Goal: Task Accomplishment & Management: Manage account settings

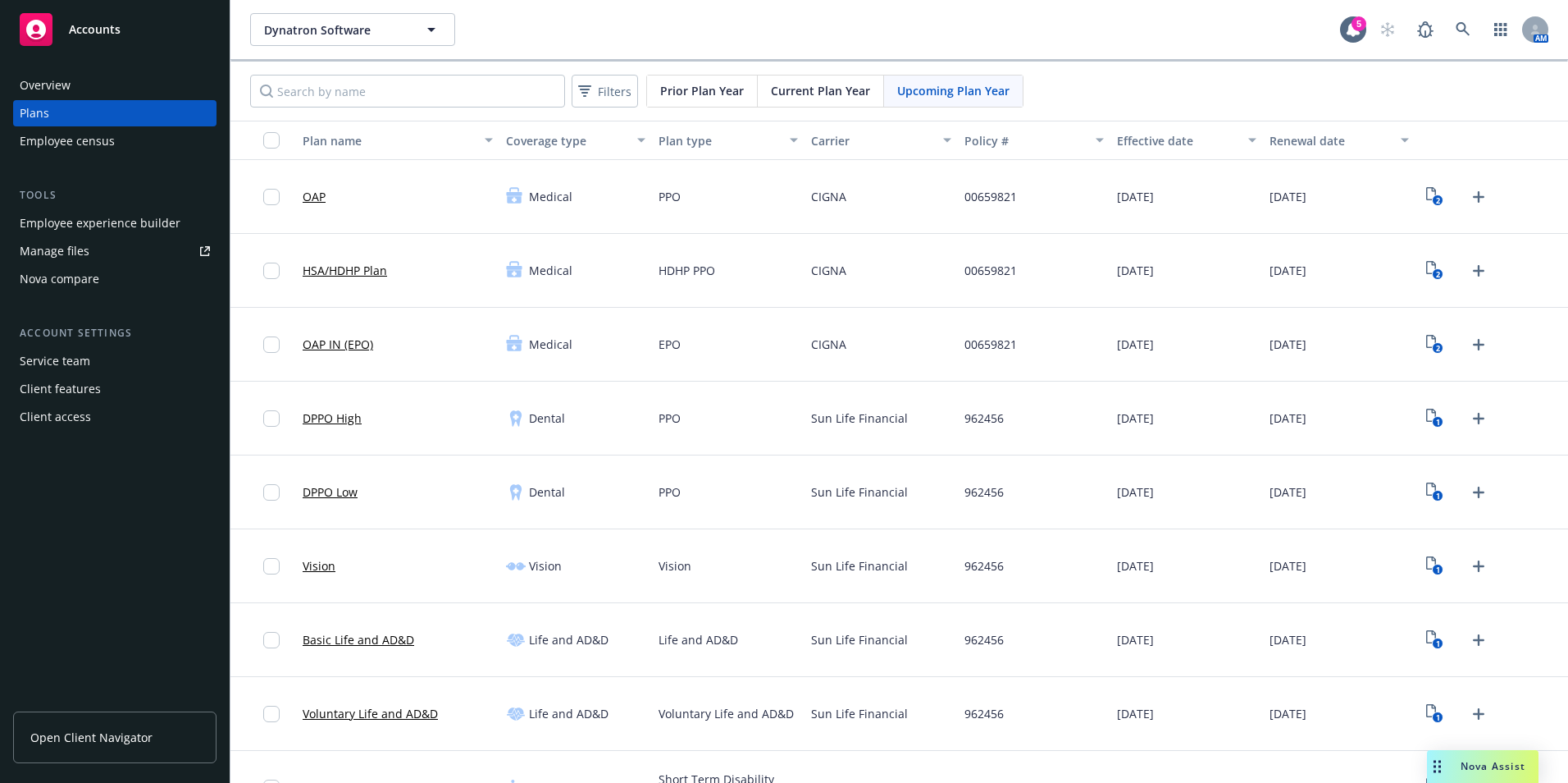
drag, startPoint x: 113, startPoint y: 732, endPoint x: 20, endPoint y: 697, distance: 99.4
click at [114, 731] on span "Open Client Navigator" at bounding box center [91, 737] width 122 height 17
click at [1521, 776] on div "Nova Assist" at bounding box center [1483, 766] width 112 height 33
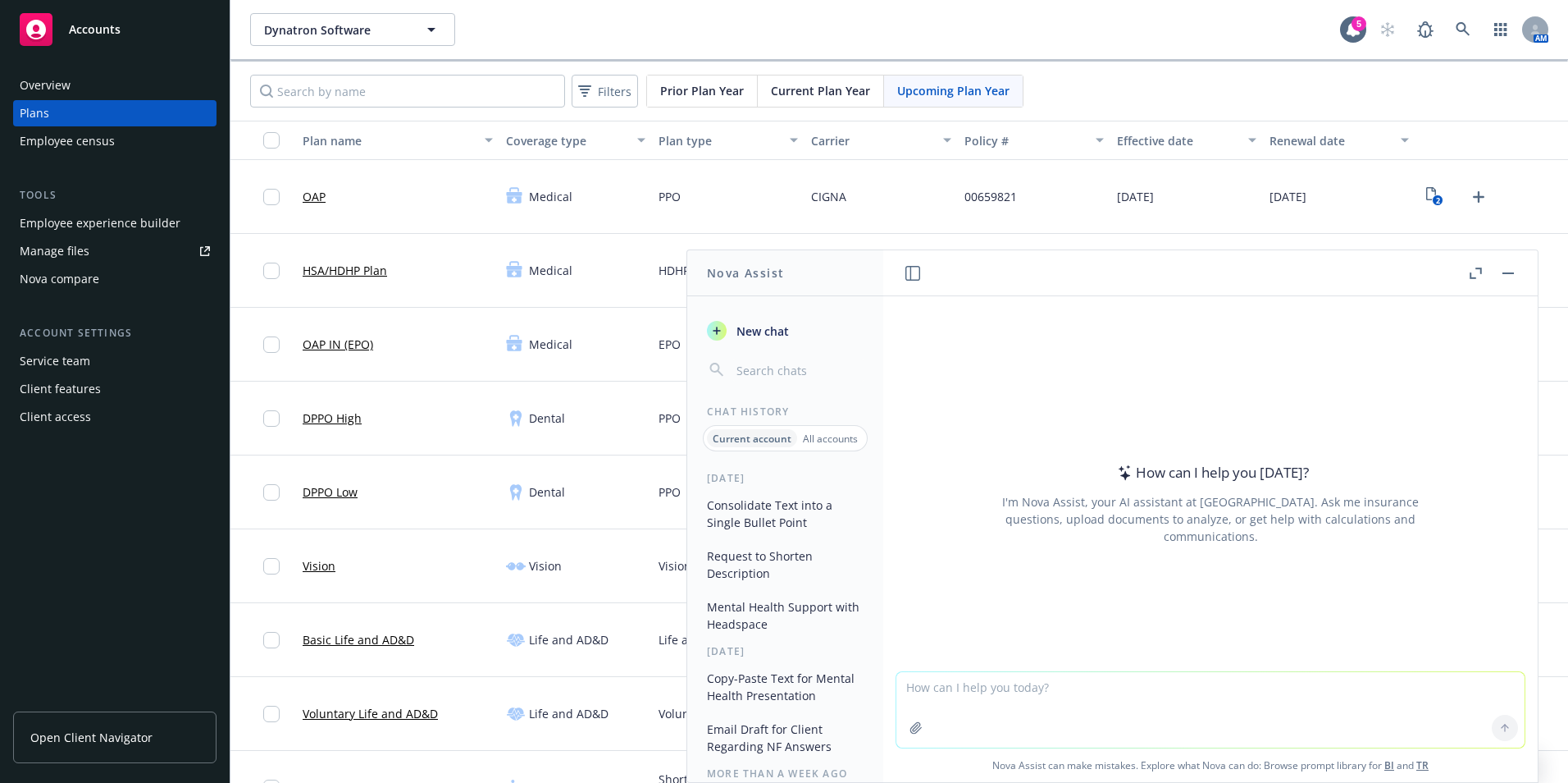
click at [1091, 711] on textarea at bounding box center [1210, 709] width 628 height 75
paste textarea "Would you please reach out to Sheral at Cigna and share the situation below? Sh…"
type textarea "ask sheral this Would you please reach out to Sheral at Cigna and share the sit…"
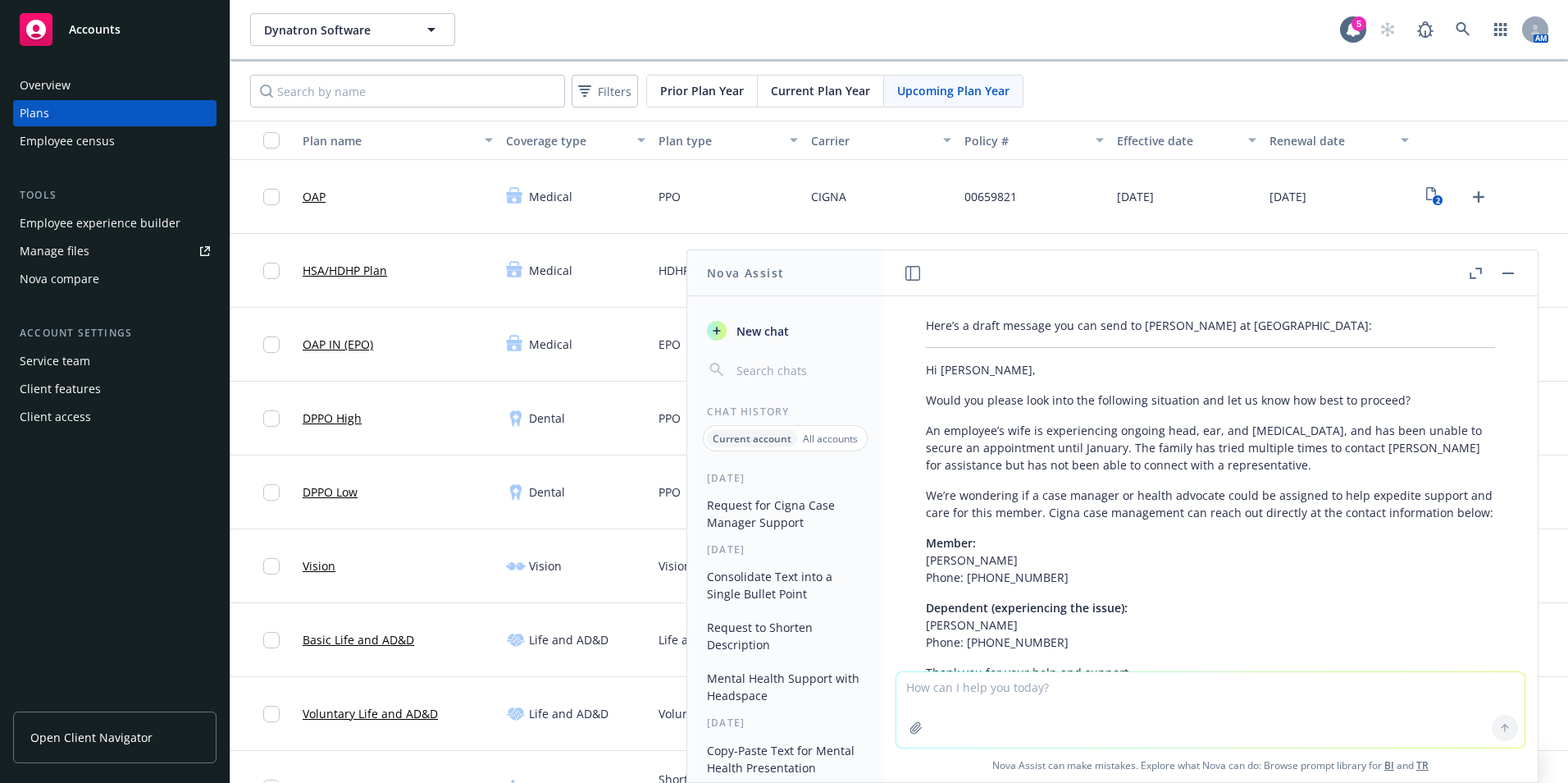
scroll to position [114, 0]
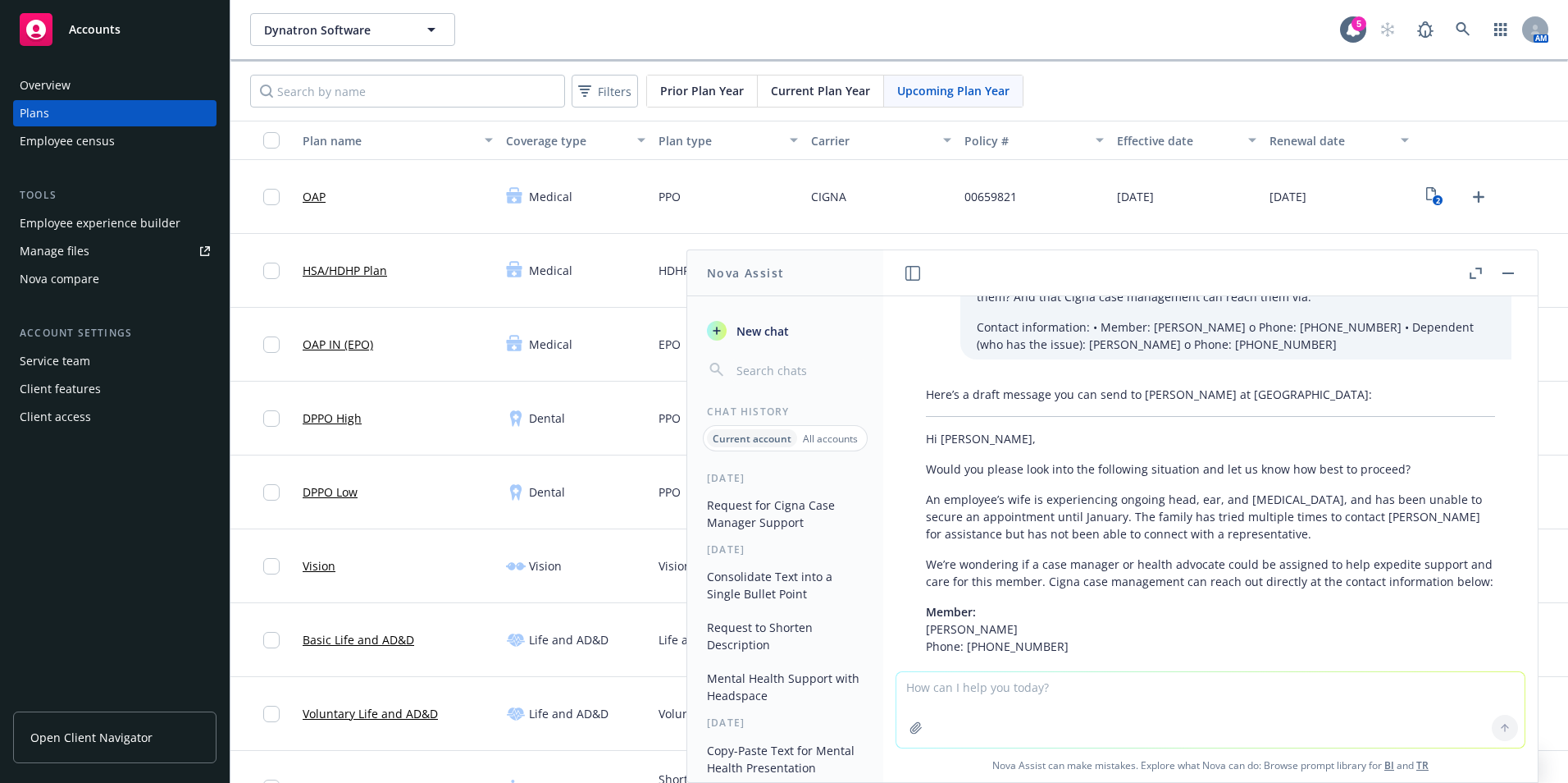
click at [969, 681] on textarea at bounding box center [1210, 709] width 628 height 75
type textarea "I am reaching out regarding our mutual client Agility robotics"
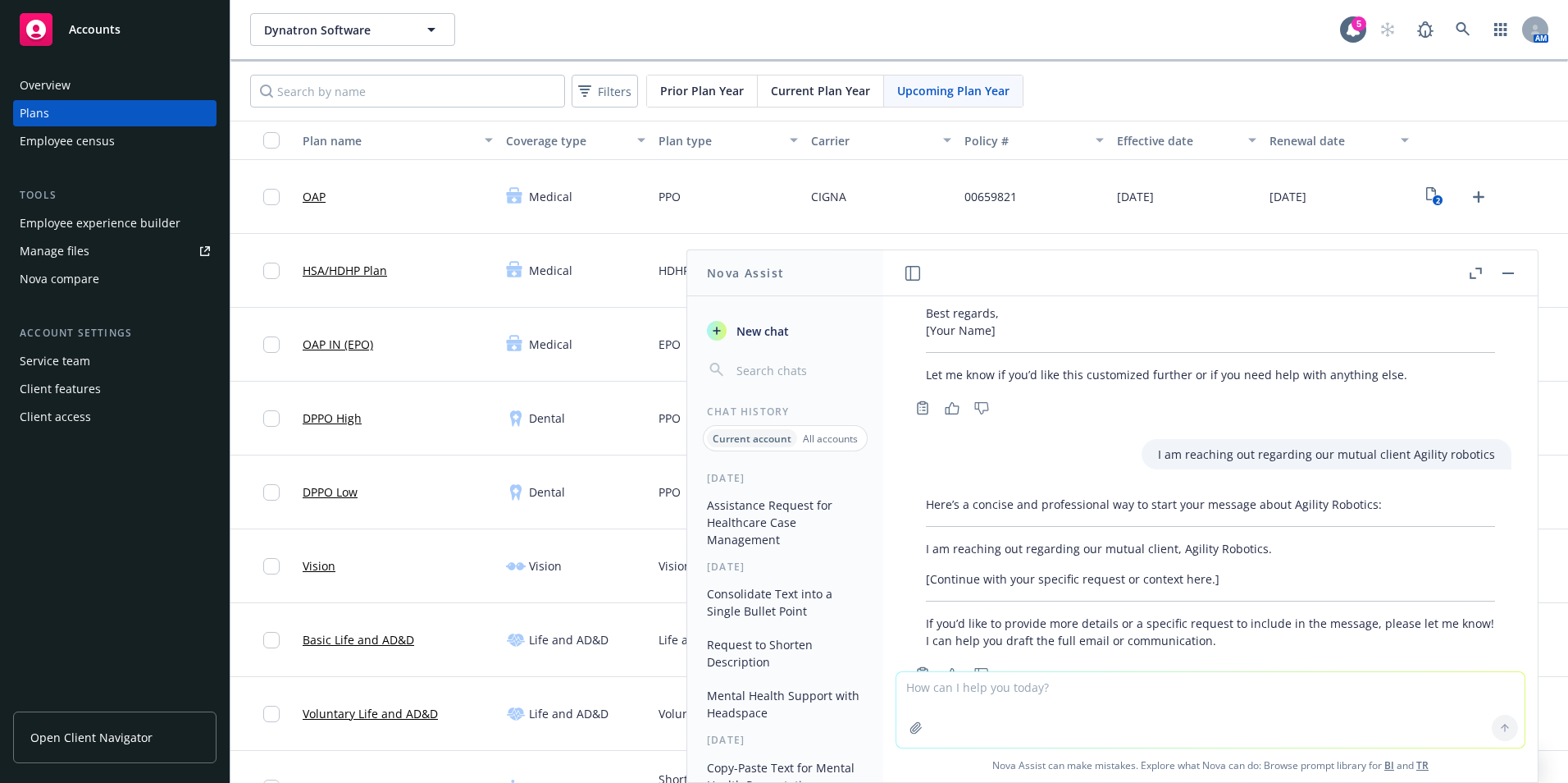
scroll to position [544, 0]
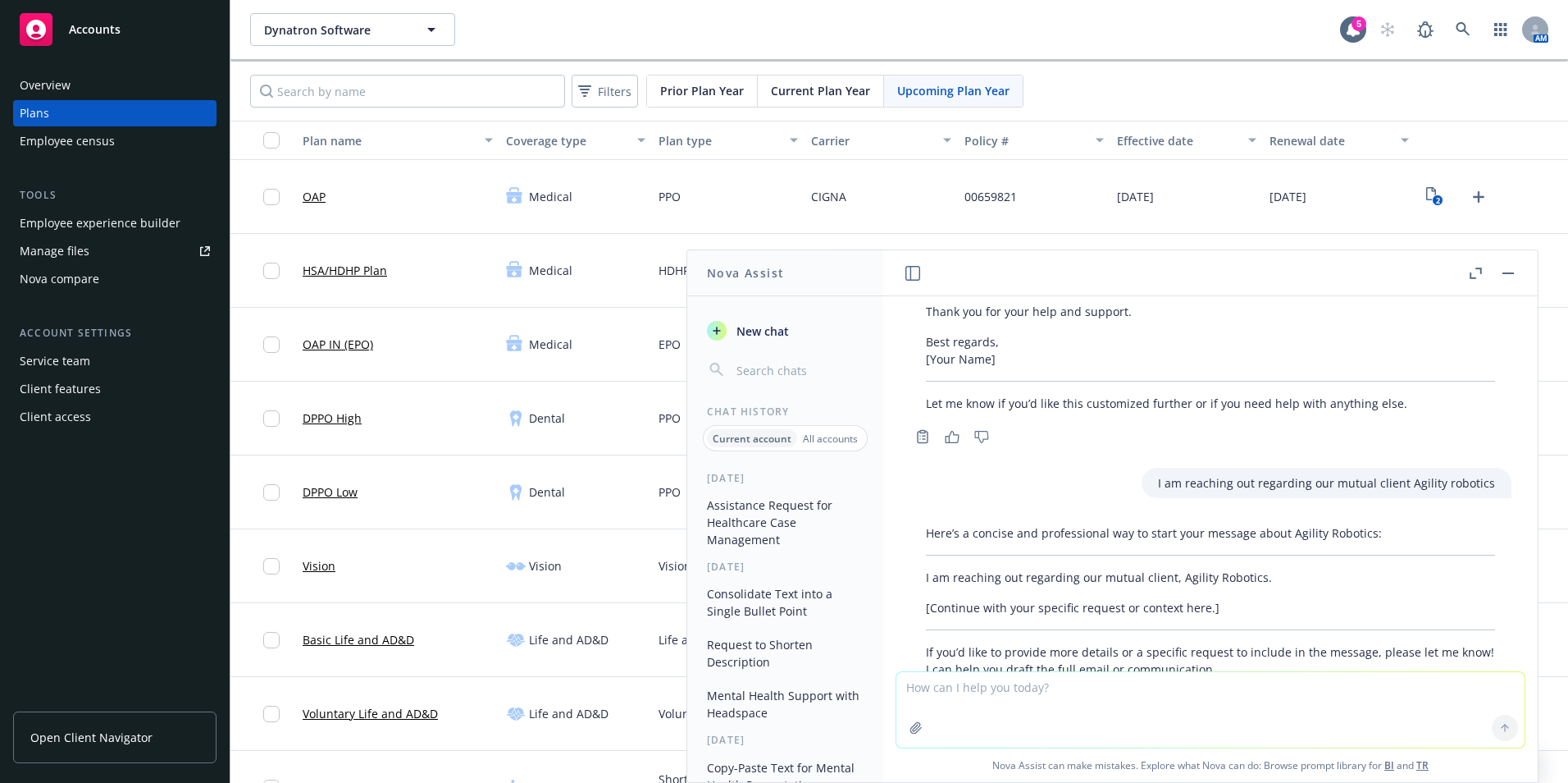
click at [1060, 715] on textarea at bounding box center [1210, 709] width 628 height 75
type textarea "add that"
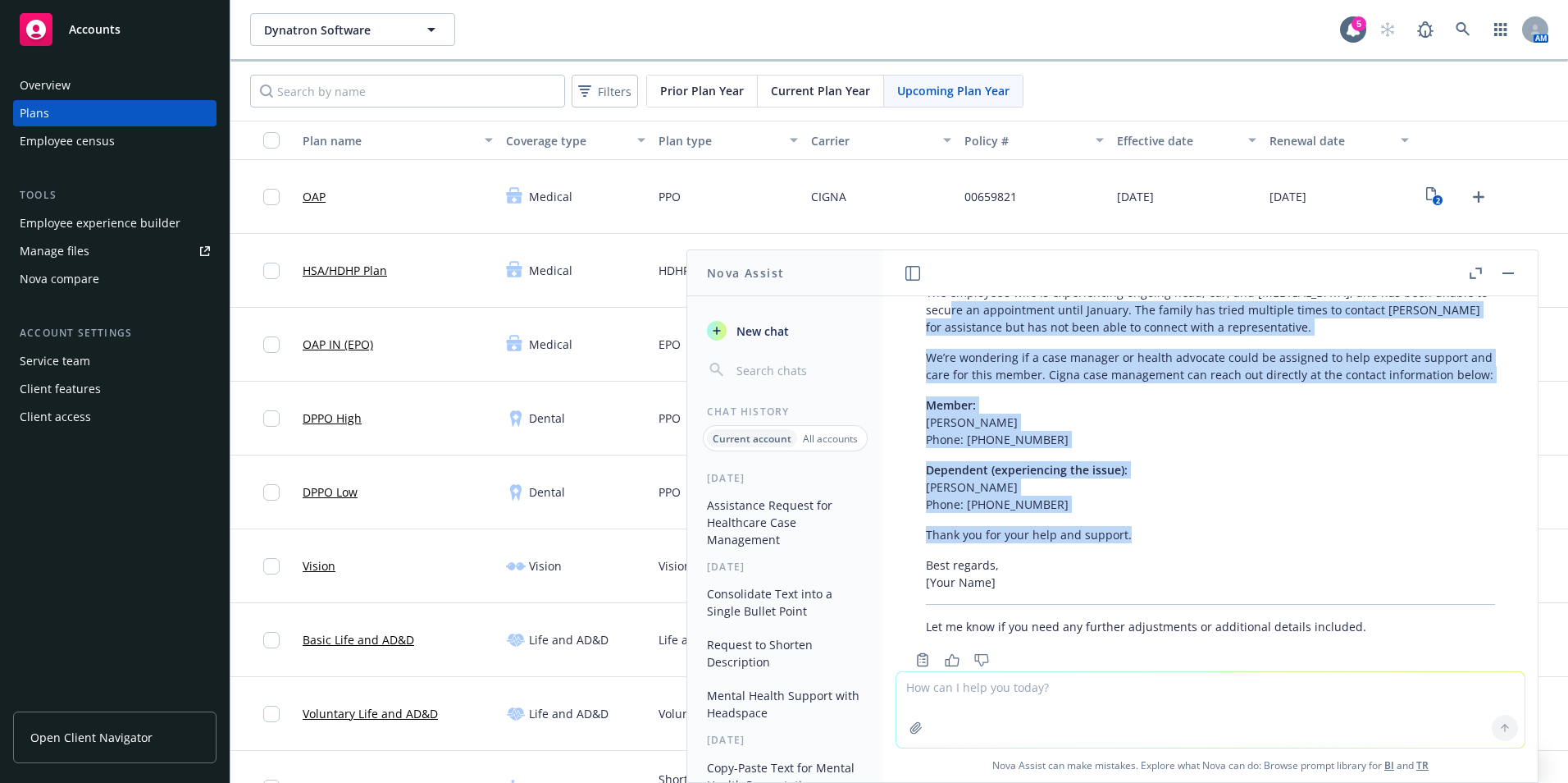
scroll to position [1048, 0]
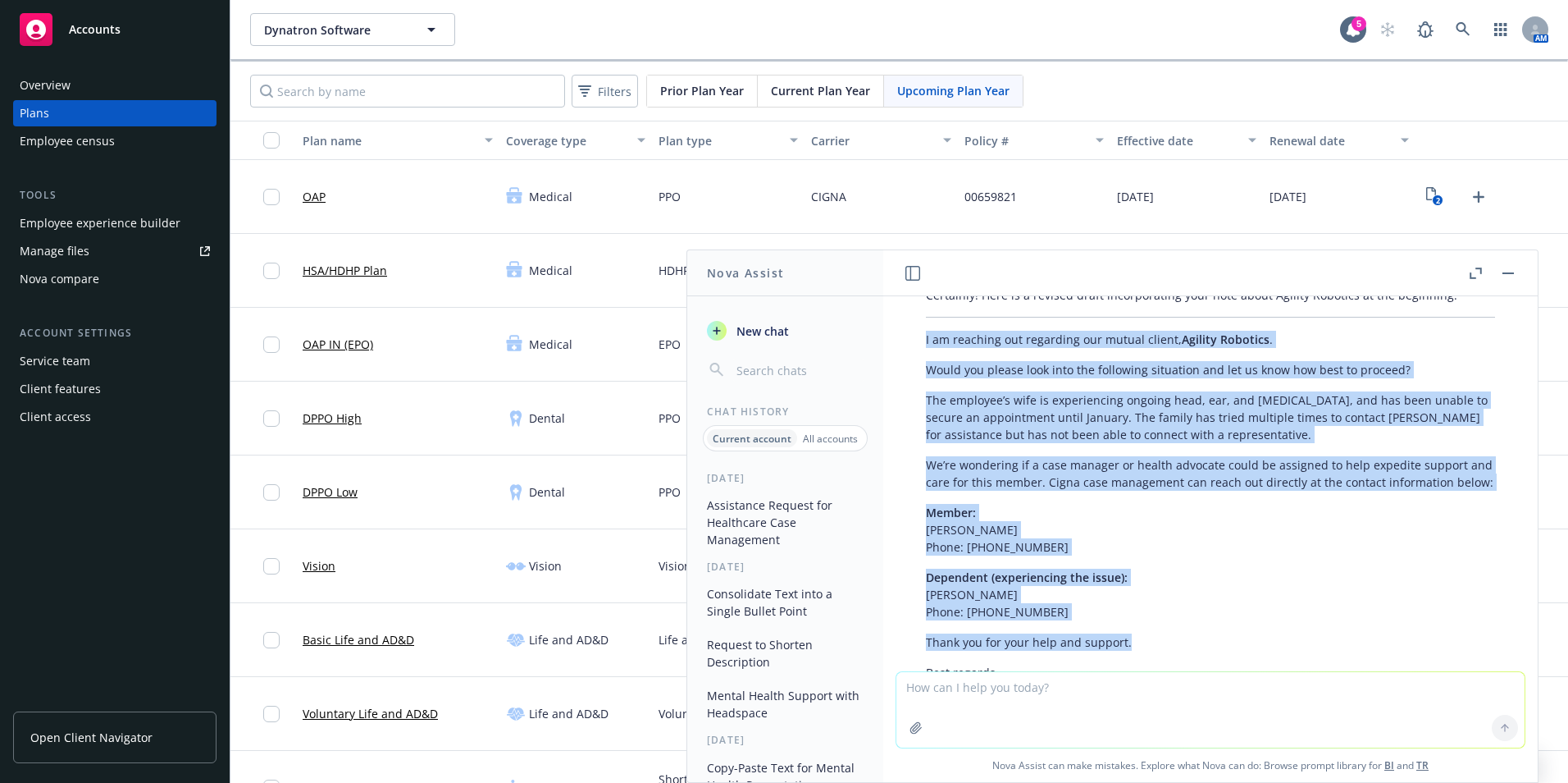
drag, startPoint x: 1082, startPoint y: 472, endPoint x: 922, endPoint y: 347, distance: 203.0
click at [922, 347] on div "Certainly! Here is a revised draft incorporating your note about Agility Roboti…" at bounding box center [1210, 514] width 602 height 469
drag, startPoint x: 922, startPoint y: 347, endPoint x: 930, endPoint y: 339, distance: 11.3
copy div "I am reaching out regarding our mutual client, Agility Robotics . Would you ple…"
click at [1087, 443] on div "Certainly! Here is a revised draft incorporating your note about Agility Roboti…" at bounding box center [1210, 514] width 602 height 469
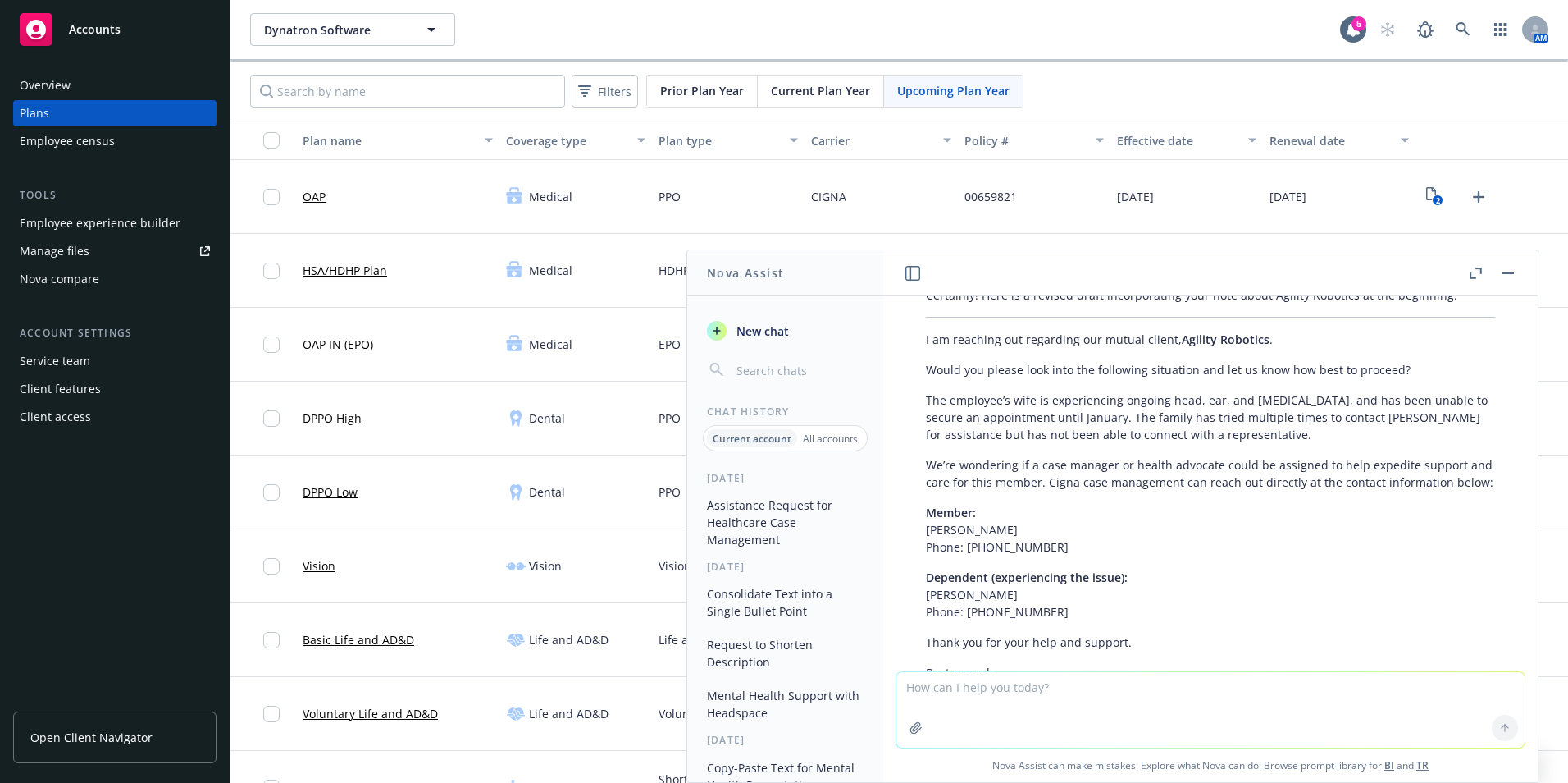
click at [1141, 692] on textarea at bounding box center [1210, 709] width 628 height 75
paste textarea "I am reaching out regarding our mutual client, Agility Robotics. They reached o…"
type textarea "rewrite I am reaching out regarding our mutual client, Agility Robotics. They r…"
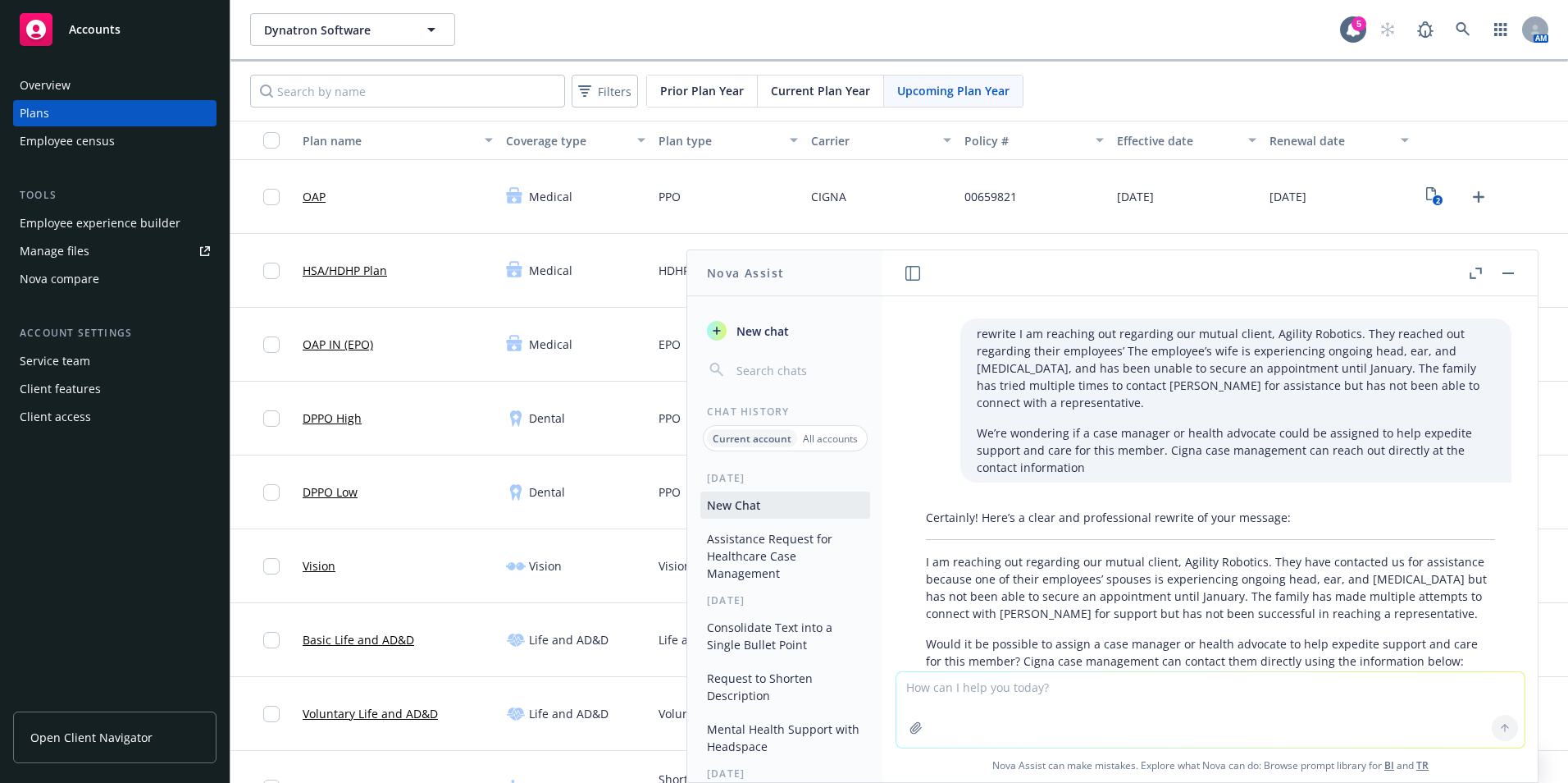
scroll to position [1646, 0]
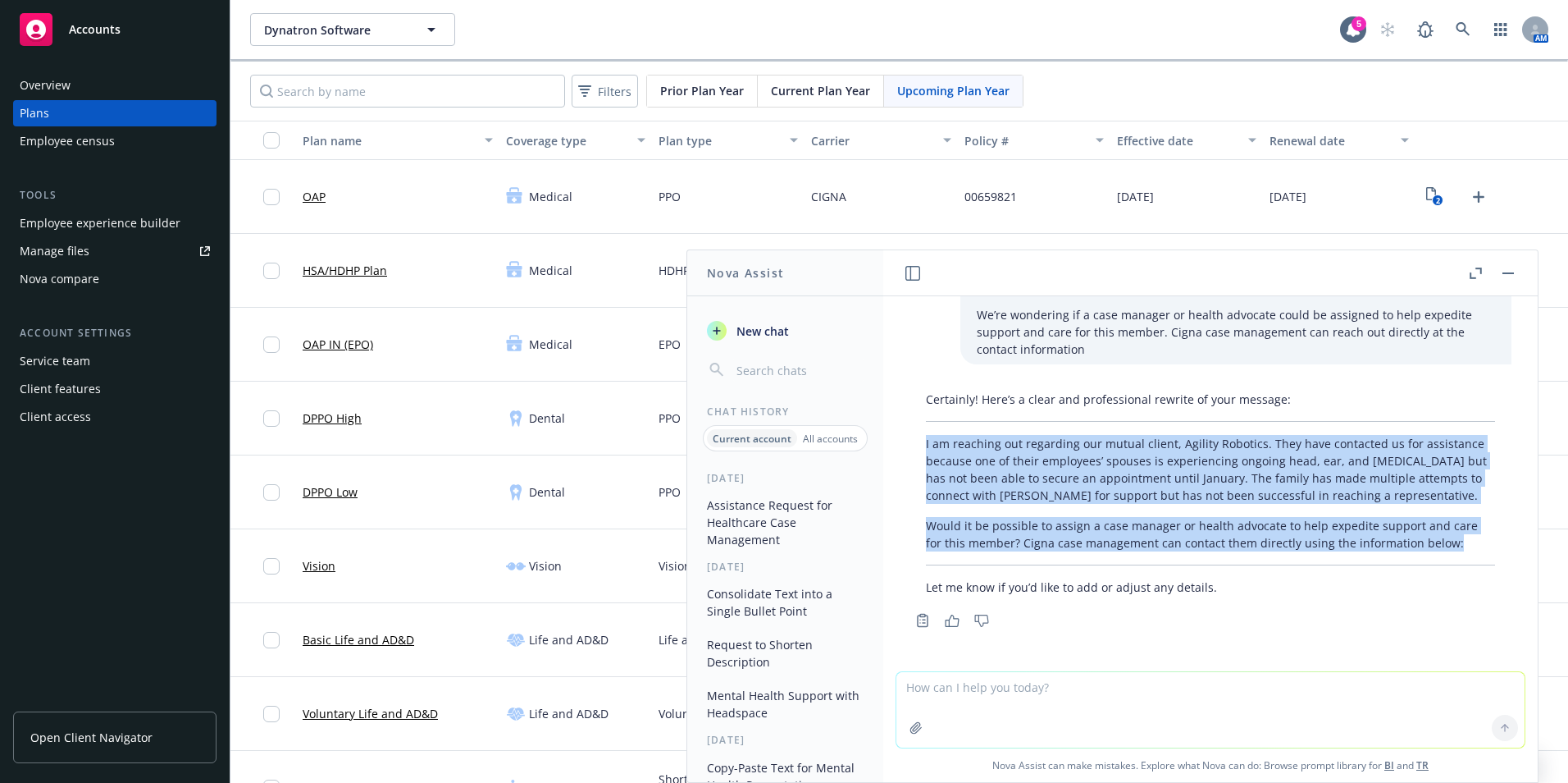
drag, startPoint x: 1449, startPoint y: 545, endPoint x: 934, endPoint y: 446, distance: 524.4
click at [929, 446] on div "Certainly! Here’s a clear and professional rewrite of your message: I am reachi…" at bounding box center [1210, 494] width 602 height 218
drag, startPoint x: 934, startPoint y: 446, endPoint x: 973, endPoint y: 449, distance: 39.1
drag, startPoint x: 973, startPoint y: 449, endPoint x: 942, endPoint y: 449, distance: 31.0
click at [942, 449] on p "I am reaching out regarding our mutual client, Agility Robotics. They have cont…" at bounding box center [1210, 469] width 569 height 69
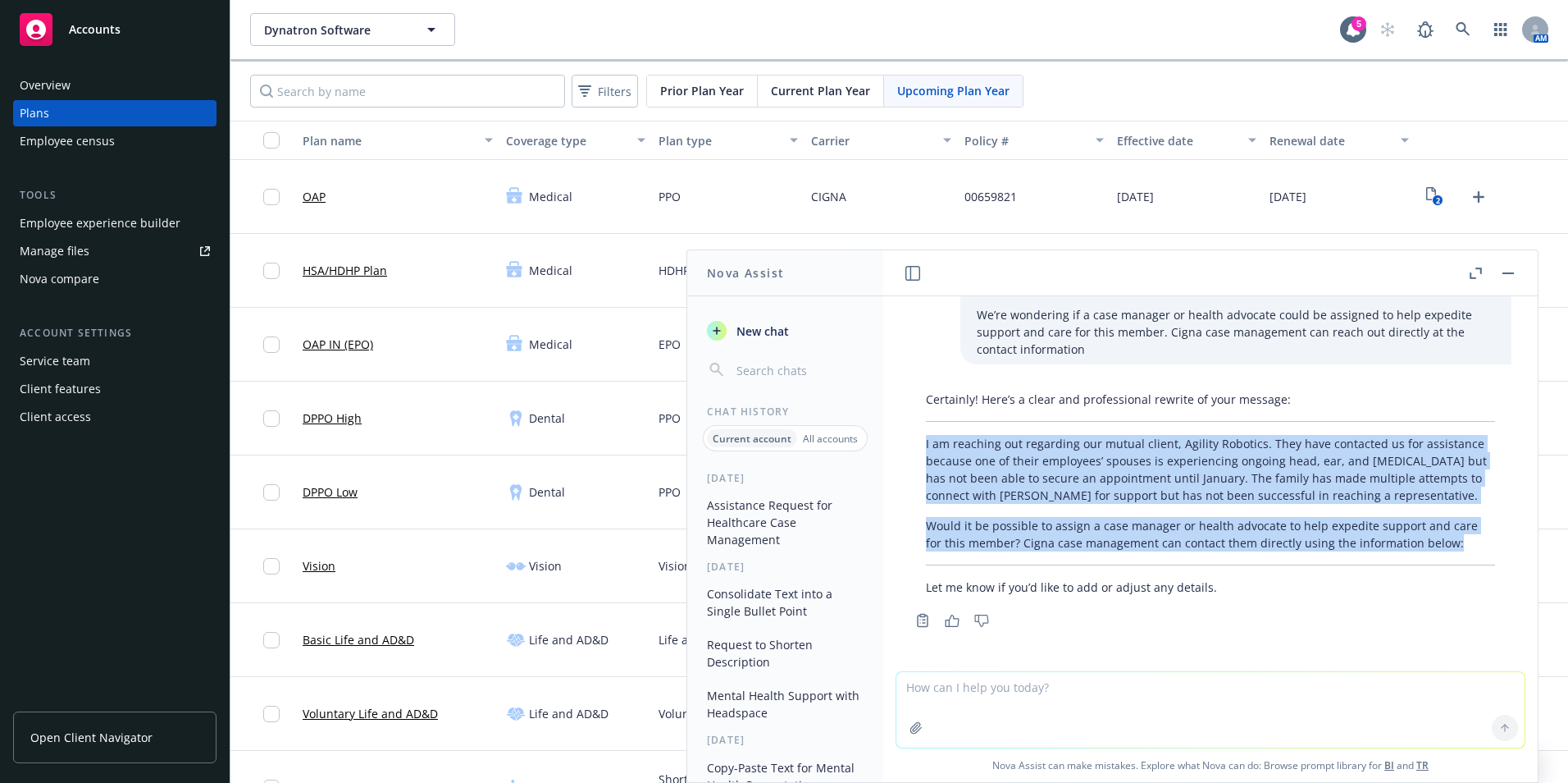
drag, startPoint x: 926, startPoint y: 444, endPoint x: 1457, endPoint y: 549, distance: 541.3
click at [1457, 549] on div "Certainly! Here’s a clear and professional rewrite of your message: I am reachi…" at bounding box center [1210, 494] width 602 height 218
drag, startPoint x: 1457, startPoint y: 549, endPoint x: 1413, endPoint y: 531, distance: 47.5
copy div "I am reaching out regarding our mutual client, Agility Robotics. They have cont…"
click at [1428, 656] on div at bounding box center [1210, 661] width 628 height 19
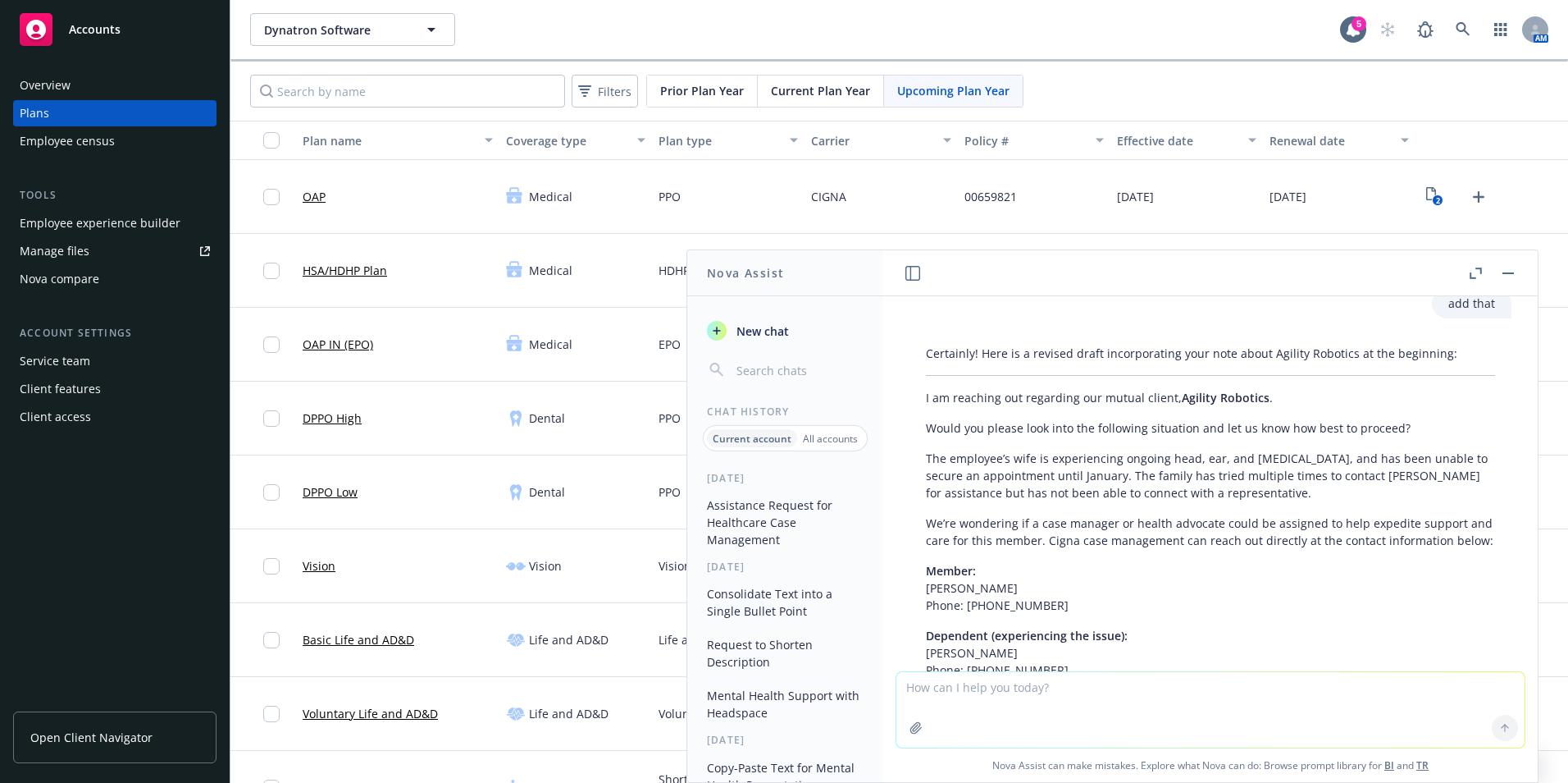
scroll to position [1072, 0]
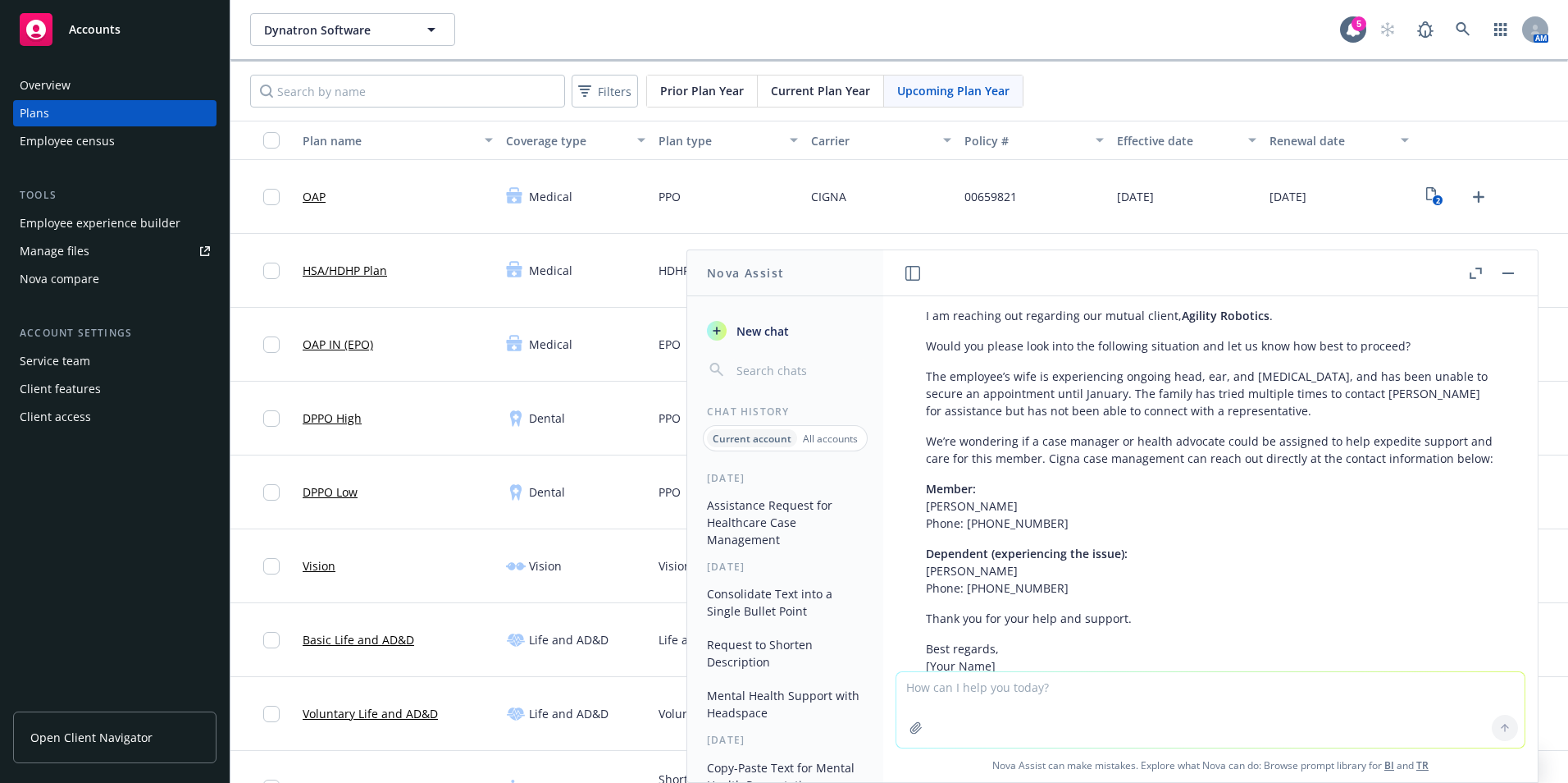
drag, startPoint x: 1319, startPoint y: 481, endPoint x: 1215, endPoint y: 466, distance: 105.1
click at [1319, 466] on p "We’re wondering if a case manager or health advocate could be assigned to help …" at bounding box center [1210, 449] width 569 height 35
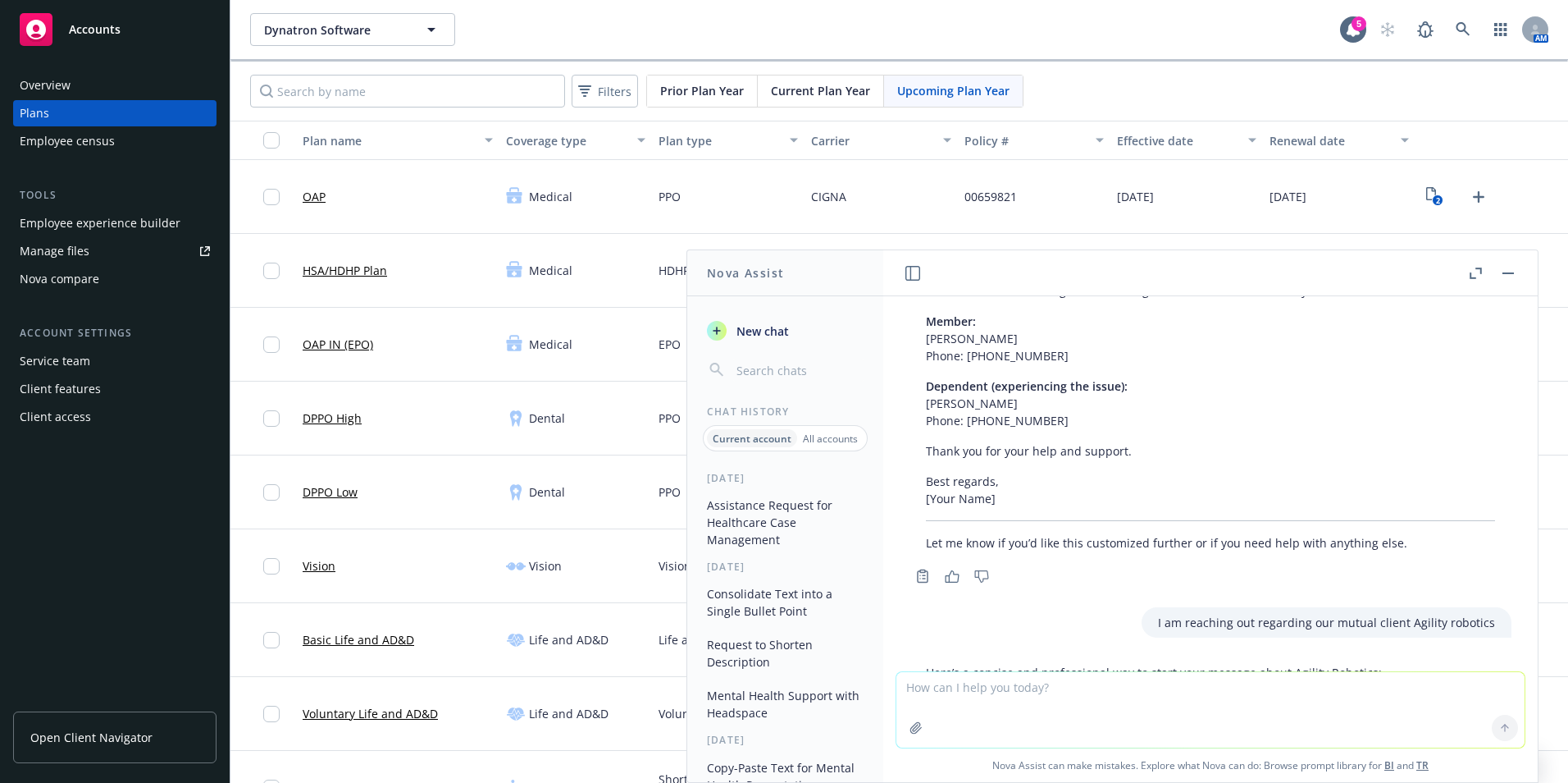
scroll to position [251, 0]
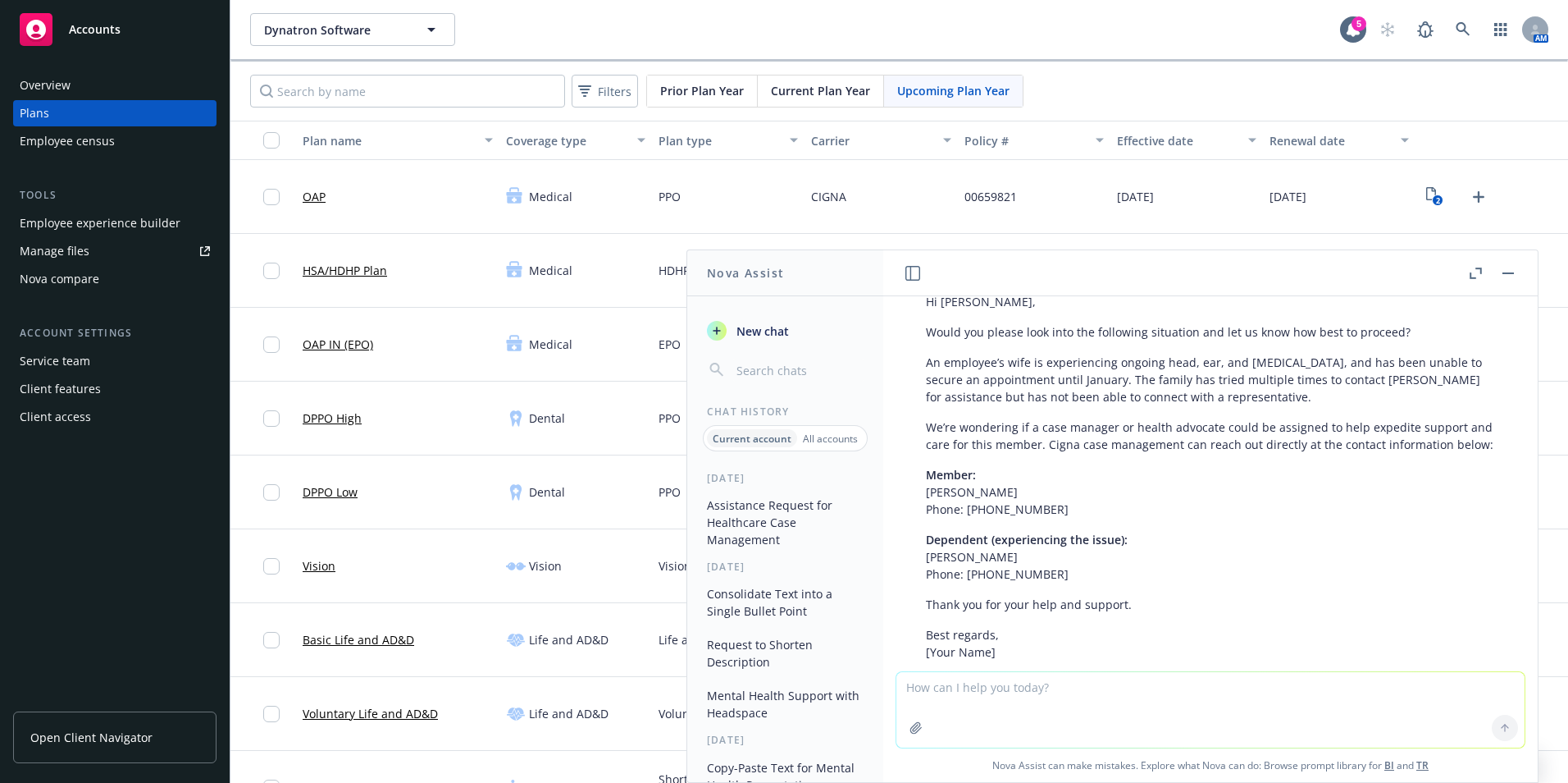
click at [1090, 701] on textarea at bounding box center [1210, 709] width 628 height 75
type textarea "give me a subject"
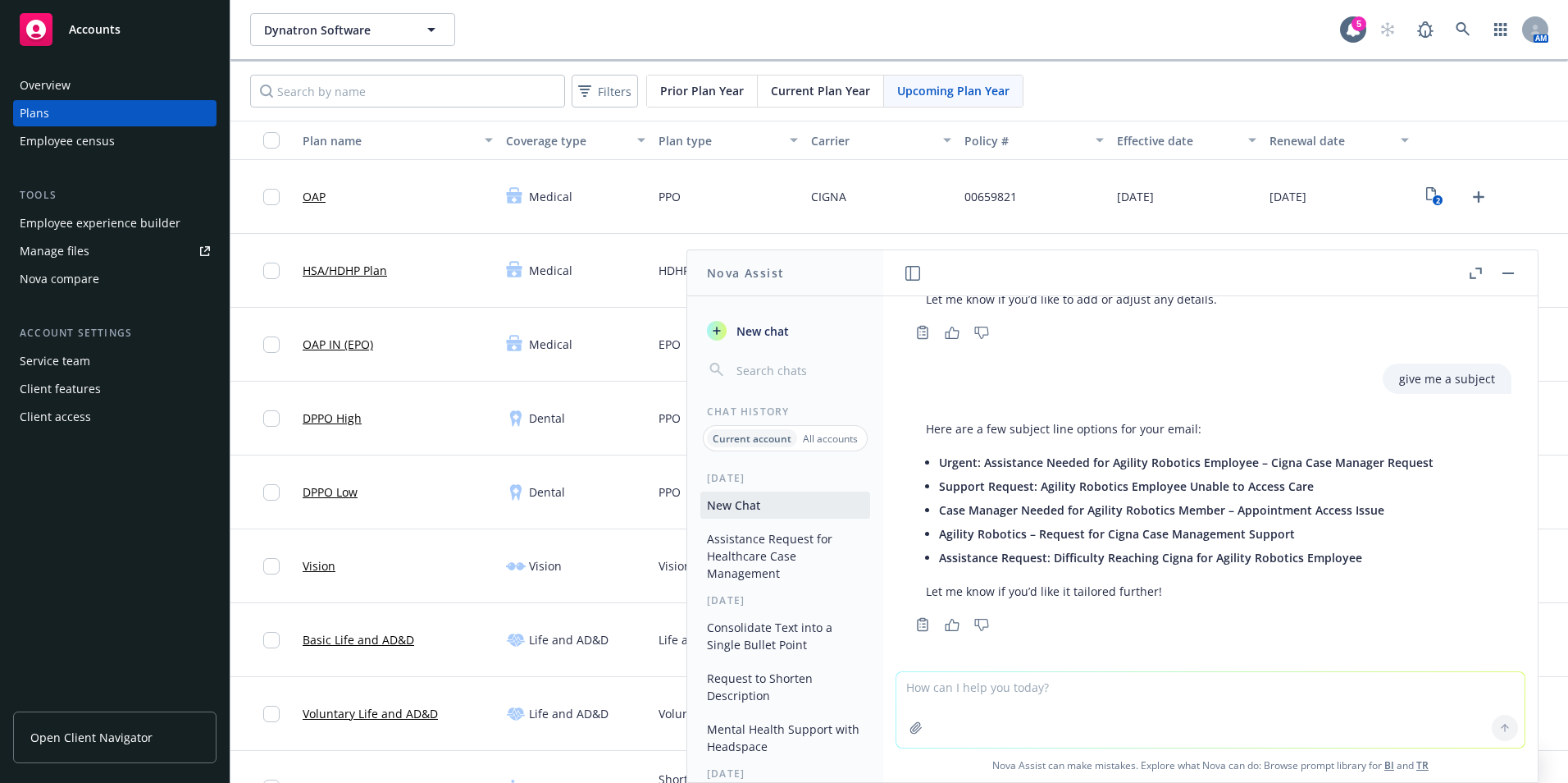
scroll to position [1938, 0]
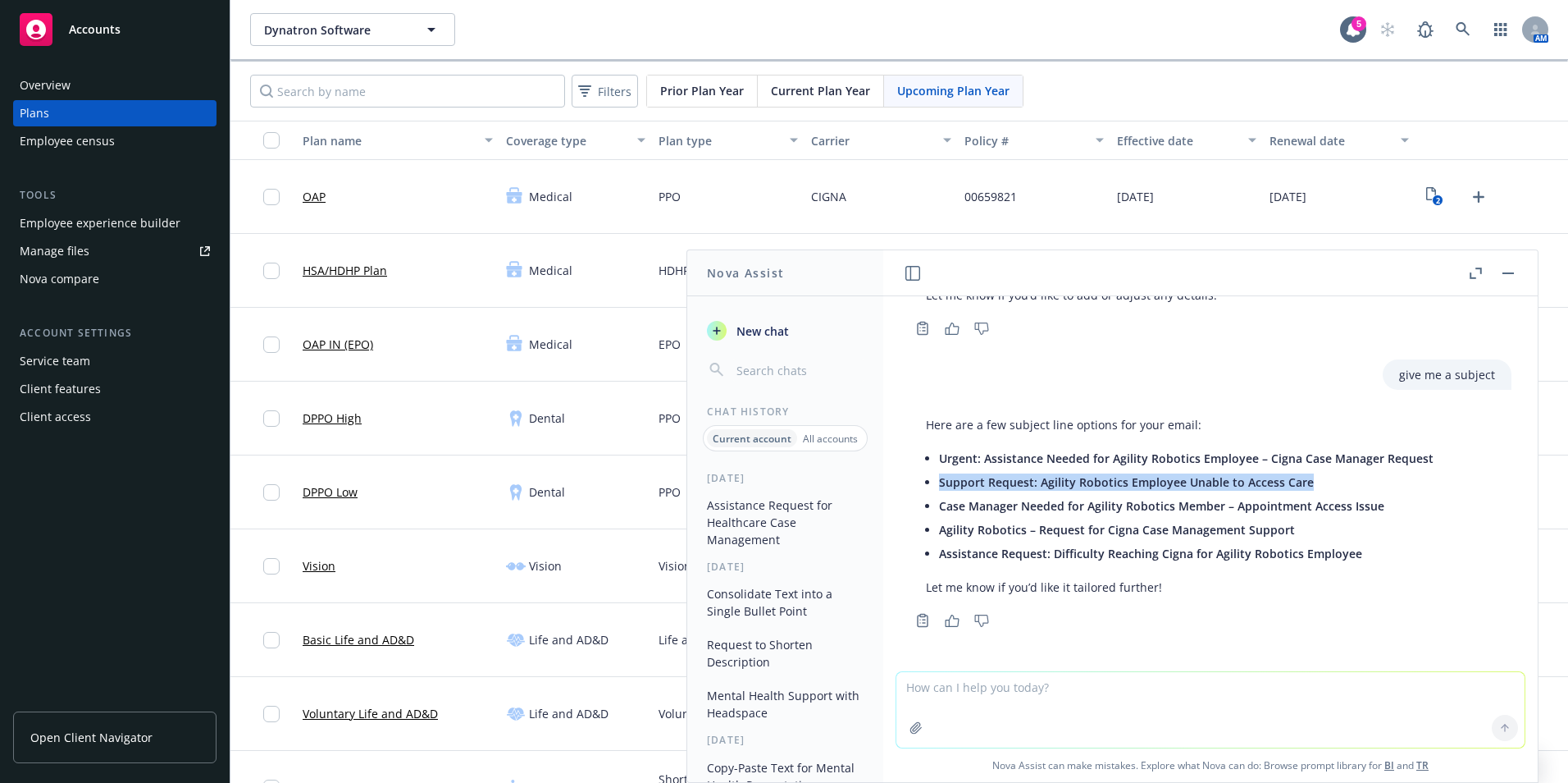
drag, startPoint x: 1326, startPoint y: 482, endPoint x: 928, endPoint y: 486, distance: 398.0
click at [939, 486] on li "Support Request: Agility Robotics Employee Unable to Access Care" at bounding box center [1186, 482] width 494 height 24
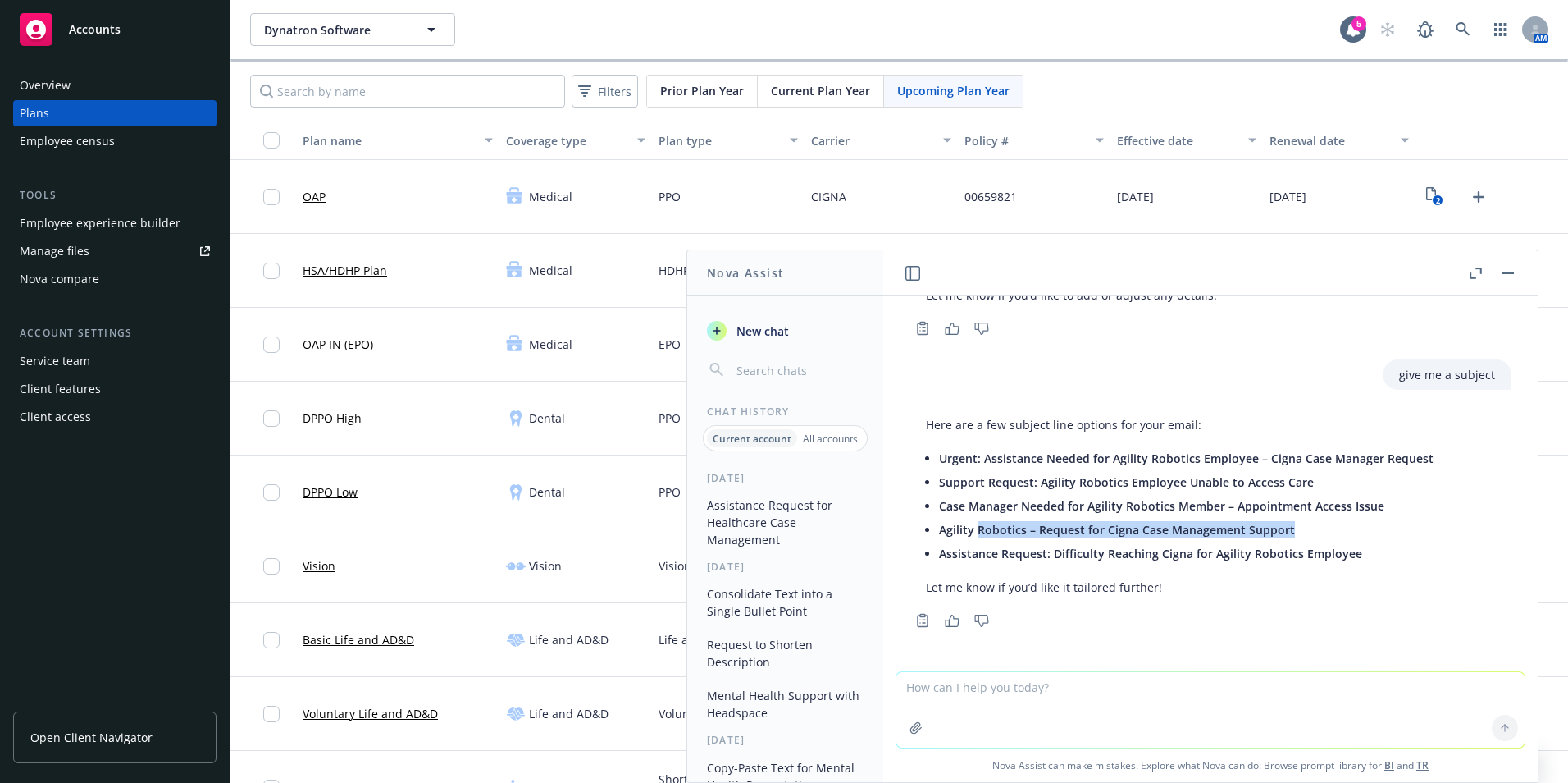
drag, startPoint x: 1301, startPoint y: 534, endPoint x: 987, endPoint y: 530, distance: 314.0
click at [986, 530] on li "Agility Robotics – Request for Cigna Case Management Support" at bounding box center [1186, 530] width 494 height 24
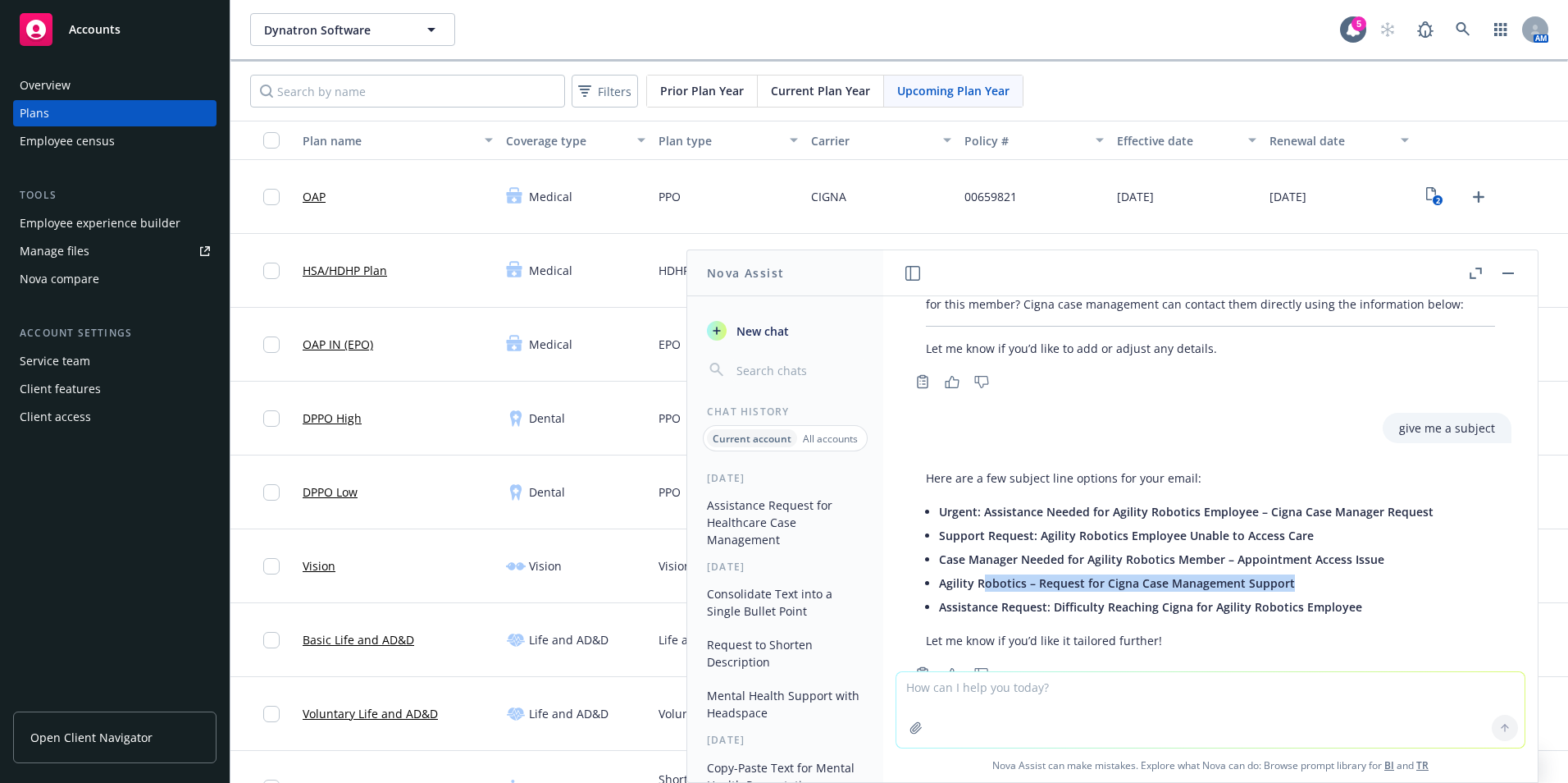
scroll to position [1855, 0]
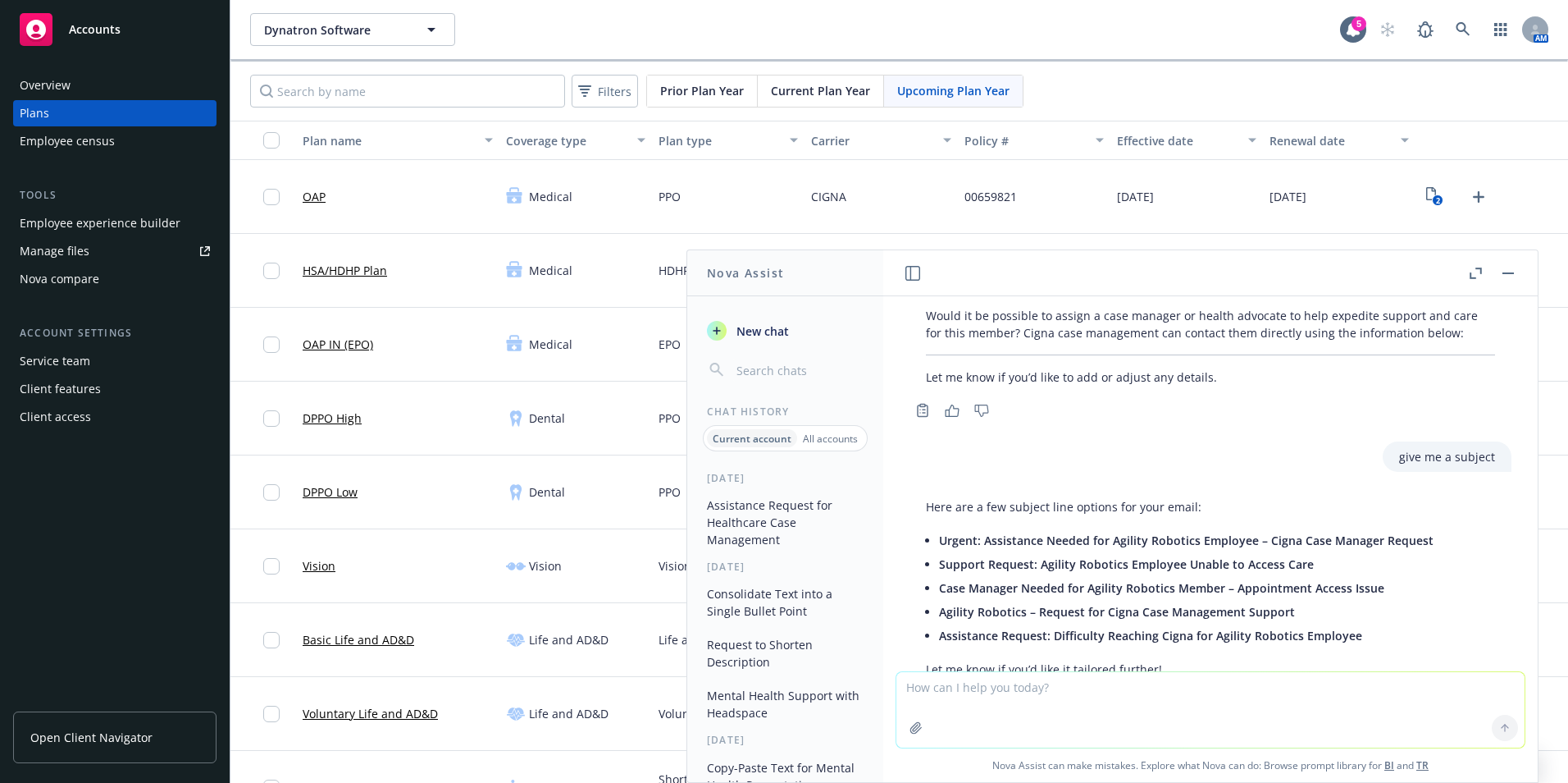
drag, startPoint x: 1323, startPoint y: 625, endPoint x: 1166, endPoint y: 572, distance: 165.7
click at [1323, 625] on li "Assistance Request: Difficulty Reaching Cigna for Agility Robotics Employee" at bounding box center [1186, 636] width 494 height 24
drag, startPoint x: 1229, startPoint y: 596, endPoint x: 1243, endPoint y: 599, distance: 14.3
click at [1229, 596] on li "Case Manager Needed for Agility Robotics Member – Appointment Access Issue" at bounding box center [1186, 587] width 494 height 24
drag, startPoint x: 1255, startPoint y: 616, endPoint x: 945, endPoint y: 615, distance: 310.0
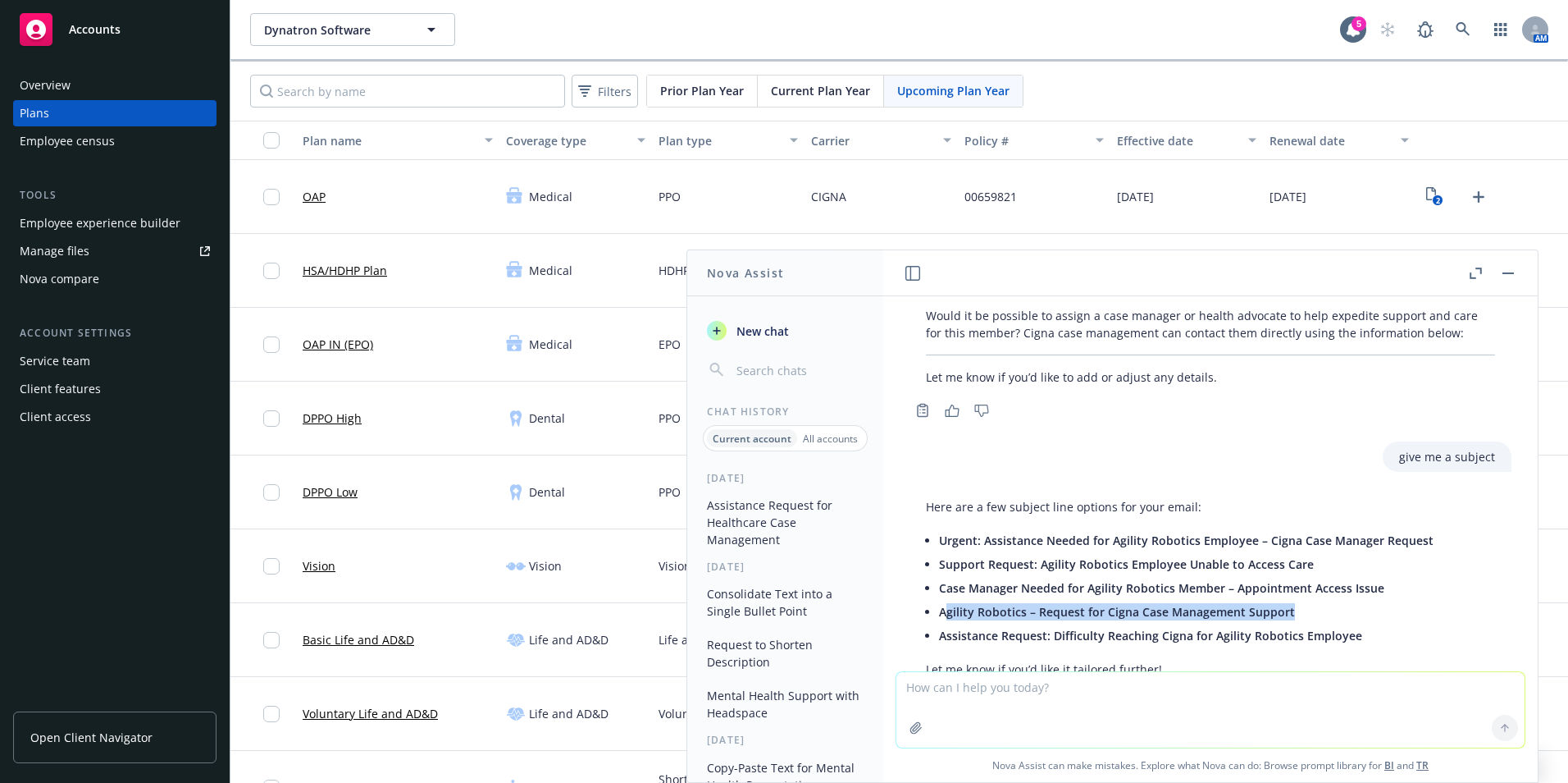
click at [945, 615] on li "Agility Robotics – Request for Cigna Case Management Support" at bounding box center [1186, 611] width 494 height 24
drag, startPoint x: 945, startPoint y: 615, endPoint x: 966, endPoint y: 611, distance: 21.4
drag, startPoint x: 966, startPoint y: 611, endPoint x: 954, endPoint y: 613, distance: 12.2
click at [955, 613] on span "Agility Robotics – Request for Cigna Case Management Support" at bounding box center [1117, 611] width 356 height 15
drag, startPoint x: 943, startPoint y: 613, endPoint x: 1285, endPoint y: 604, distance: 342.1
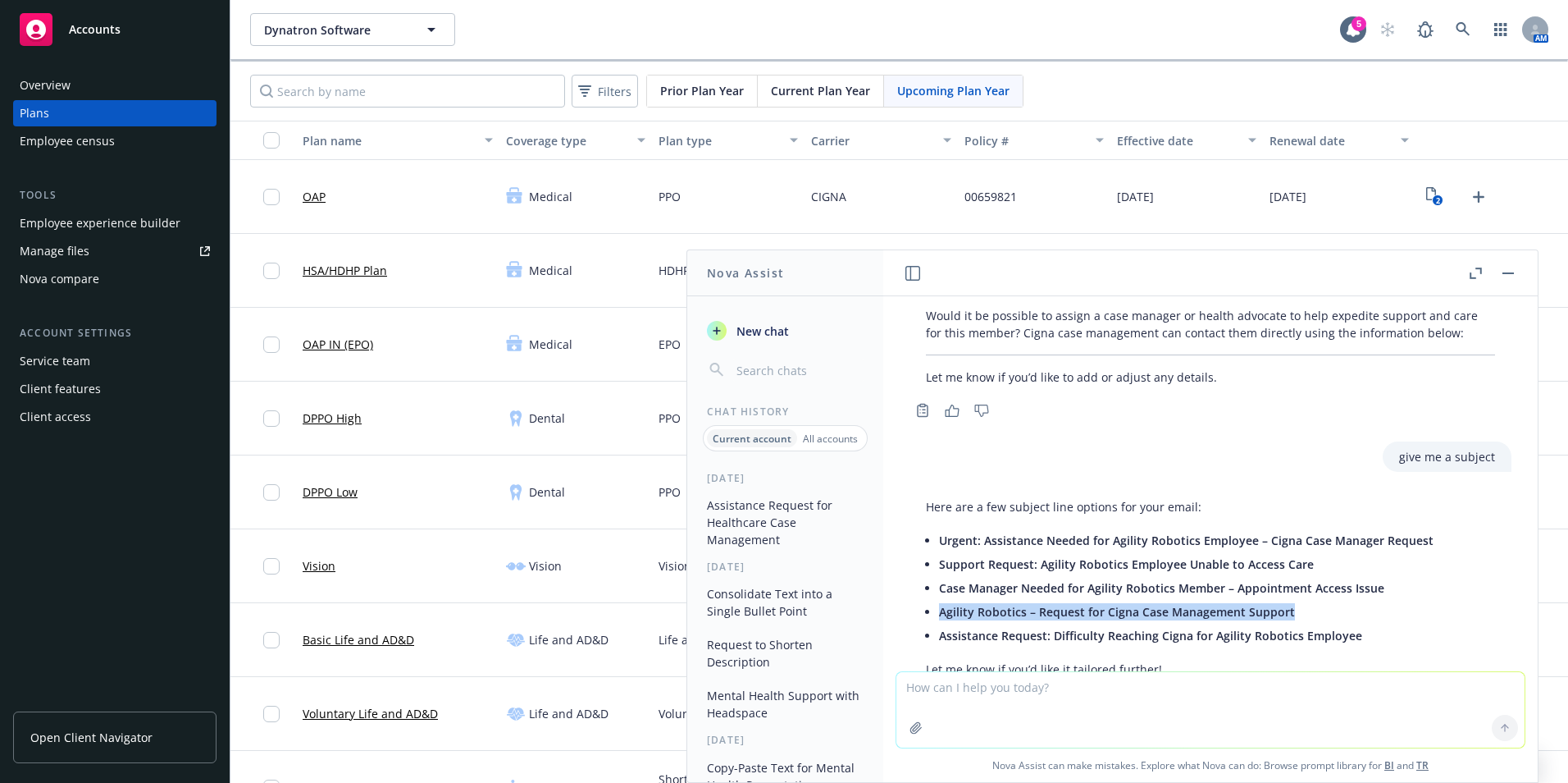
click at [1285, 604] on span "Agility Robotics – Request for Cigna Case Management Support" at bounding box center [1117, 611] width 356 height 15
drag, startPoint x: 1285, startPoint y: 604, endPoint x: 1285, endPoint y: 614, distance: 10.0
copy span "Agility Robotics – Request for Cigna Case Management Support"
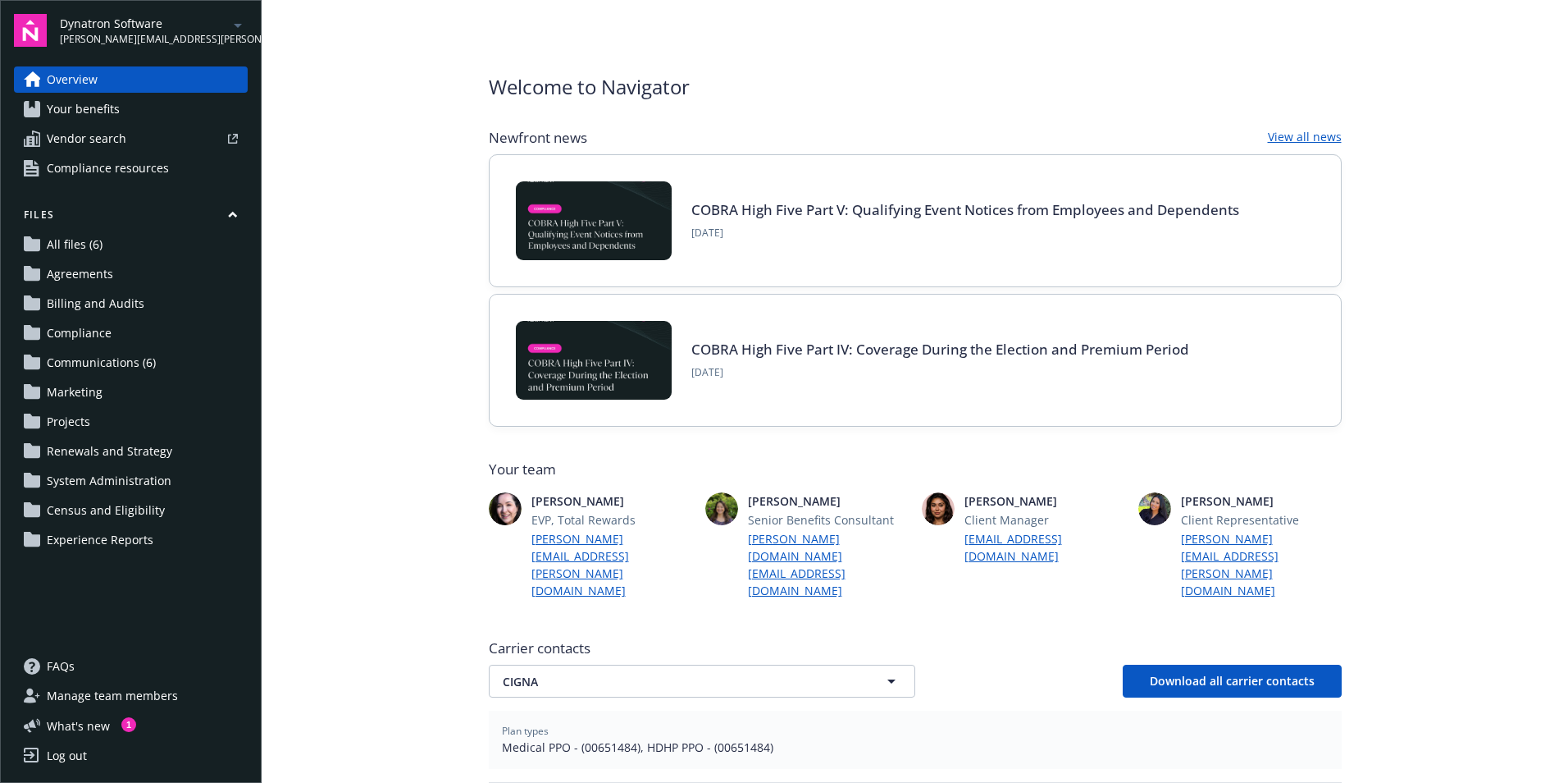
click at [143, 364] on span "Communications (6)" at bounding box center [101, 362] width 109 height 26
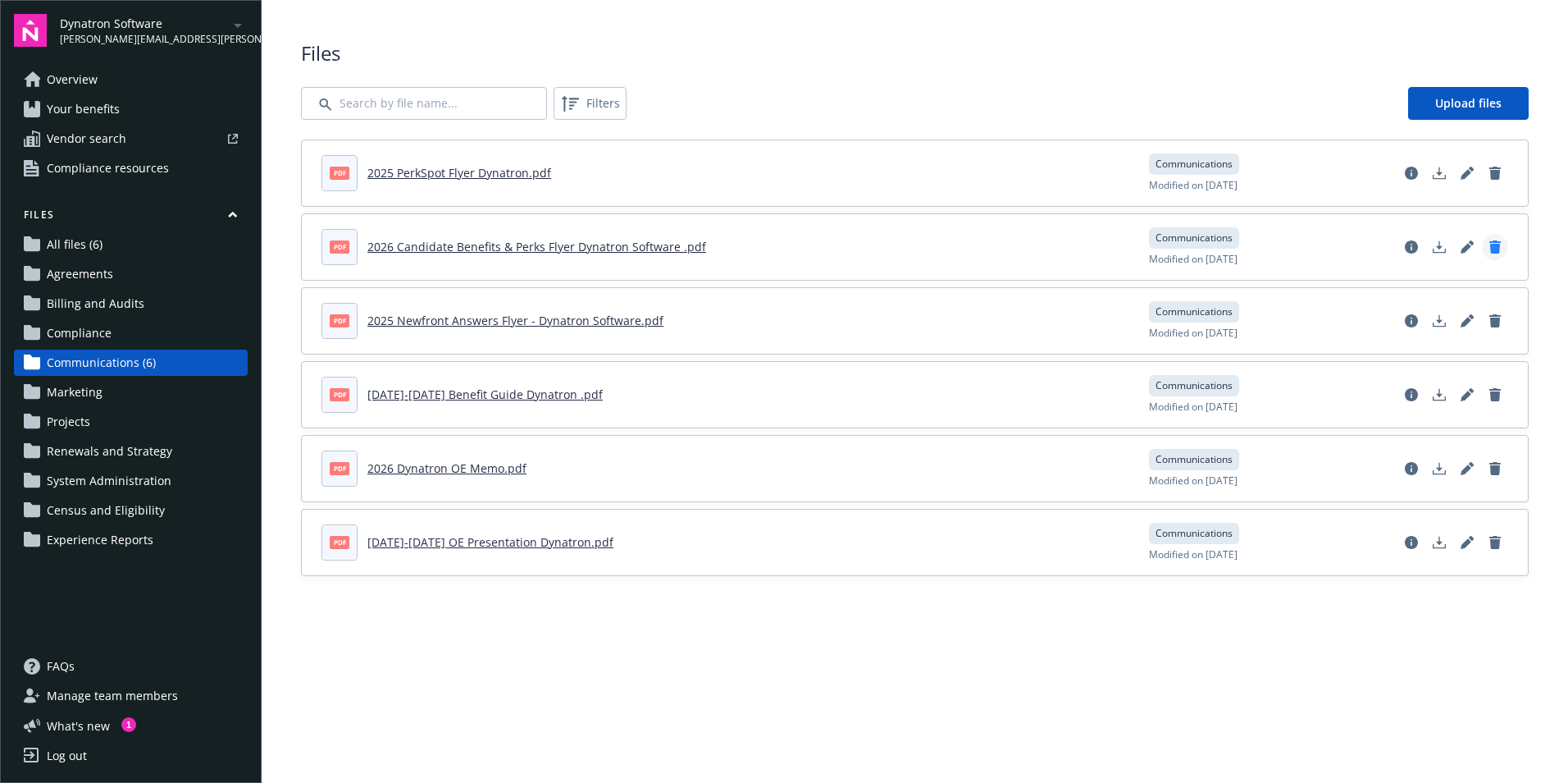
click at [1497, 245] on icon "Delete document" at bounding box center [1495, 247] width 12 height 14
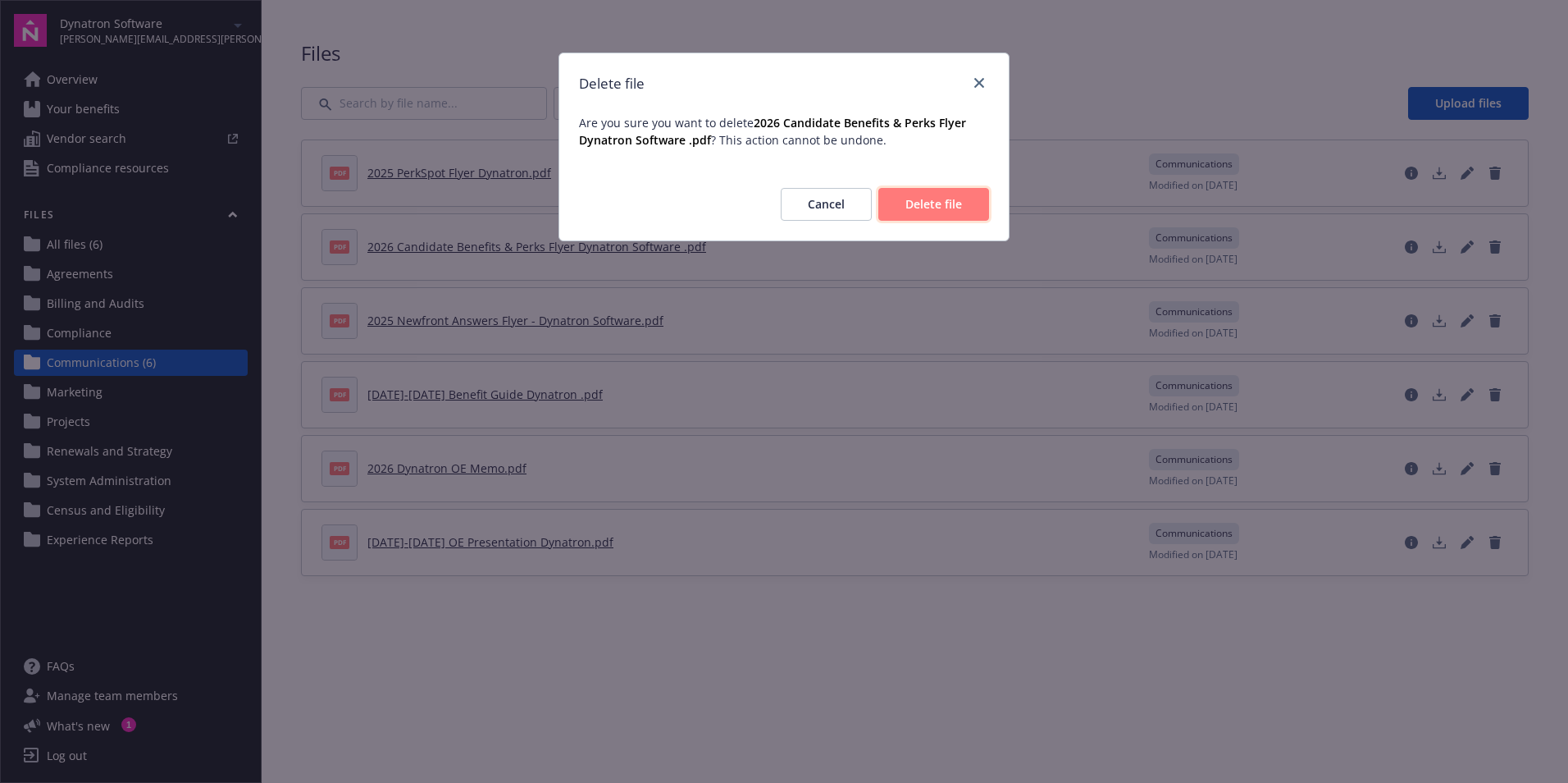
click at [977, 207] on button "Delete file" at bounding box center [933, 204] width 111 height 33
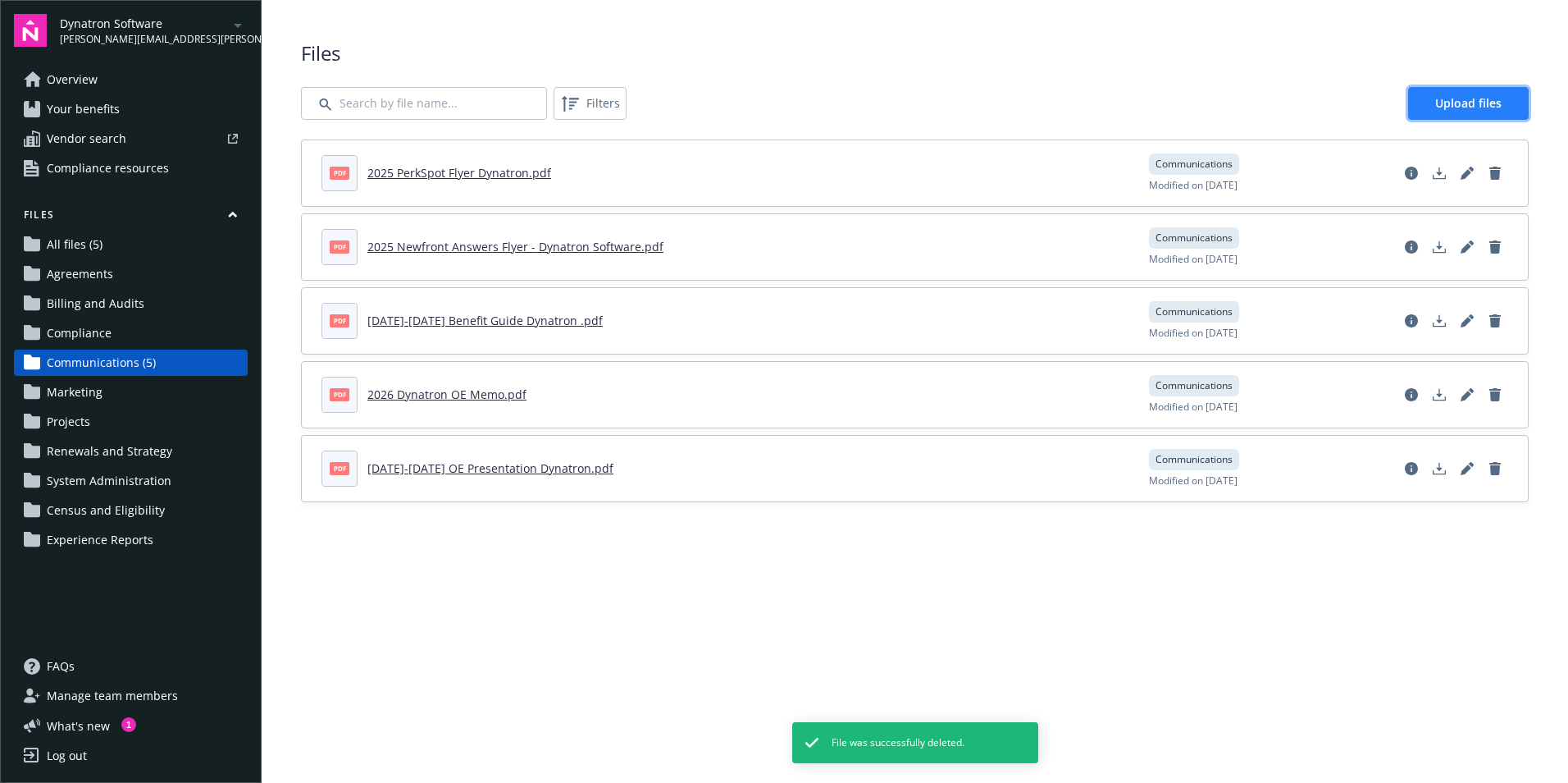
click at [1474, 106] on span "Upload files" at bounding box center [1468, 102] width 67 height 15
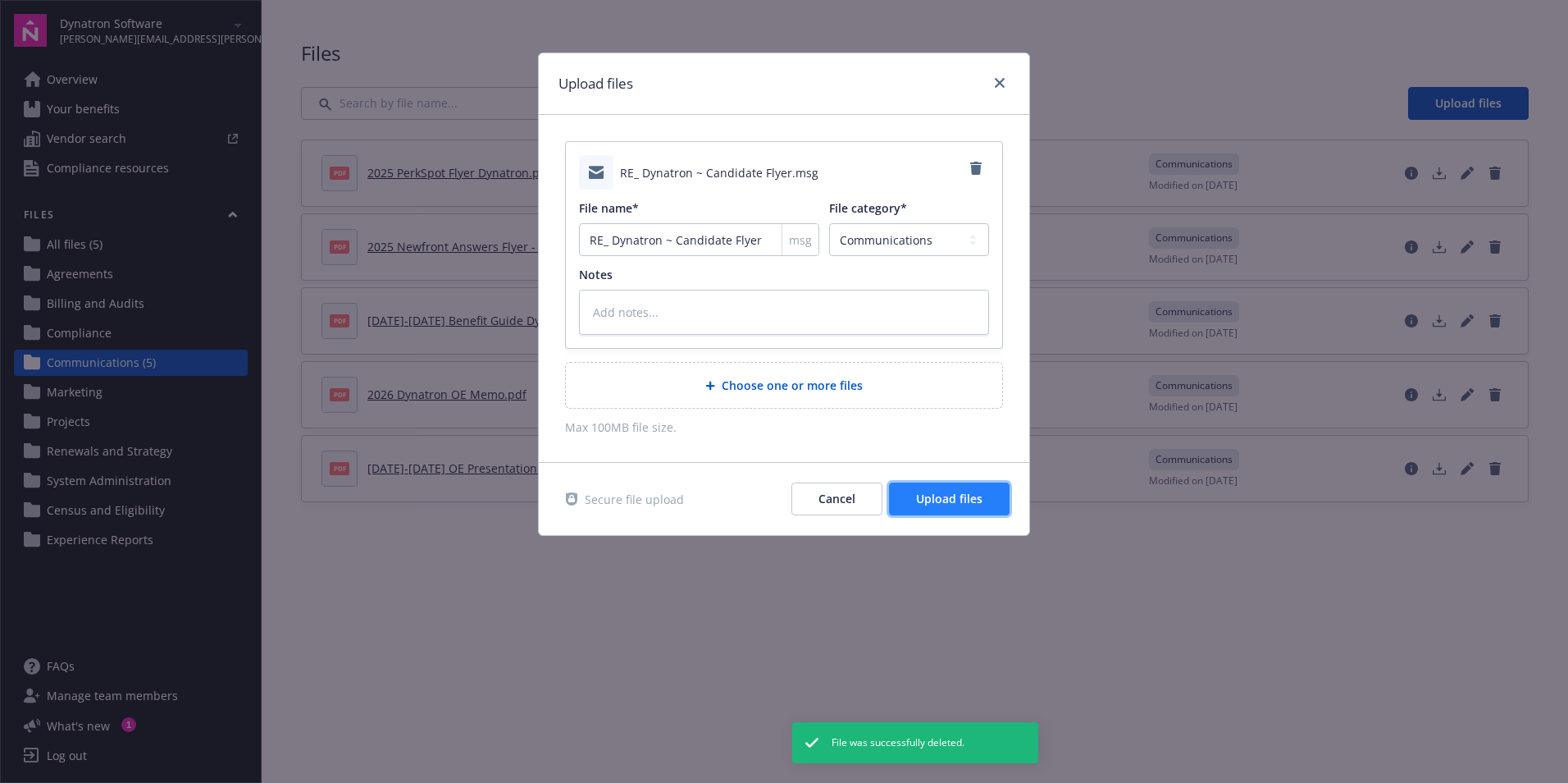
click at [974, 493] on span "Upload files" at bounding box center [949, 499] width 67 height 15
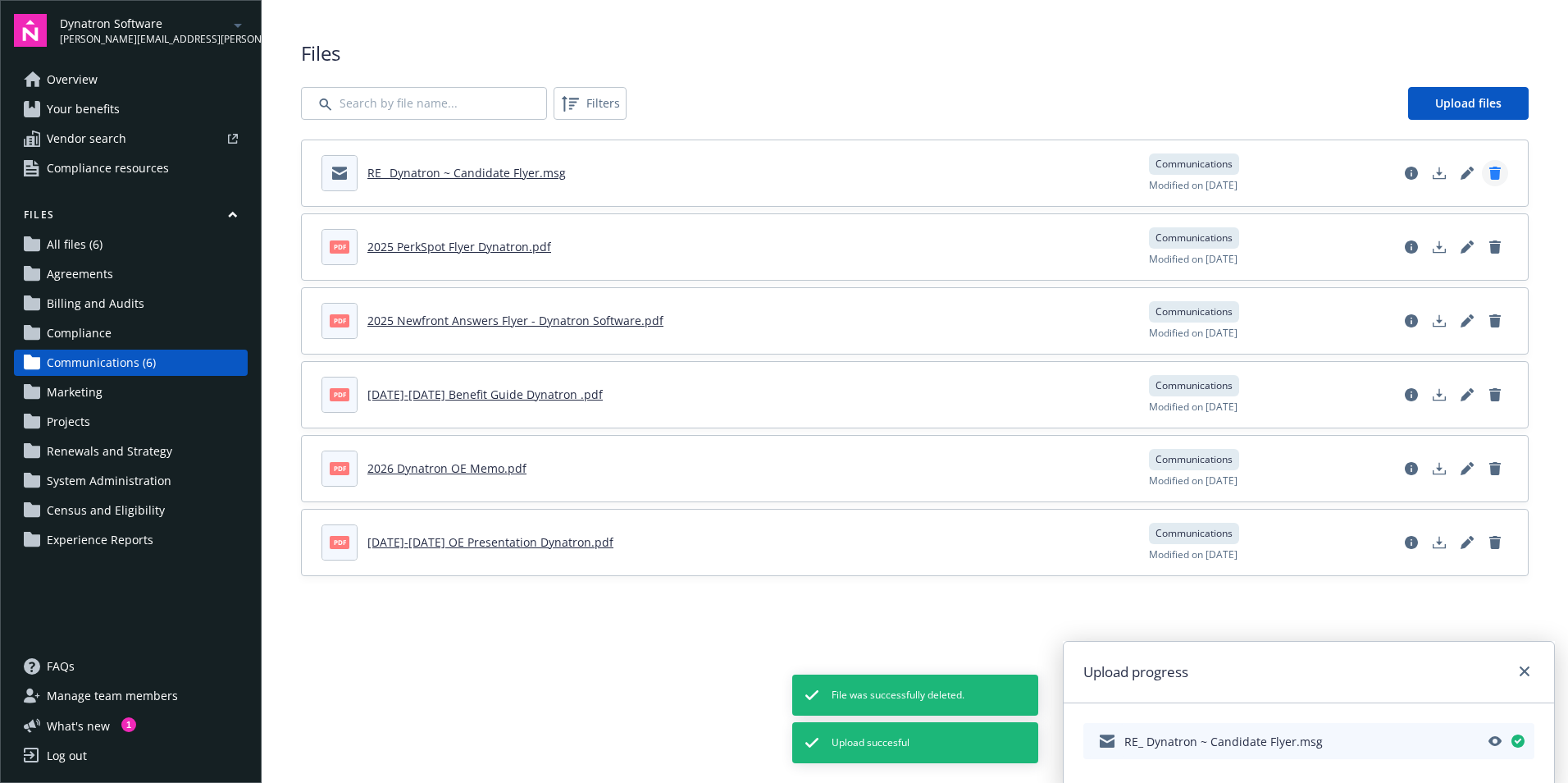
click at [1488, 170] on icon "Delete document" at bounding box center [1495, 174] width 14 height 14
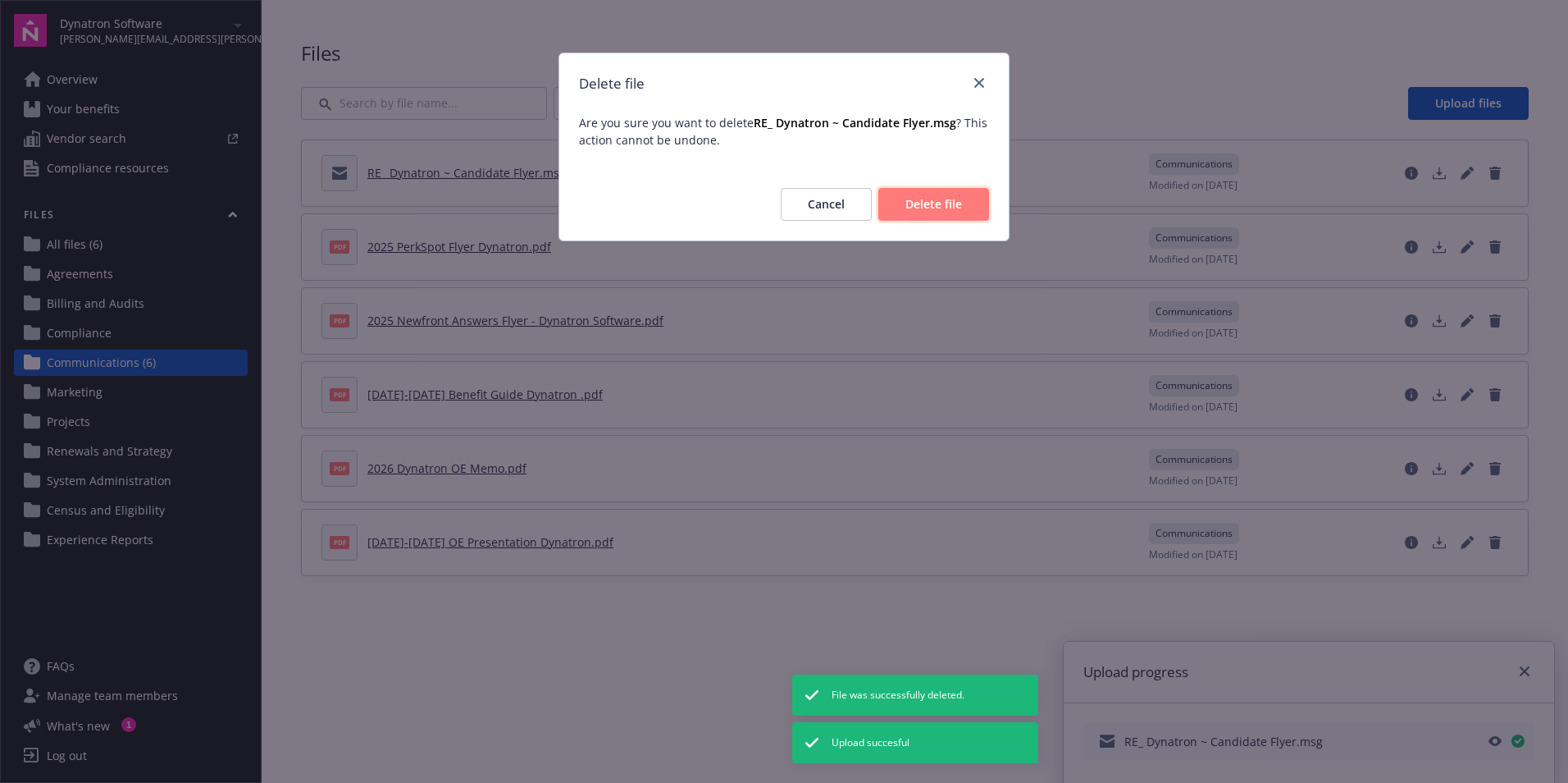
click at [976, 201] on button "Delete file" at bounding box center [933, 204] width 111 height 33
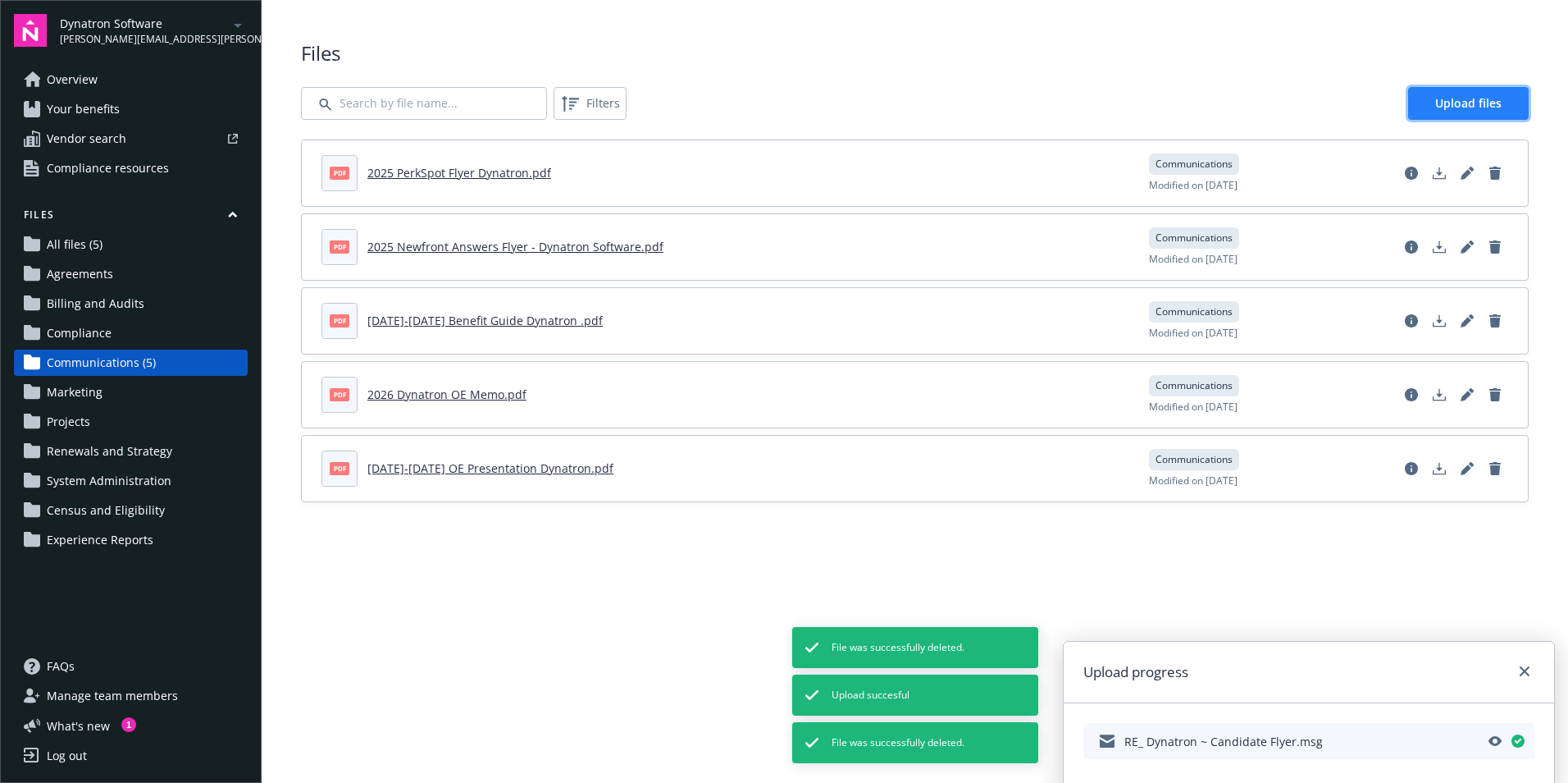
click at [1489, 108] on span "Upload files" at bounding box center [1468, 102] width 67 height 15
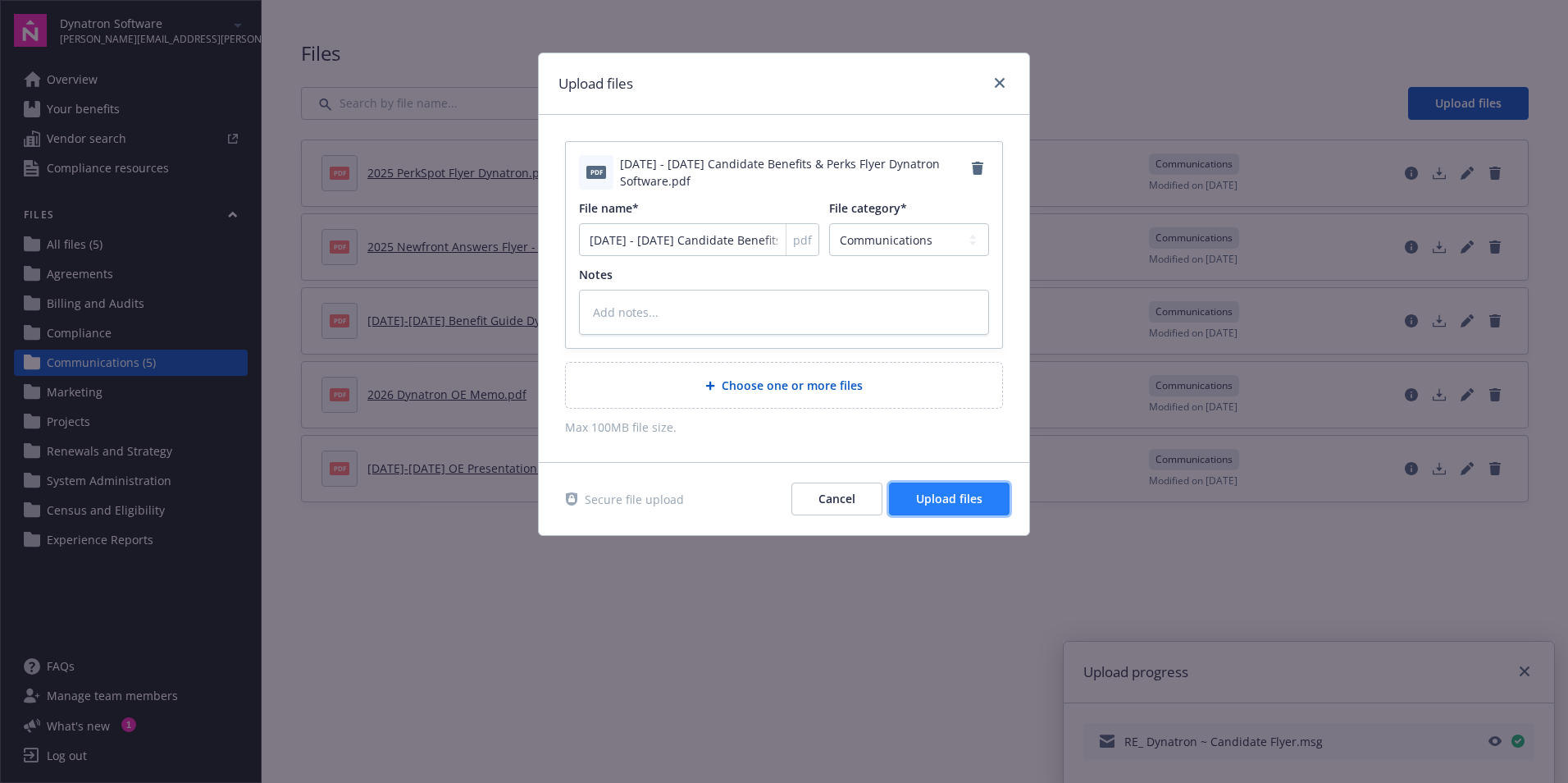
click at [971, 504] on span "Upload files" at bounding box center [949, 499] width 67 height 15
type textarea "x"
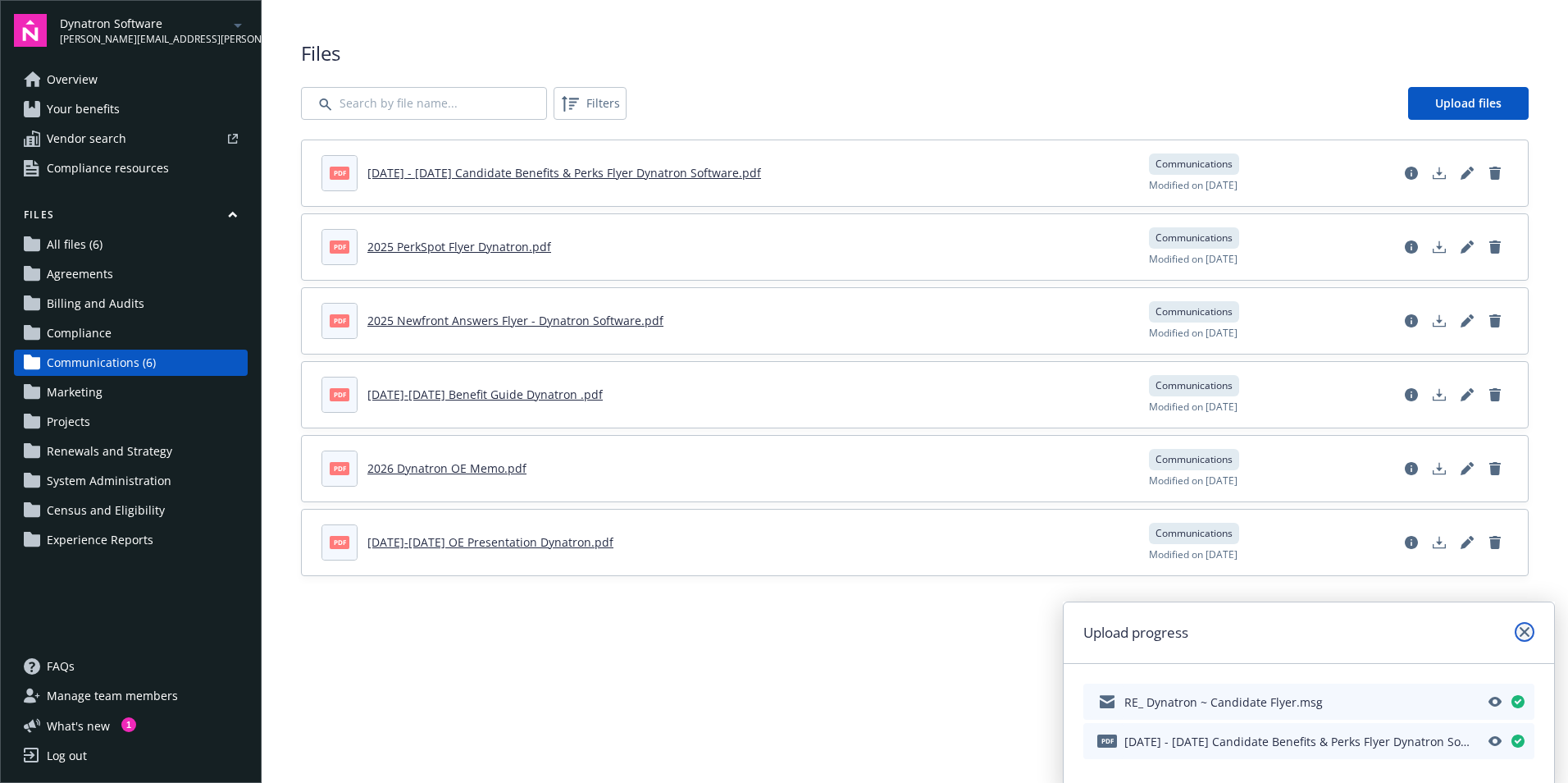
click at [1520, 631] on icon "close" at bounding box center [1525, 631] width 10 height 10
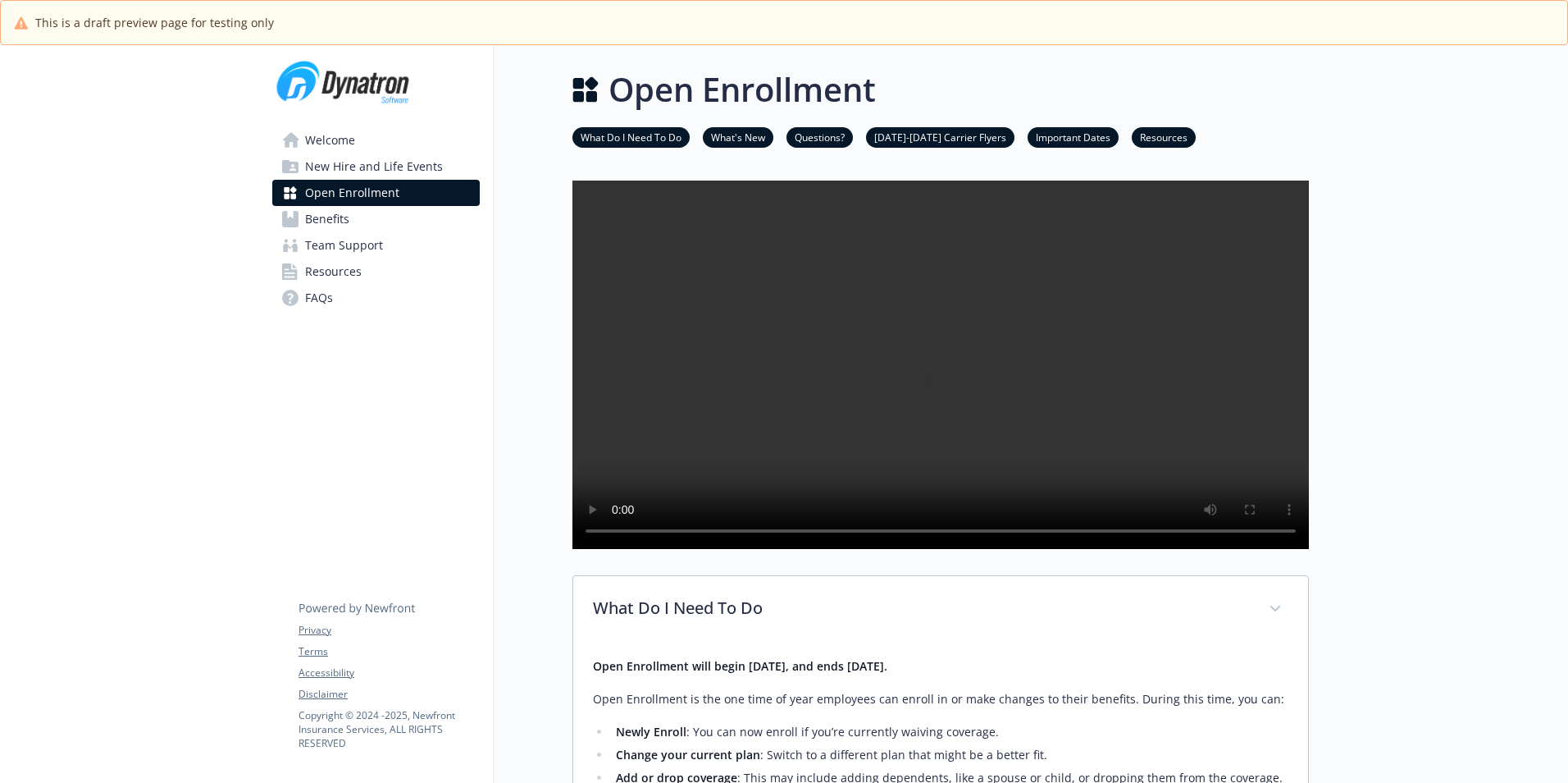
scroll to position [328, 0]
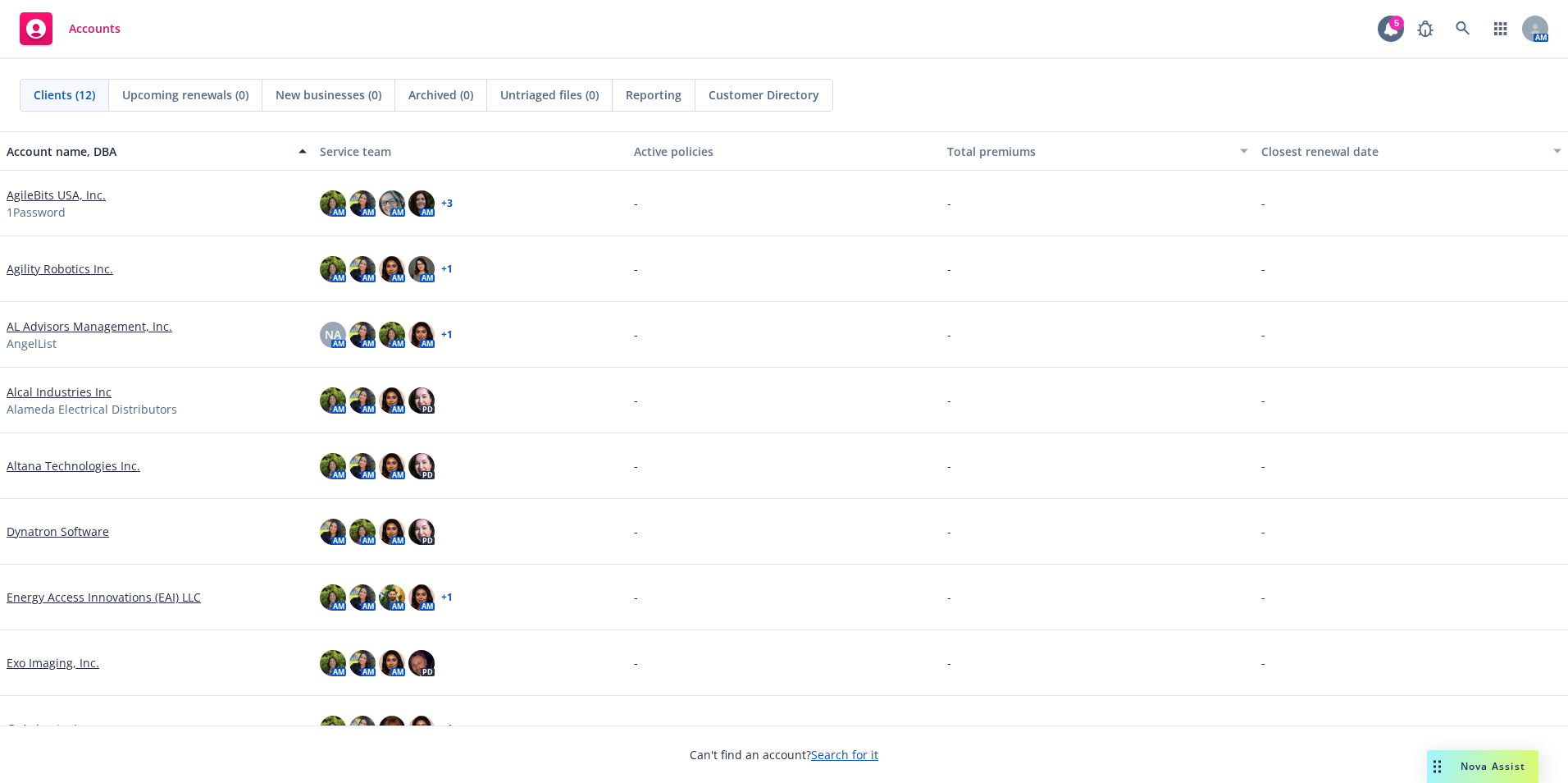
click at [75, 323] on link "AL Advisors Management, Inc." at bounding box center [90, 326] width 166 height 17
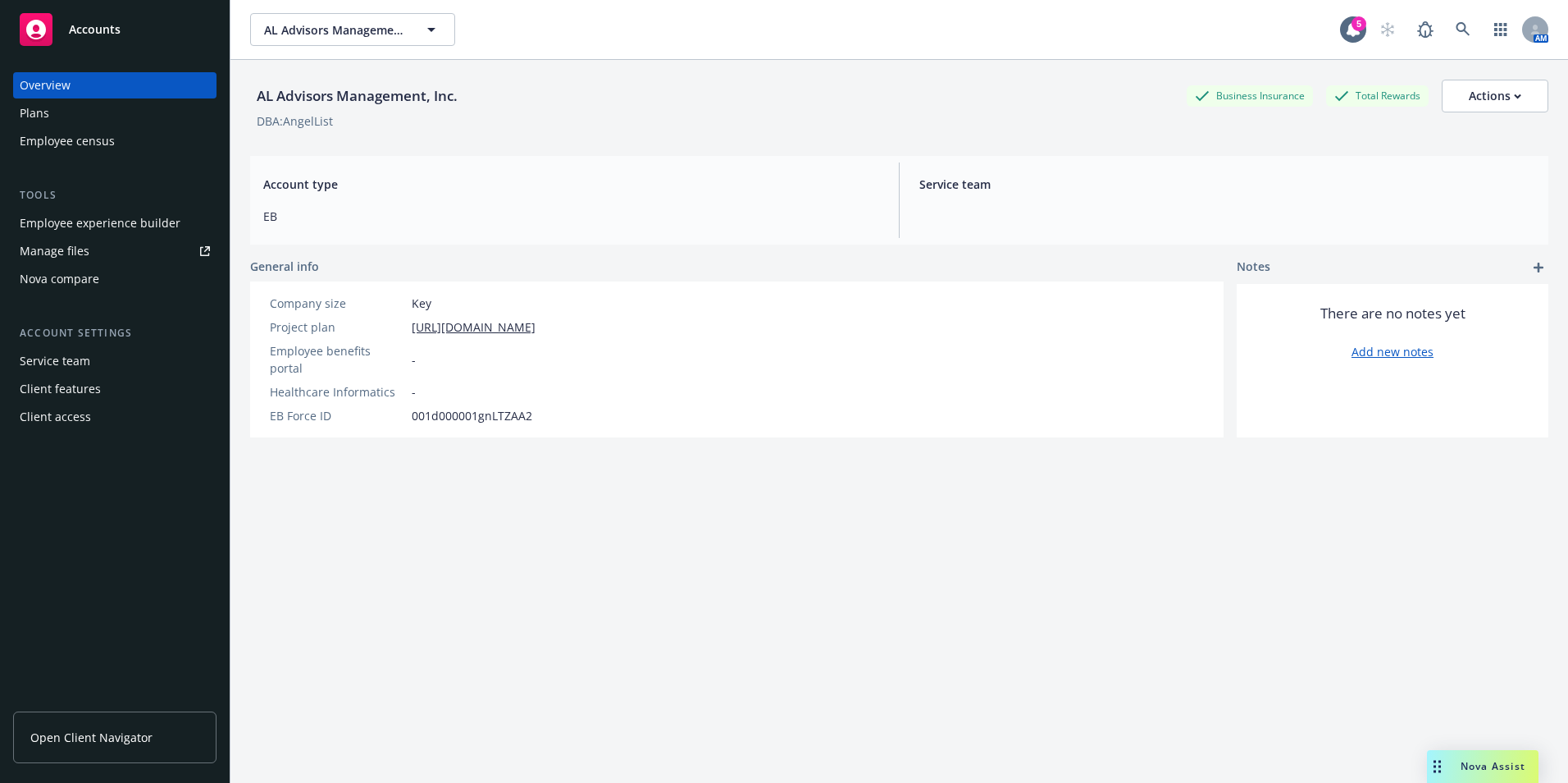
click at [99, 222] on div "Employee experience builder" at bounding box center [100, 223] width 161 height 26
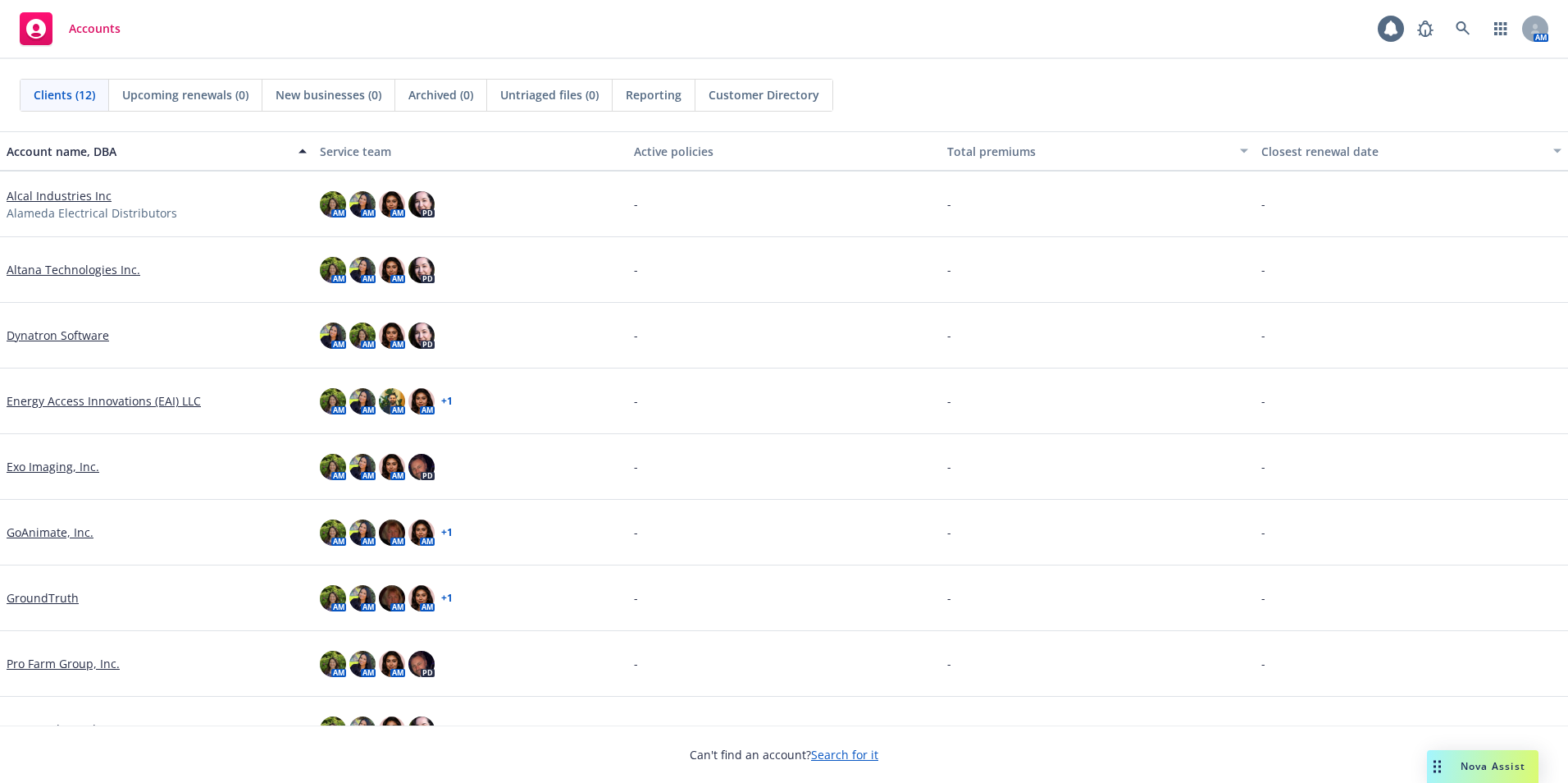
scroll to position [233, 0]
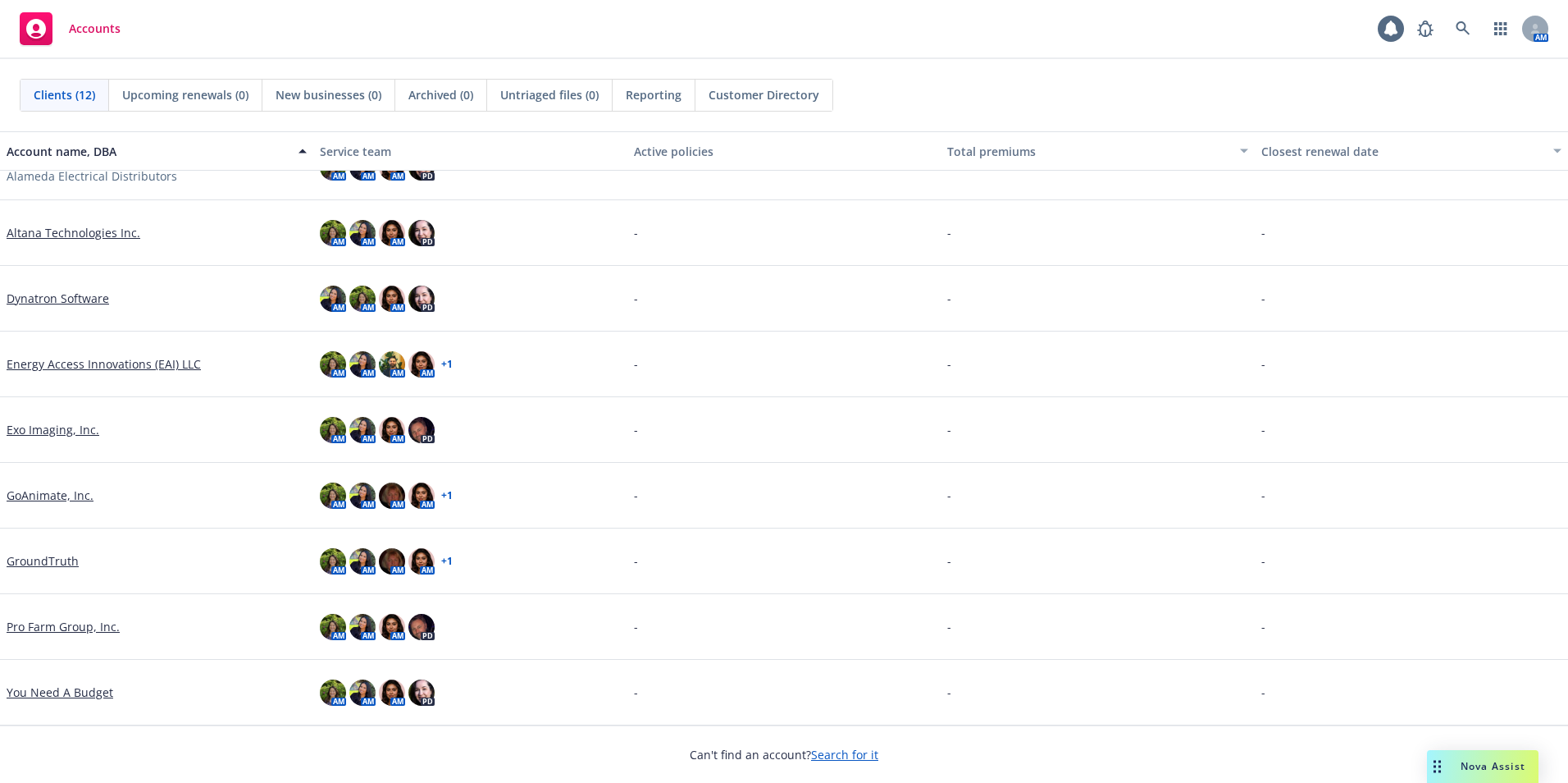
click at [126, 373] on div "Energy Access Innovations (EAI) LLC" at bounding box center [157, 365] width 313 height 66
click at [135, 367] on link "Energy Access Innovations (EAI) LLC" at bounding box center [104, 364] width 195 height 17
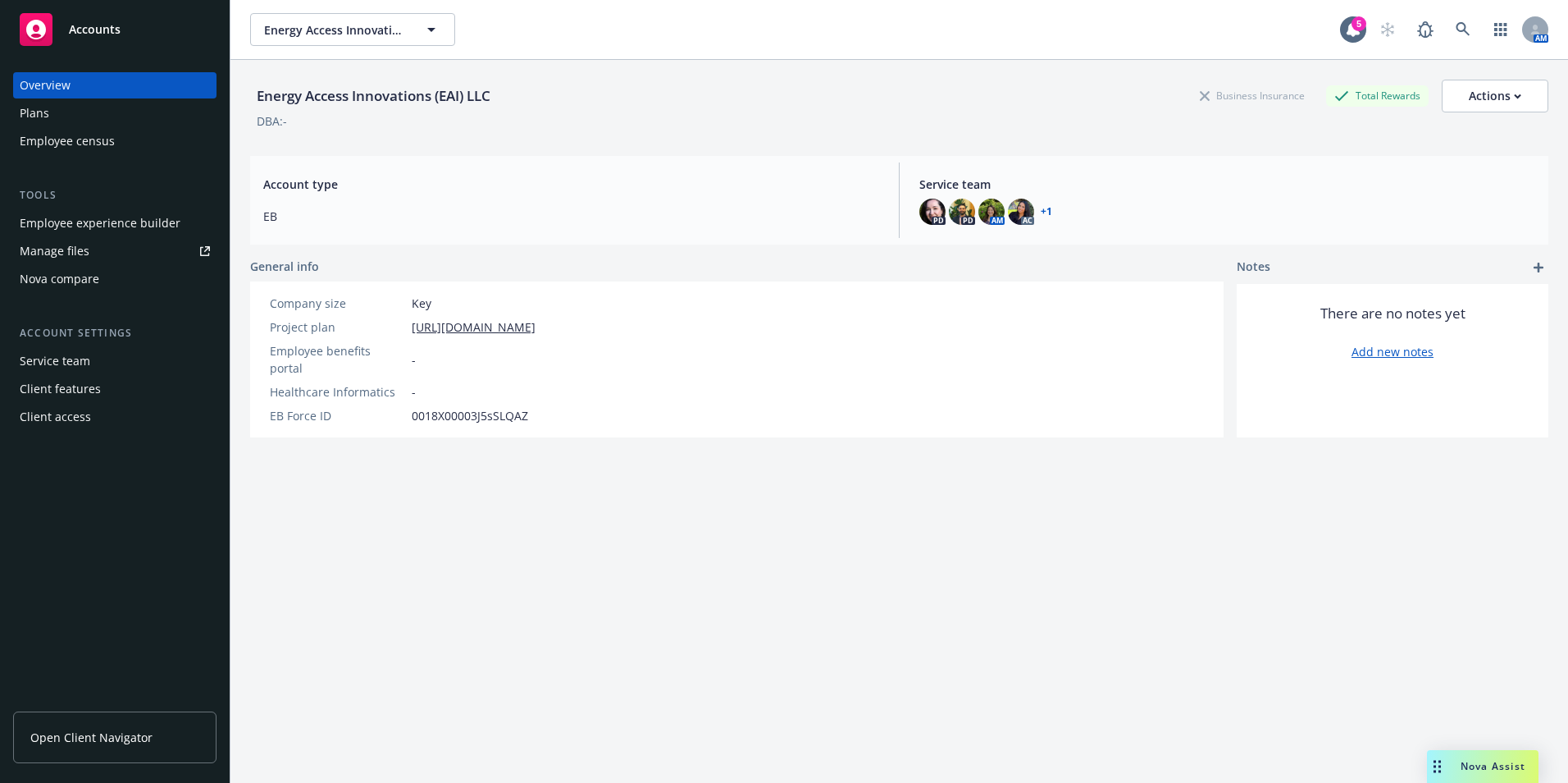
click at [107, 222] on div "Employee experience builder" at bounding box center [100, 223] width 161 height 26
click at [521, 720] on div "Energy Access Innovations (EAI) LLC Business Insurance Total Rewards Actions DB…" at bounding box center [900, 441] width 1298 height 763
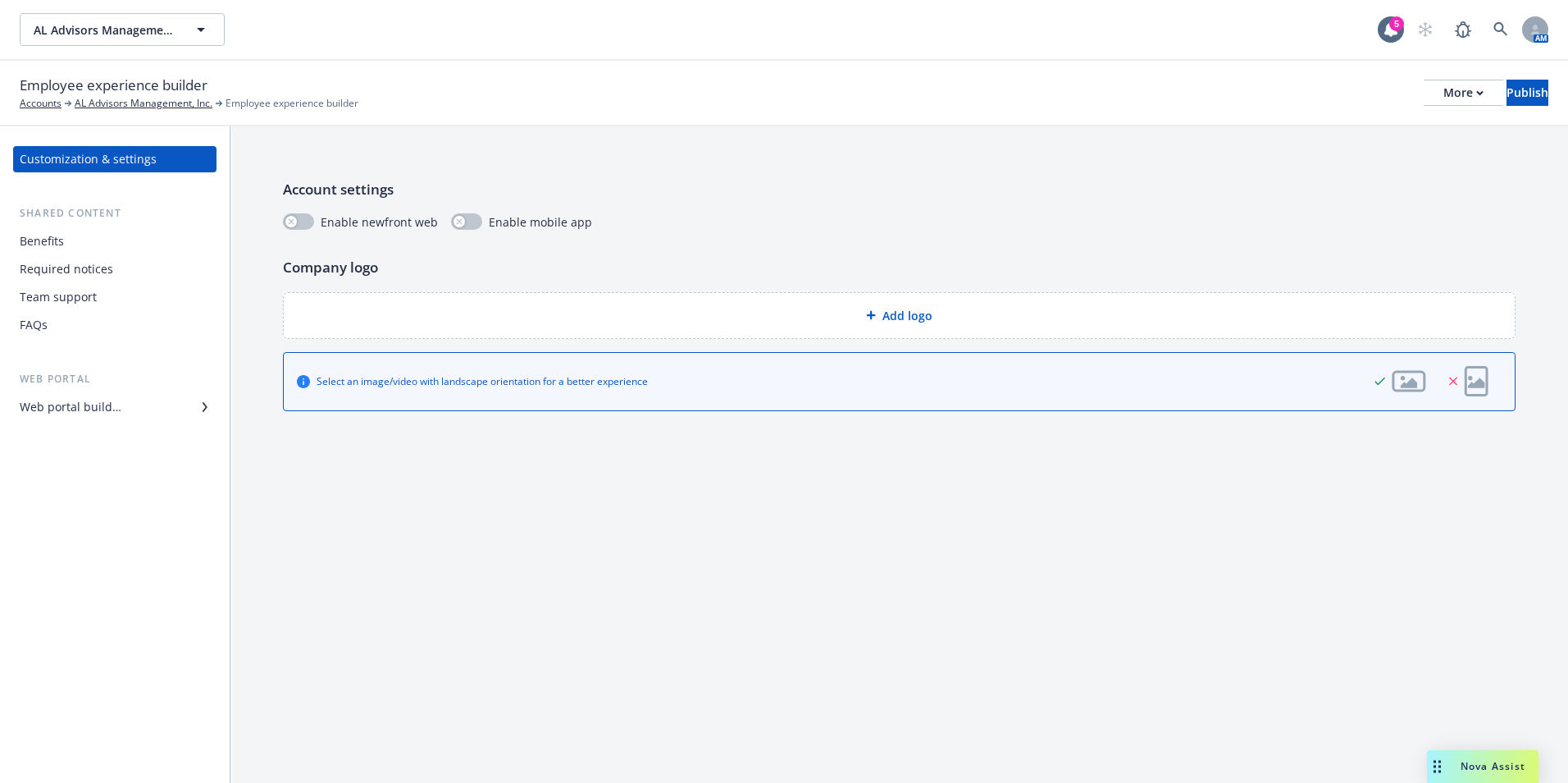
click at [33, 259] on div "Required notices" at bounding box center [66, 268] width 93 height 26
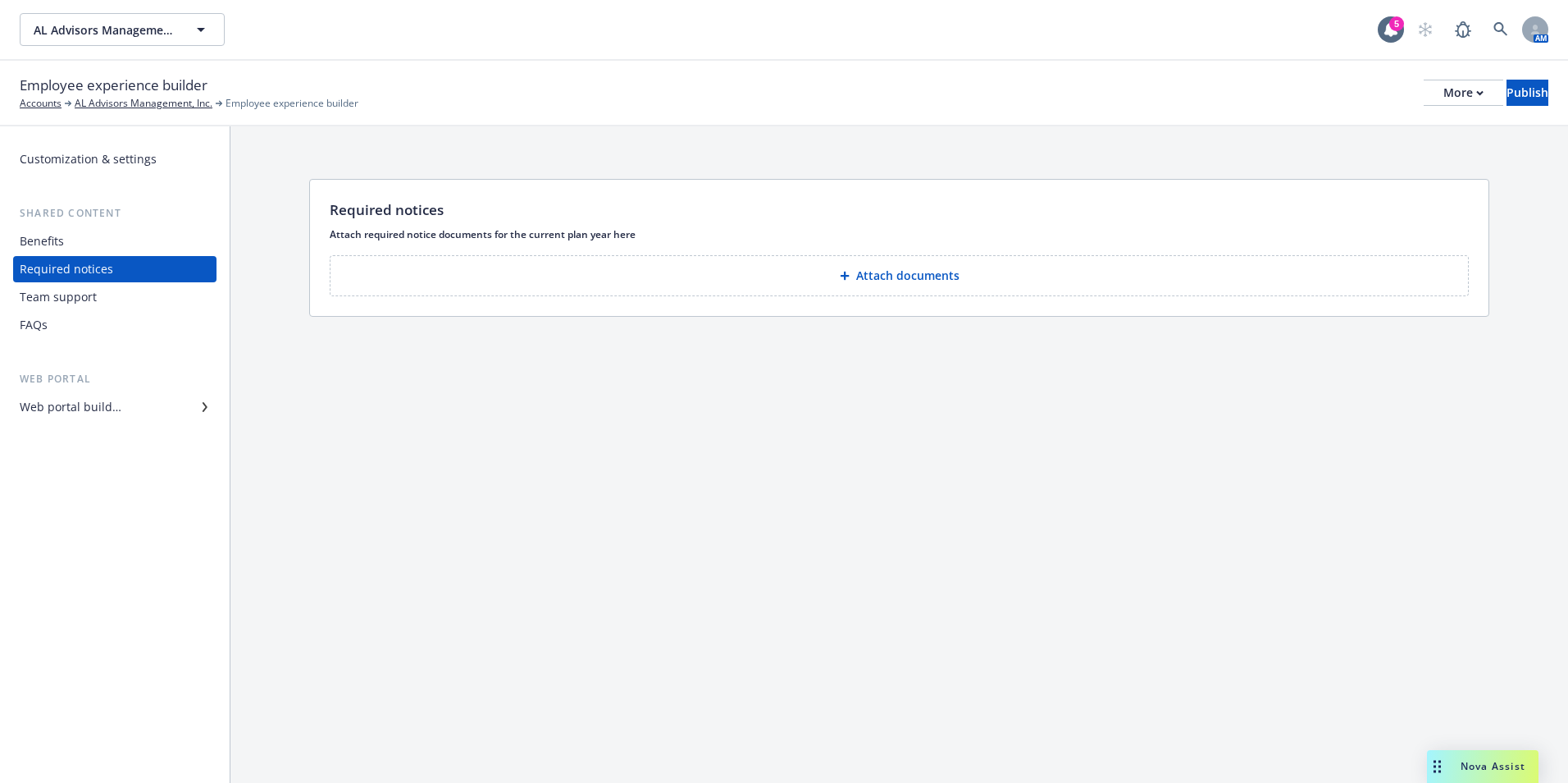
click at [59, 298] on div "Team support" at bounding box center [58, 296] width 77 height 26
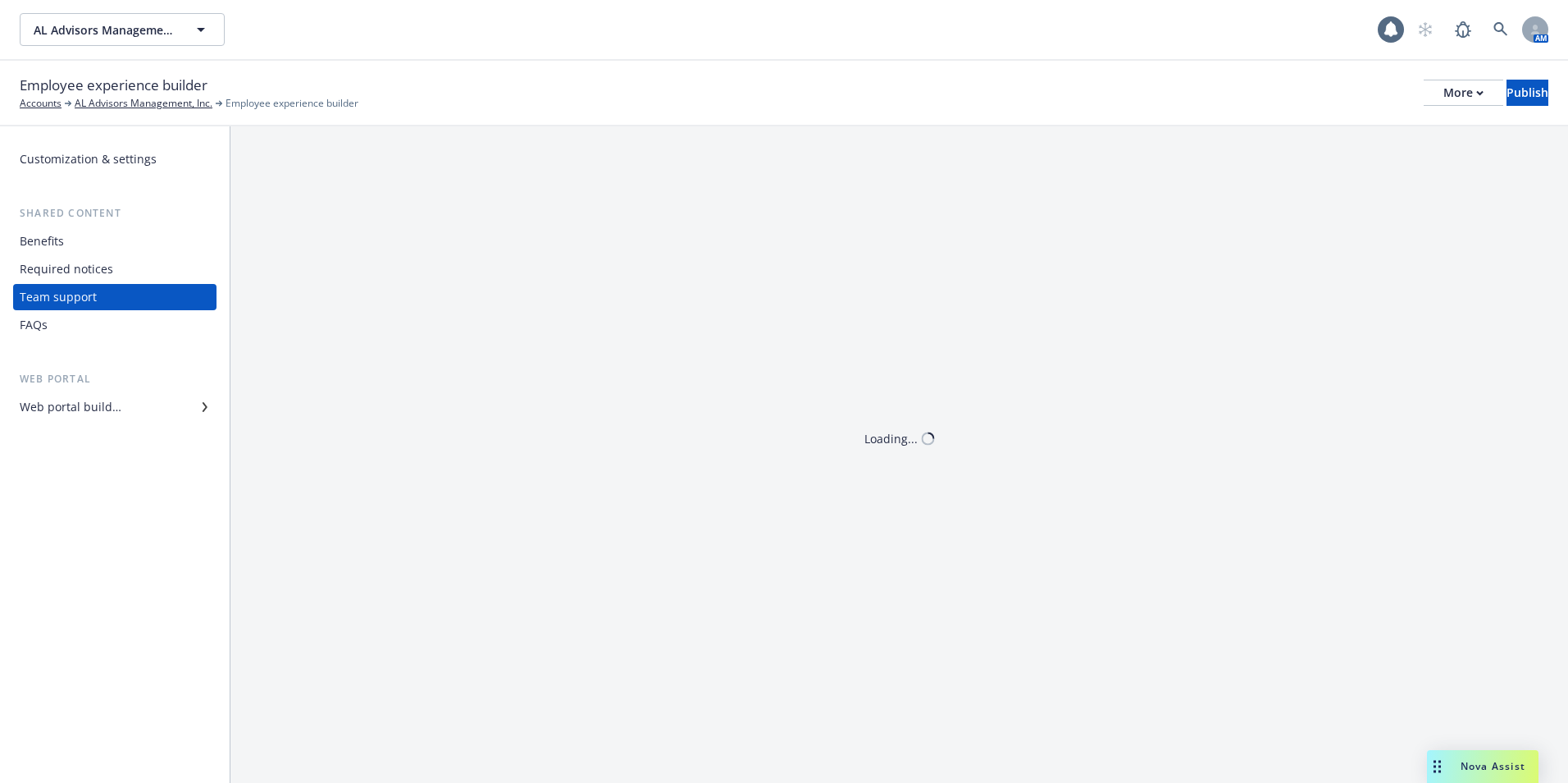
click at [29, 339] on div "Customization & settings Shared content Benefits Required notices Team support …" at bounding box center [115, 284] width 203 height 274
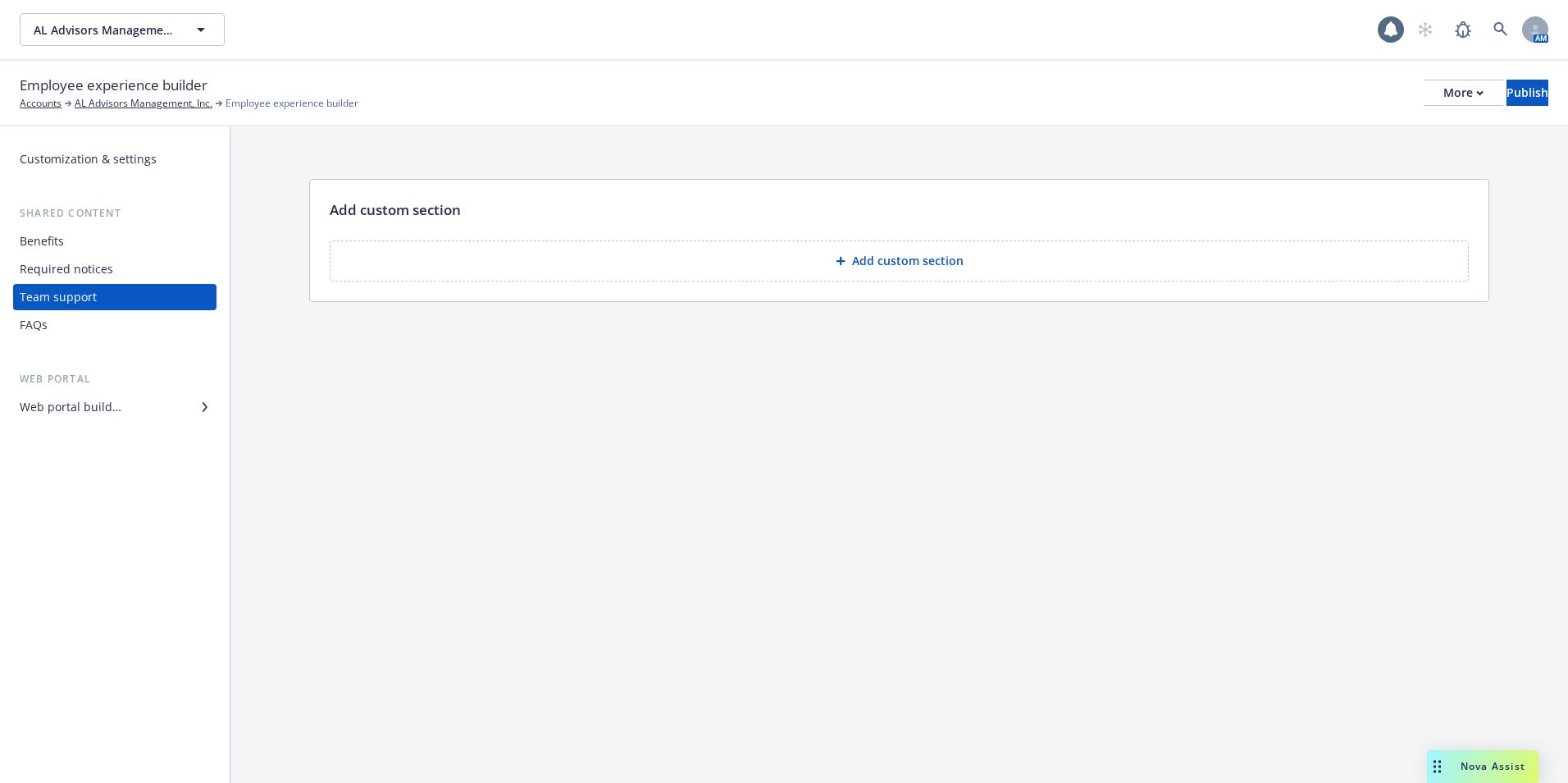
click at [30, 256] on div "Required notices" at bounding box center [66, 268] width 93 height 26
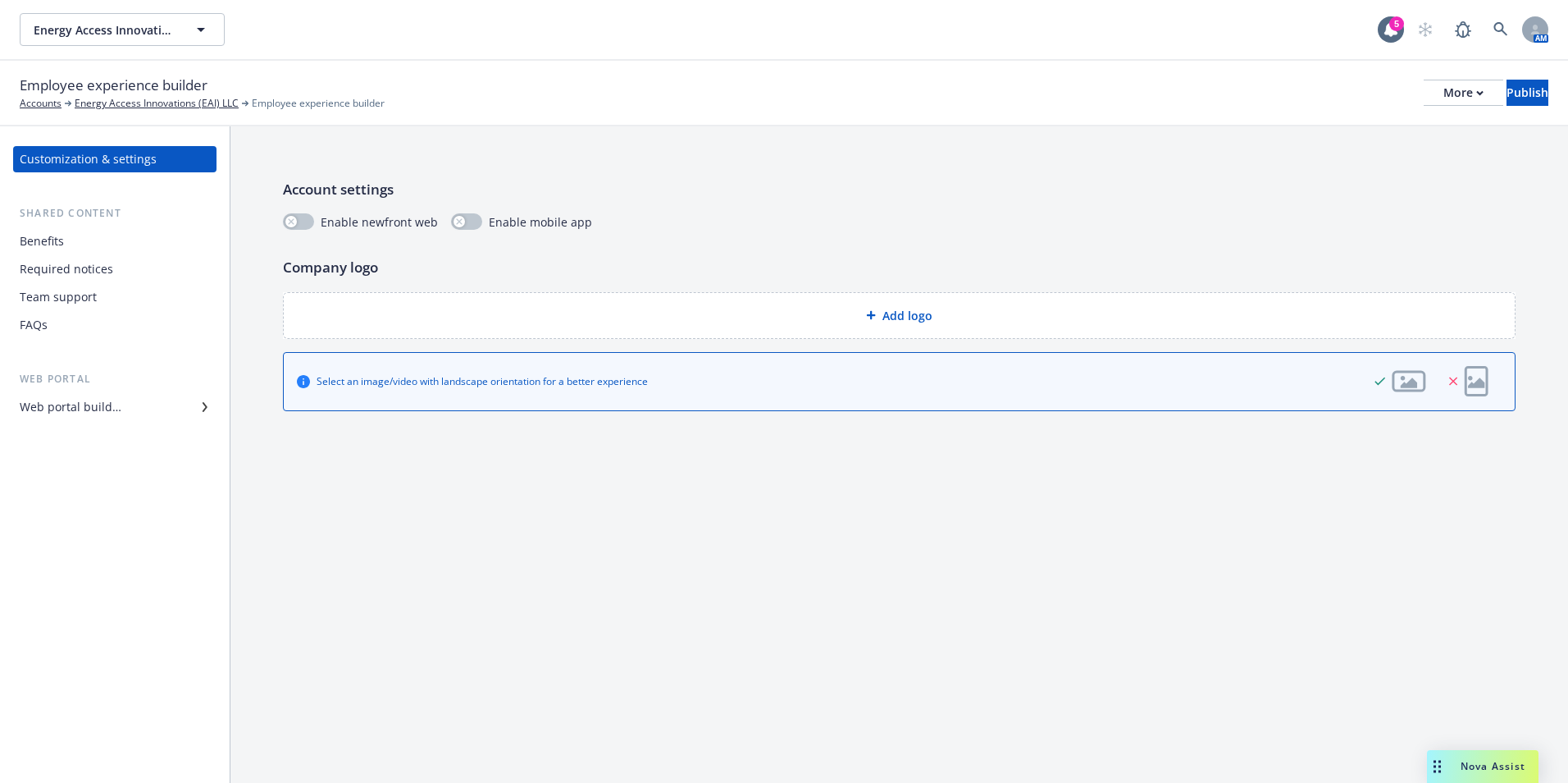
click at [80, 251] on div "Benefits" at bounding box center [114, 240] width 190 height 26
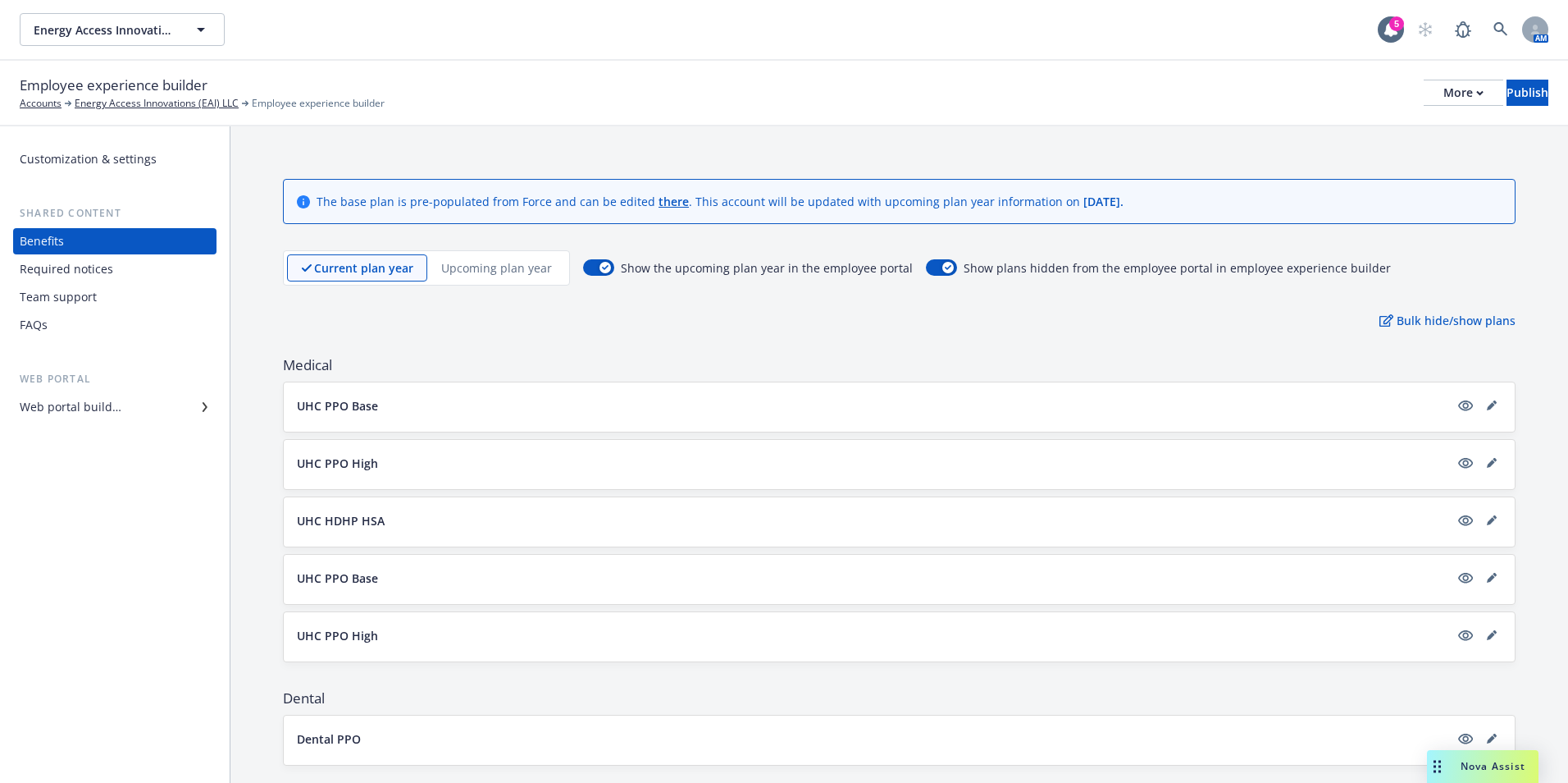
click at [78, 270] on div "Required notices" at bounding box center [66, 268] width 93 height 26
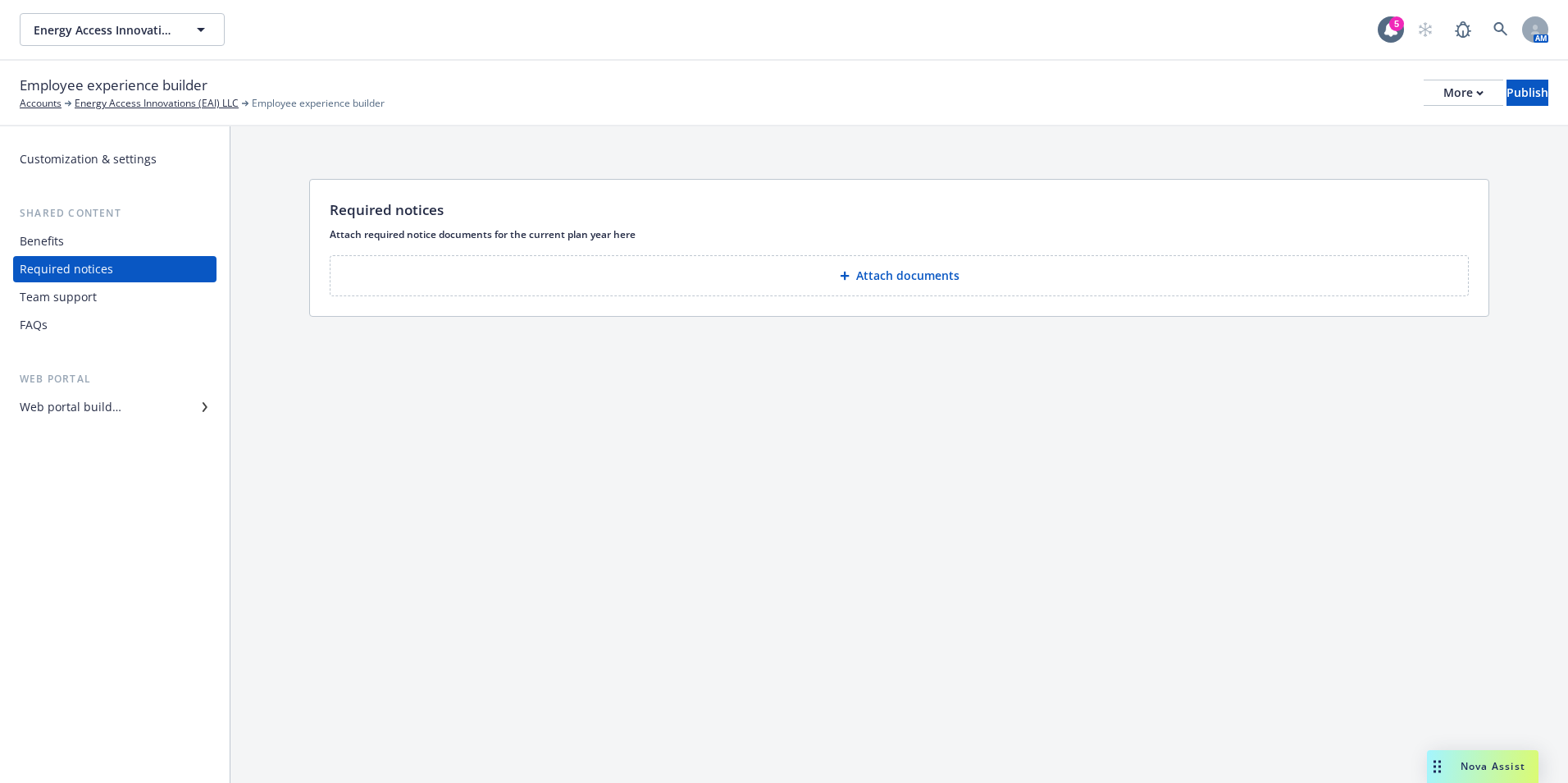
click at [73, 303] on div "Team support" at bounding box center [58, 296] width 77 height 26
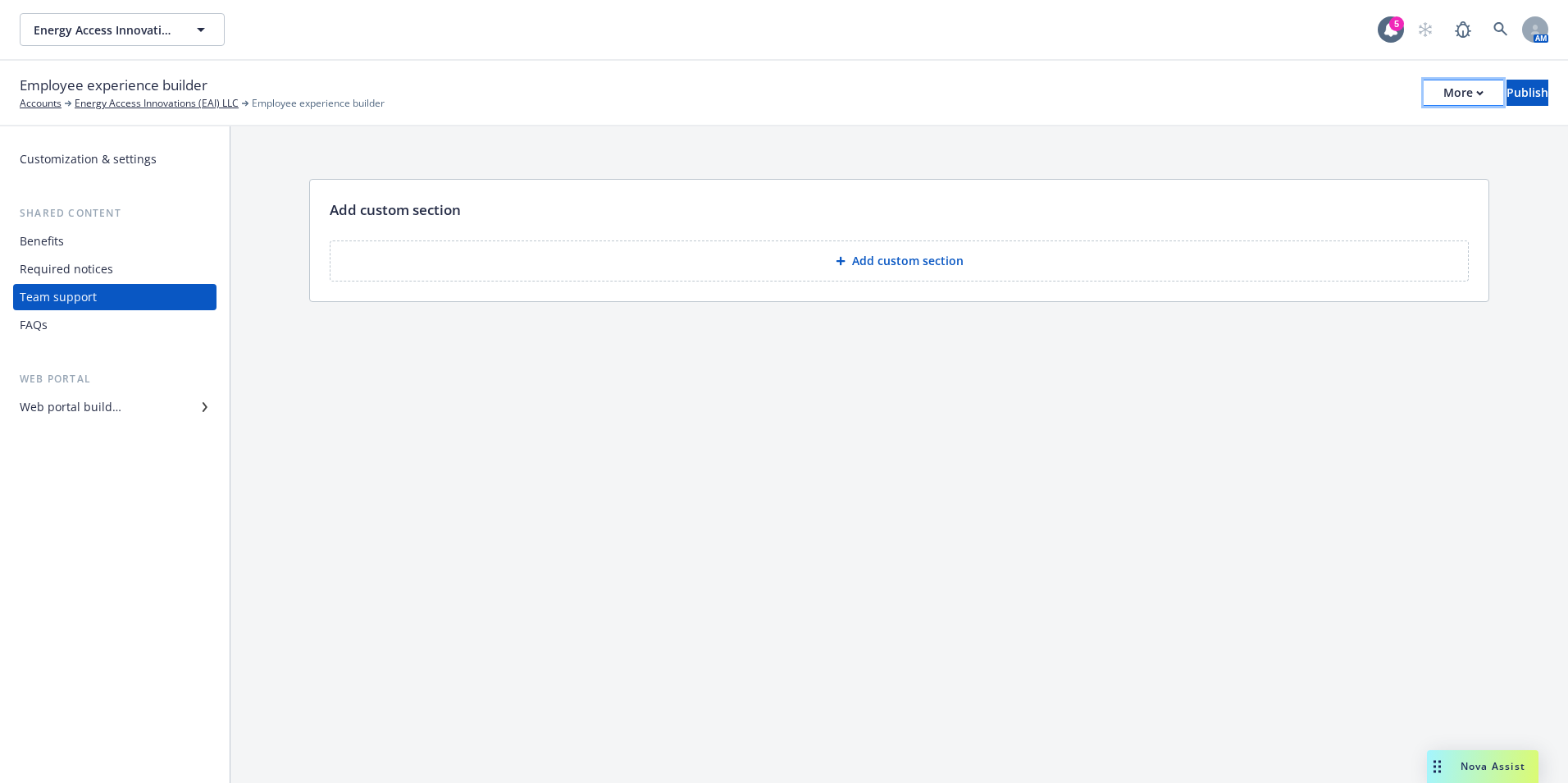
click at [1431, 91] on button "More" at bounding box center [1464, 92] width 80 height 26
click at [60, 276] on div "Required notices" at bounding box center [66, 268] width 93 height 26
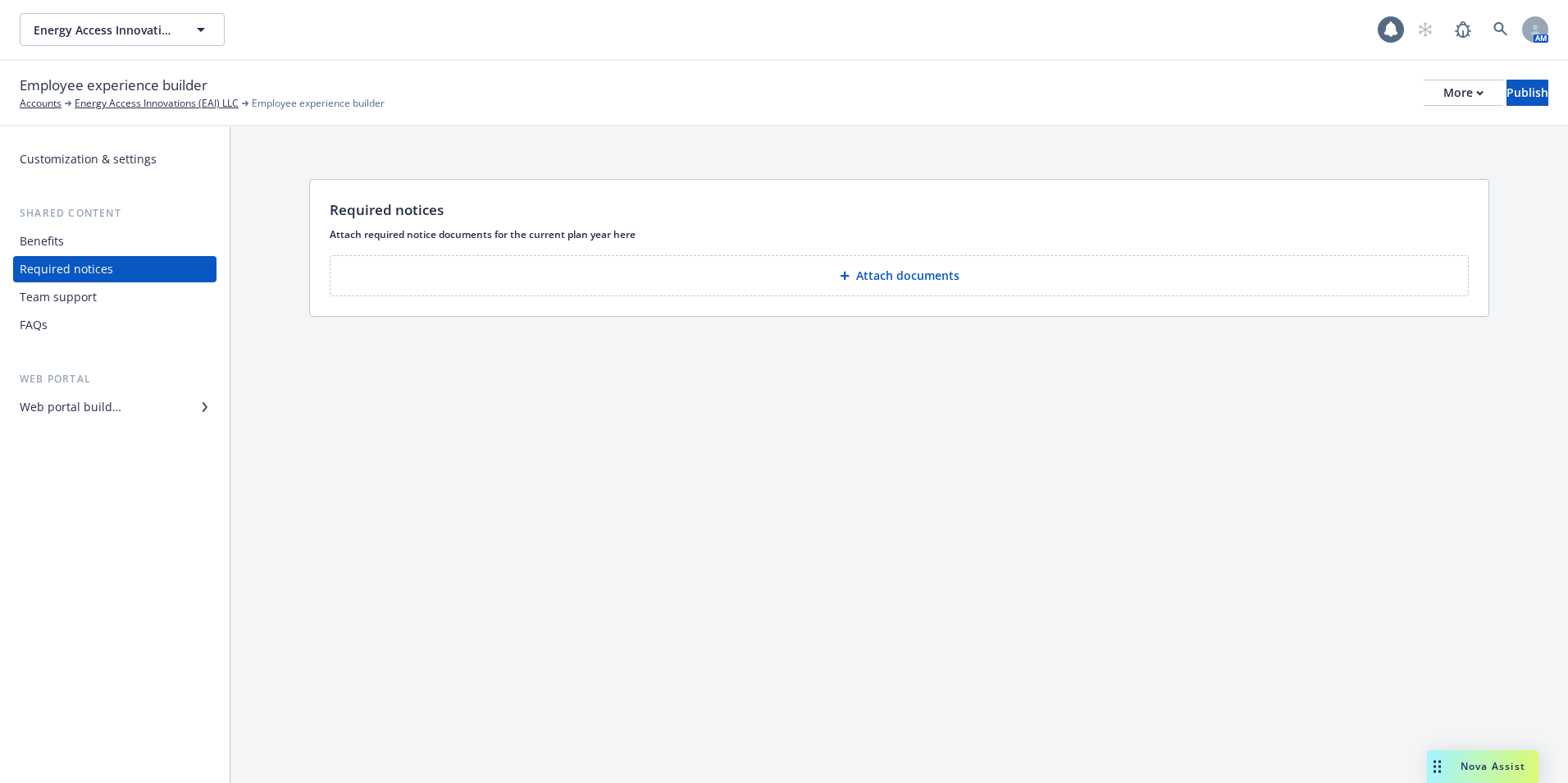
click at [60, 247] on div "Benefits" at bounding box center [41, 240] width 44 height 26
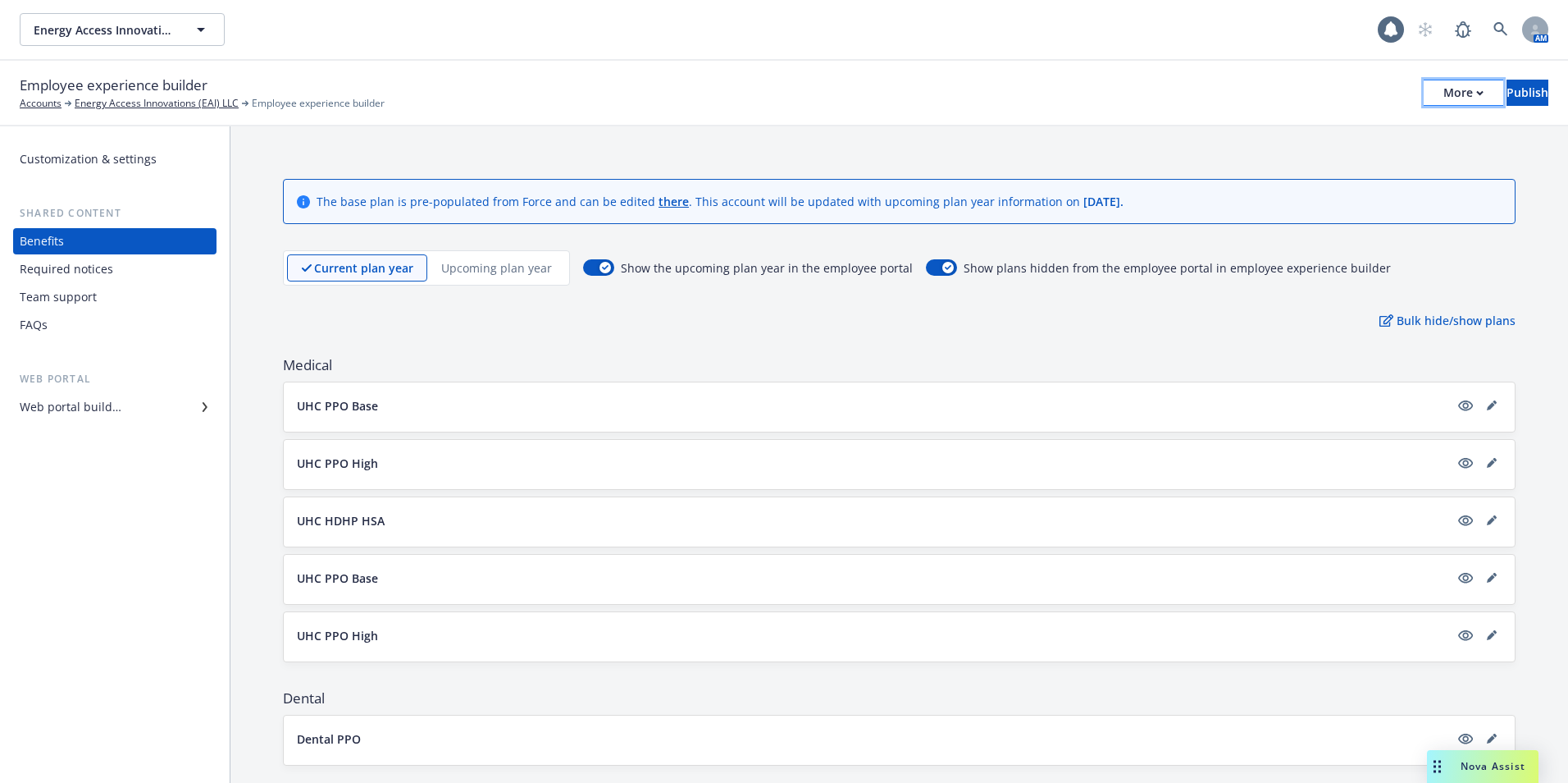
click at [1444, 95] on button "More" at bounding box center [1464, 92] width 80 height 26
drag, startPoint x: 1345, startPoint y: 154, endPoint x: 773, endPoint y: 155, distance: 572.0
click at [1340, 154] on div "Copy preview link Copy portal link Configure test user to preview app" at bounding box center [1328, 163] width 243 height 98
click at [96, 205] on div "Shared content" at bounding box center [115, 212] width 203 height 16
click at [103, 174] on div "Customization & settings Shared content Benefits Required notices Team support …" at bounding box center [115, 284] width 203 height 274
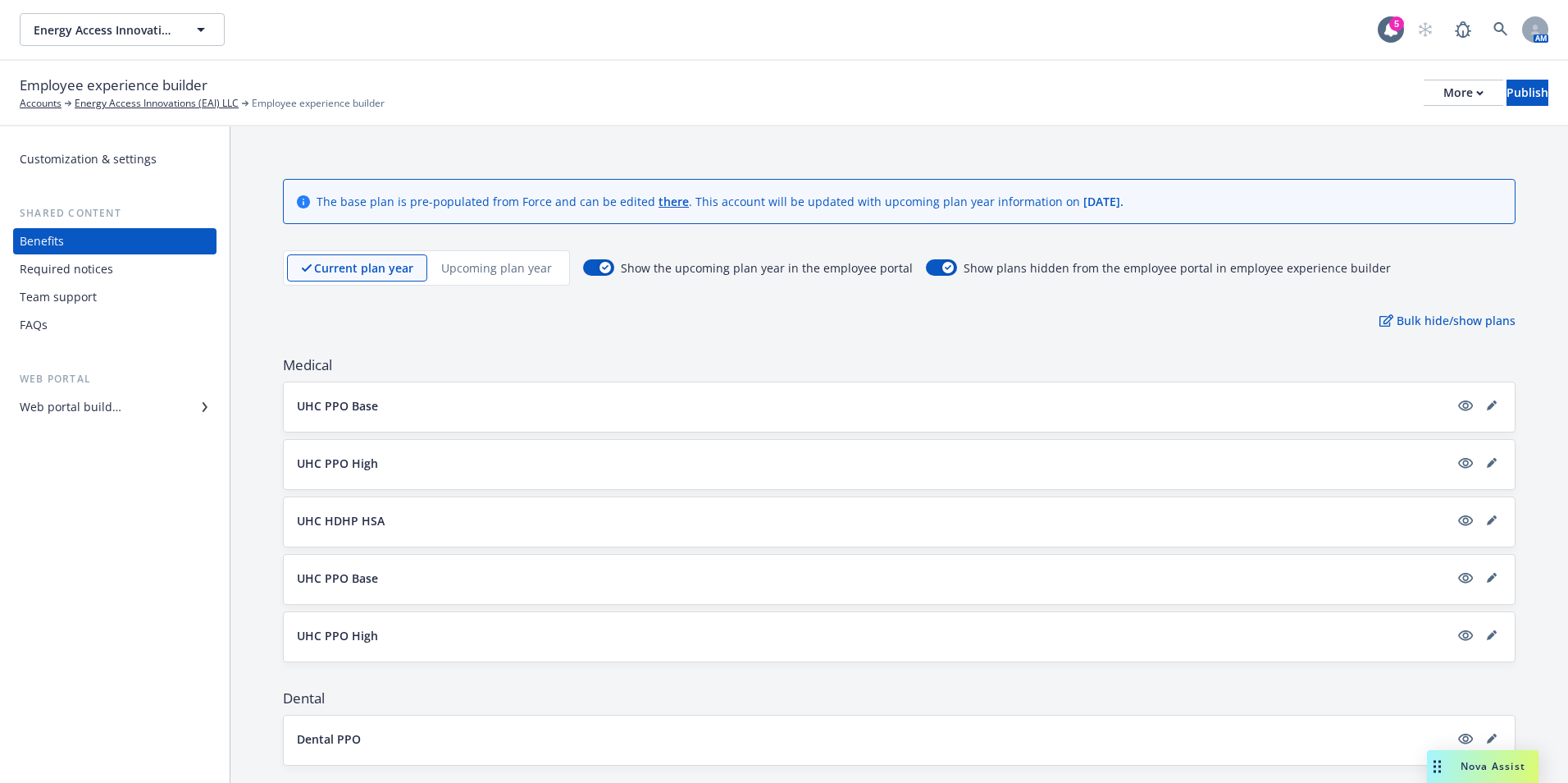
click at [118, 166] on div "Customization & settings" at bounding box center [88, 159] width 137 height 26
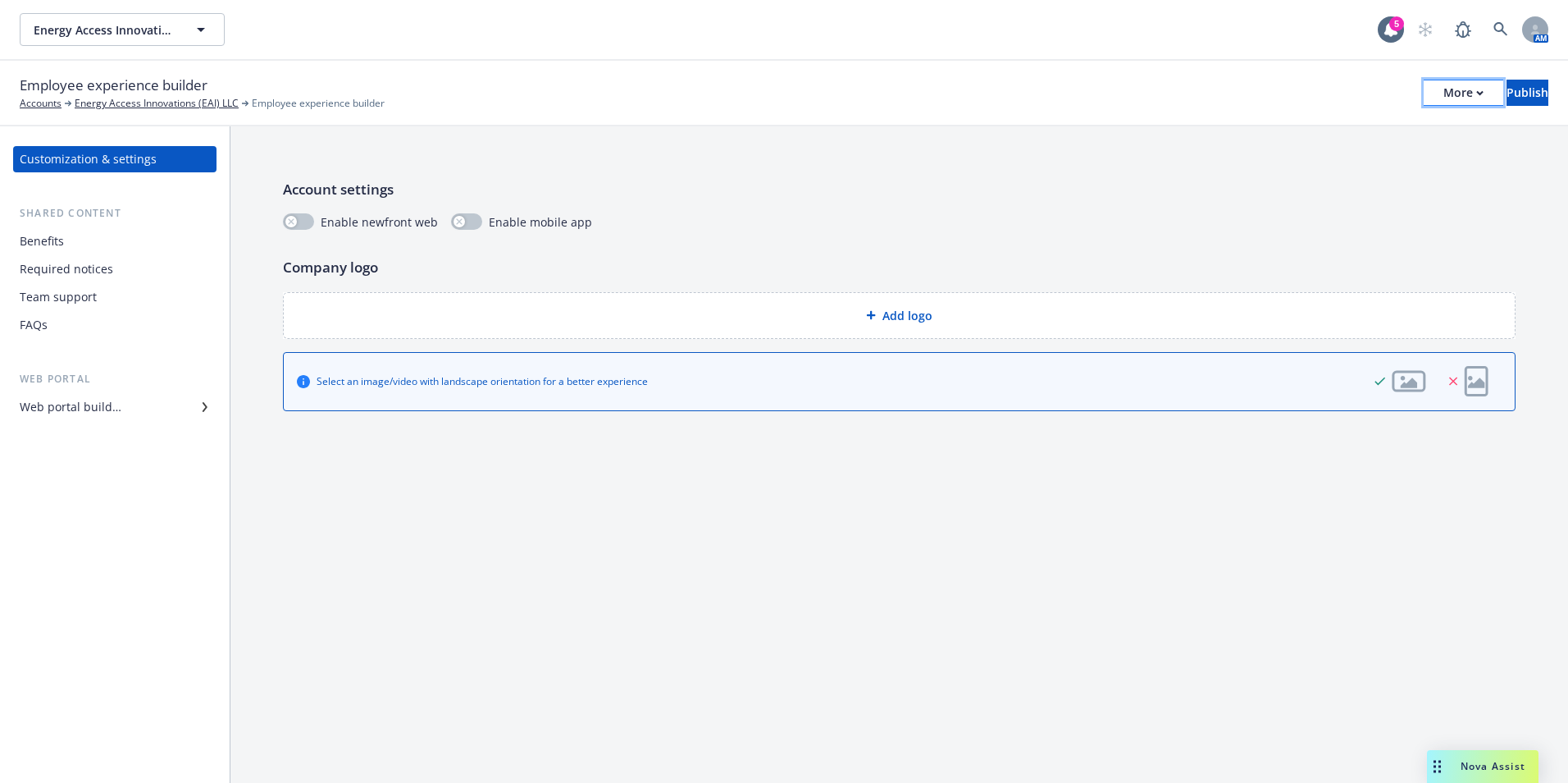
drag, startPoint x: 1395, startPoint y: 81, endPoint x: 1406, endPoint y: 86, distance: 12.1
click at [1444, 85] on div "More" at bounding box center [1463, 92] width 40 height 25
click at [1483, 152] on div "Account settings Enable newfront web Enable mobile app Company logo Add logo Se…" at bounding box center [899, 295] width 1338 height 337
click at [140, 405] on div "Web portal builder" at bounding box center [114, 406] width 190 height 26
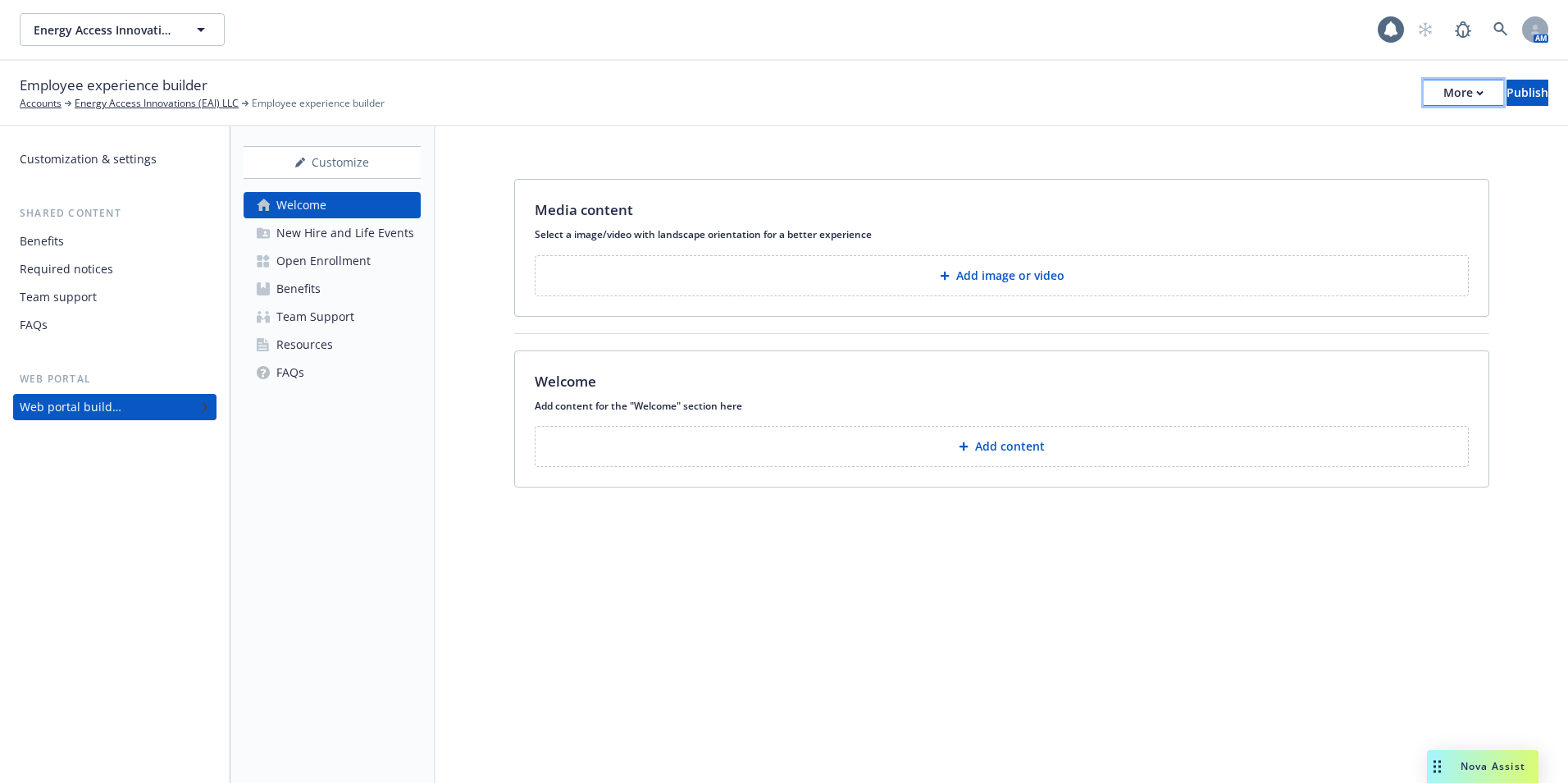
click at [1444, 96] on div "More" at bounding box center [1463, 92] width 40 height 25
drag, startPoint x: 1304, startPoint y: 173, endPoint x: 1173, endPoint y: 169, distance: 131.1
click at [1303, 173] on div "Copy preview link Copy portal link Configure test user to preview app" at bounding box center [1328, 163] width 243 height 98
click at [322, 228] on div "New Hire and Life Events" at bounding box center [345, 233] width 138 height 26
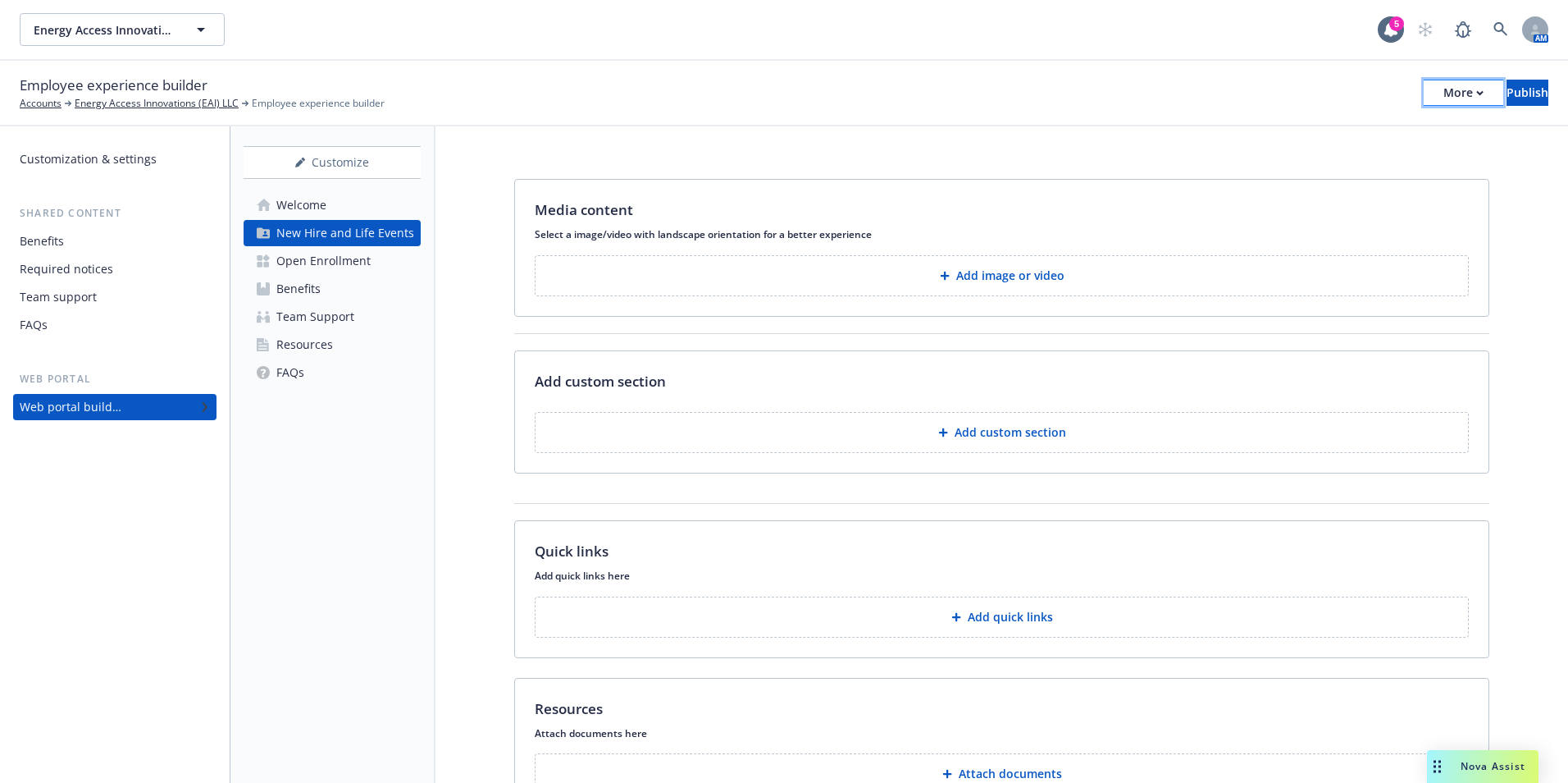
click at [1444, 96] on div "More" at bounding box center [1463, 92] width 40 height 25
click at [358, 261] on div "Open Enrollment" at bounding box center [323, 261] width 94 height 26
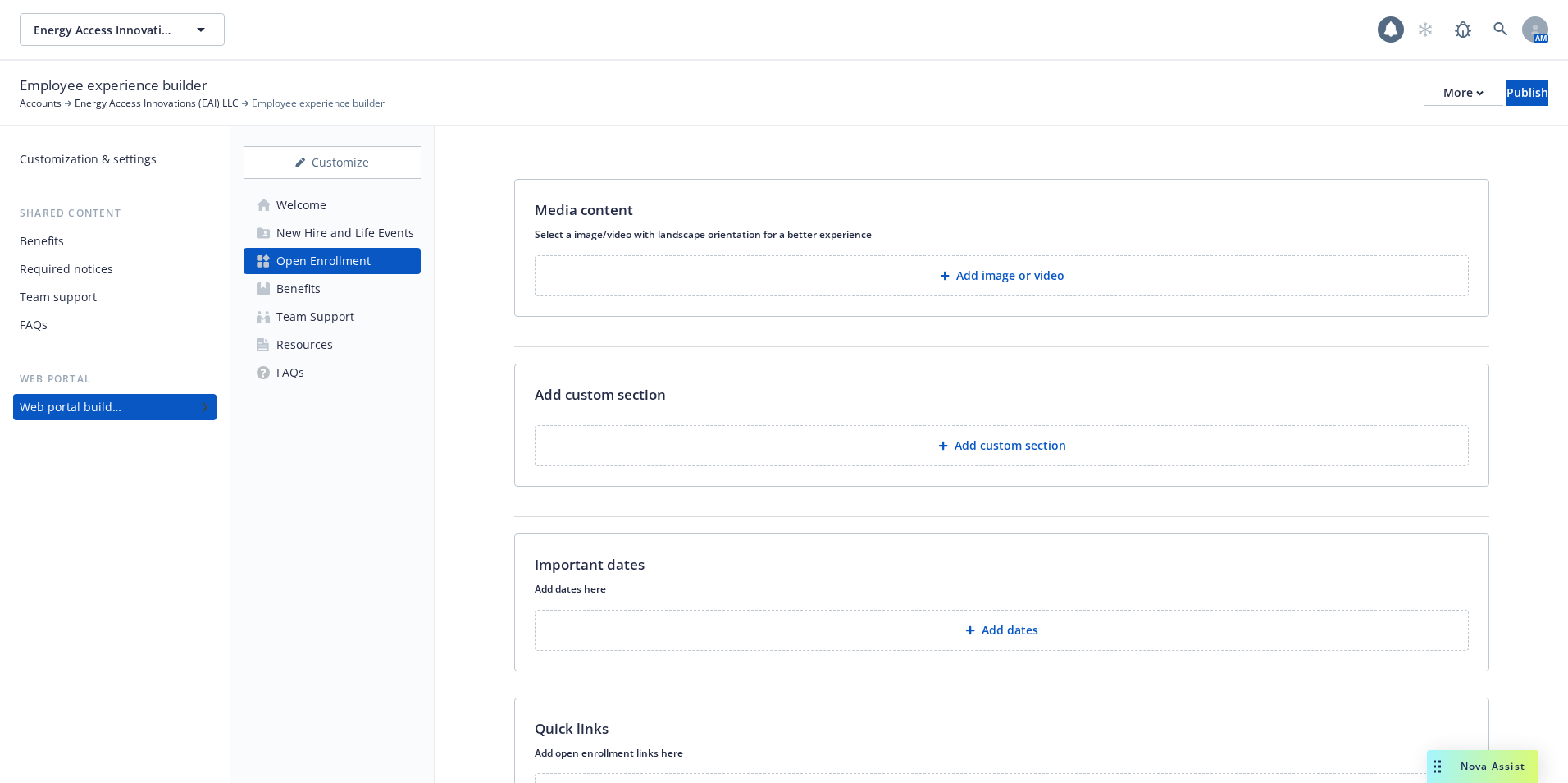
click at [330, 290] on link "Benefits" at bounding box center [332, 289] width 177 height 26
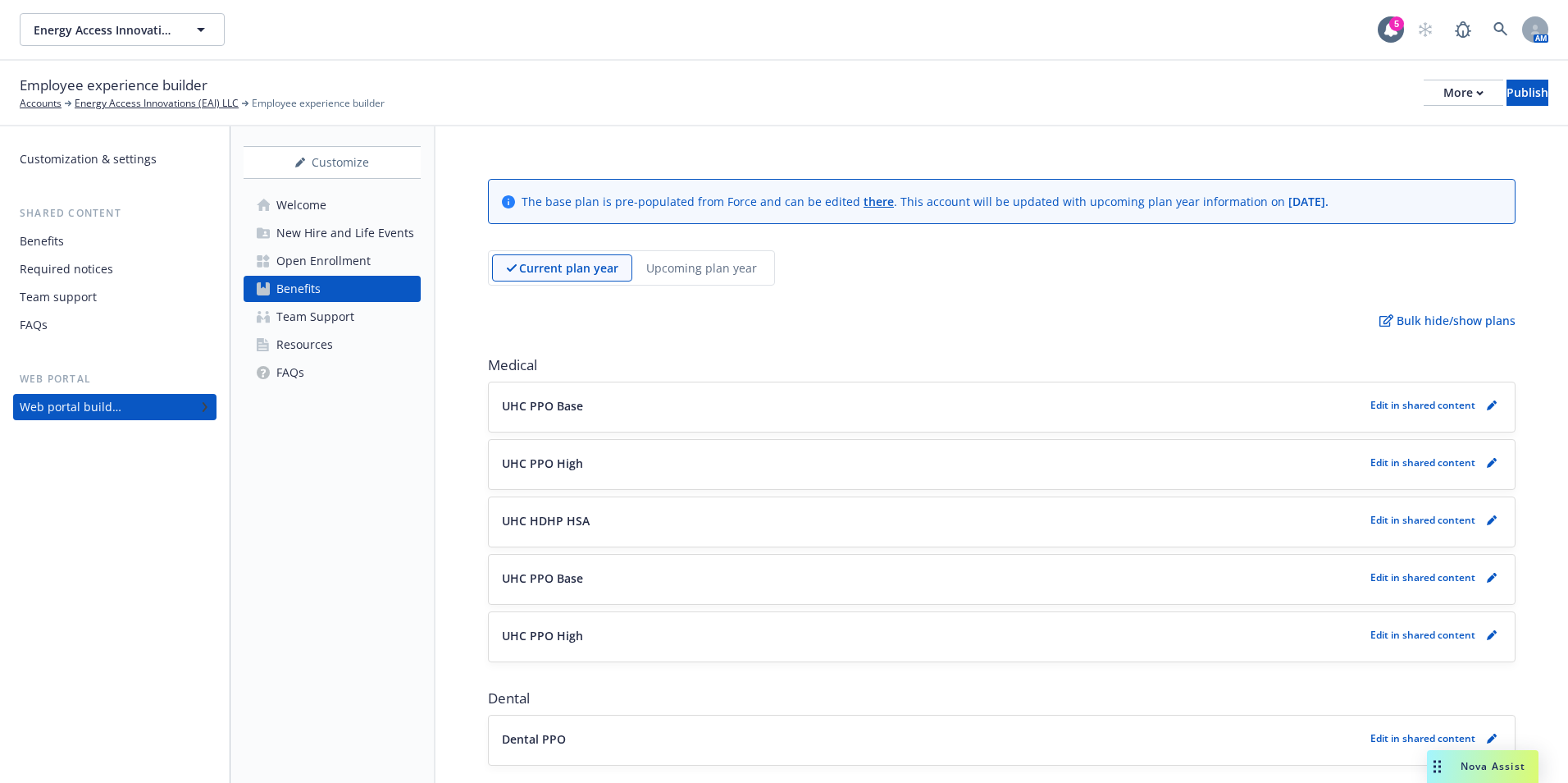
click at [87, 245] on div "Benefits" at bounding box center [114, 240] width 190 height 26
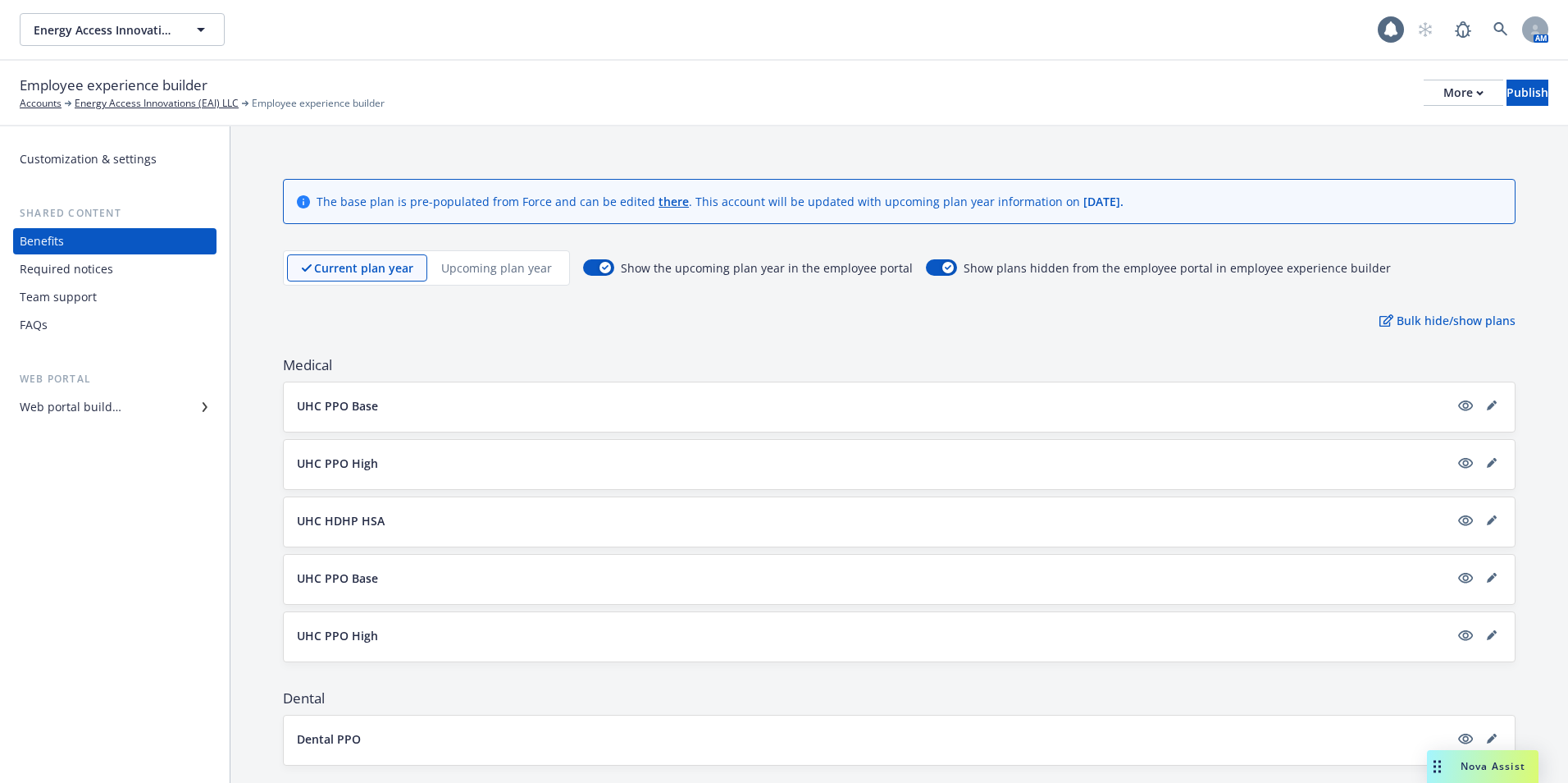
click at [116, 284] on div "Team support" at bounding box center [114, 296] width 190 height 26
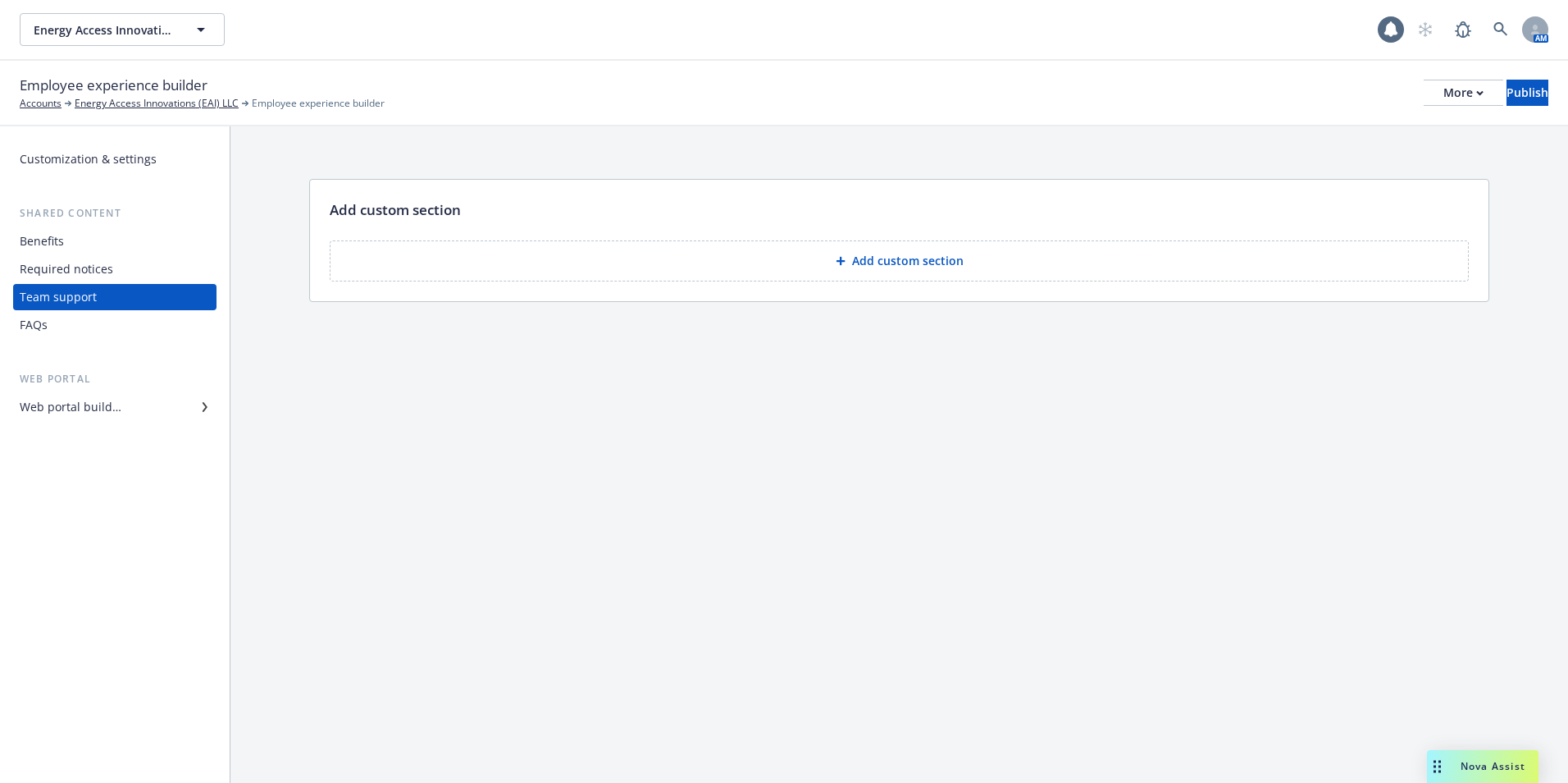
click at [120, 271] on div "Required notices" at bounding box center [114, 268] width 190 height 26
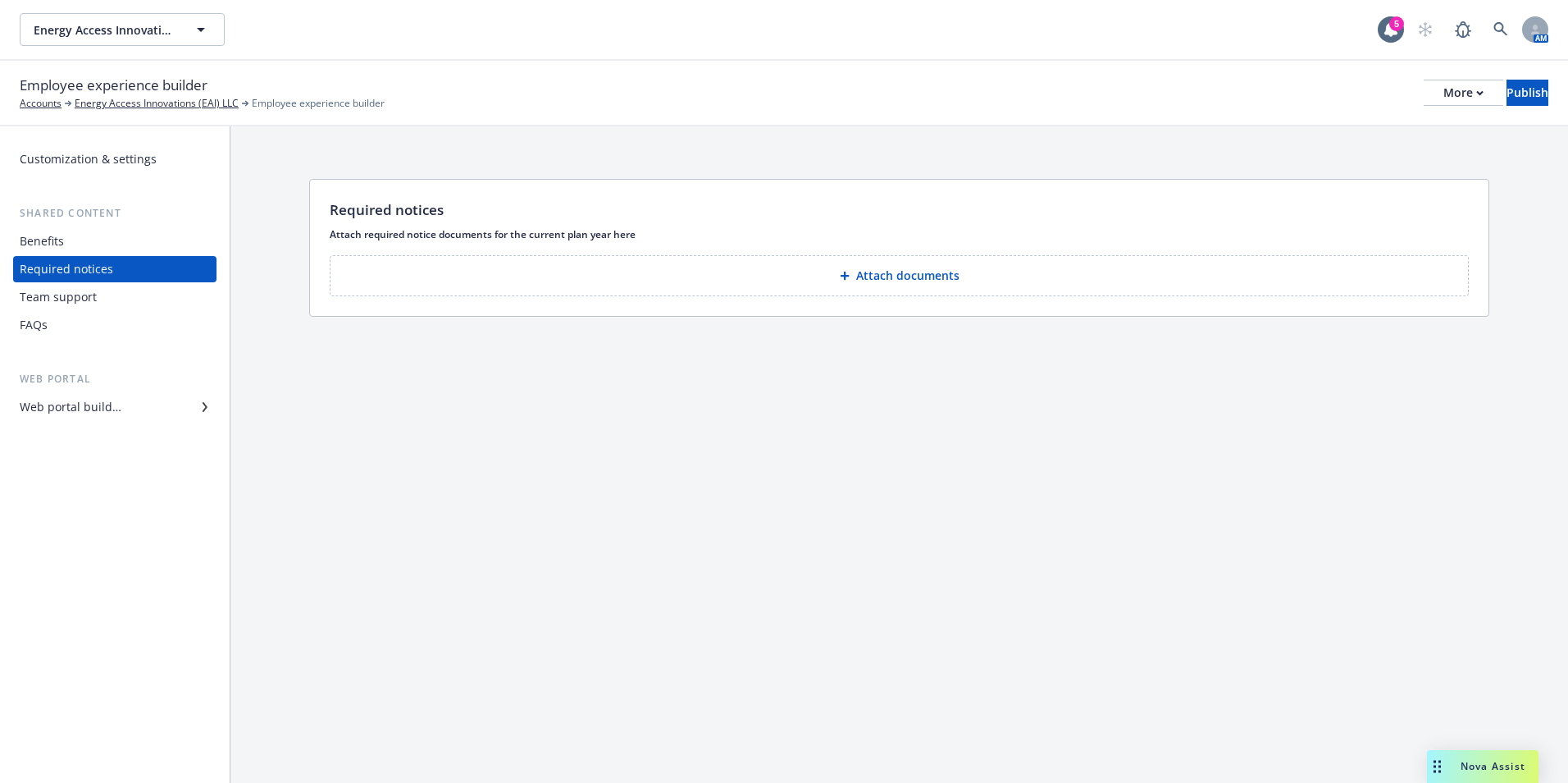
click at [109, 308] on div "Team support" at bounding box center [114, 296] width 190 height 26
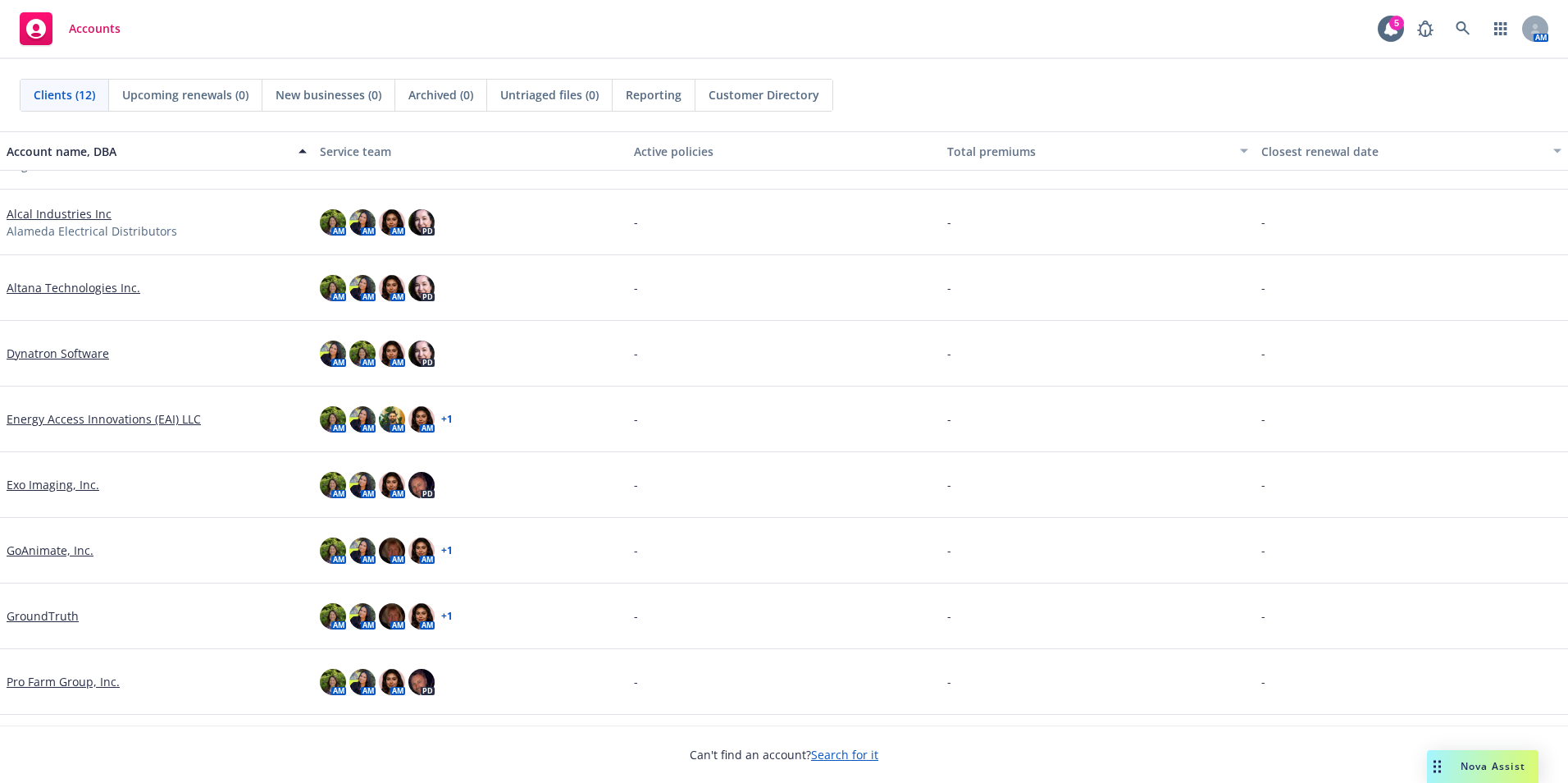
scroll to position [233, 0]
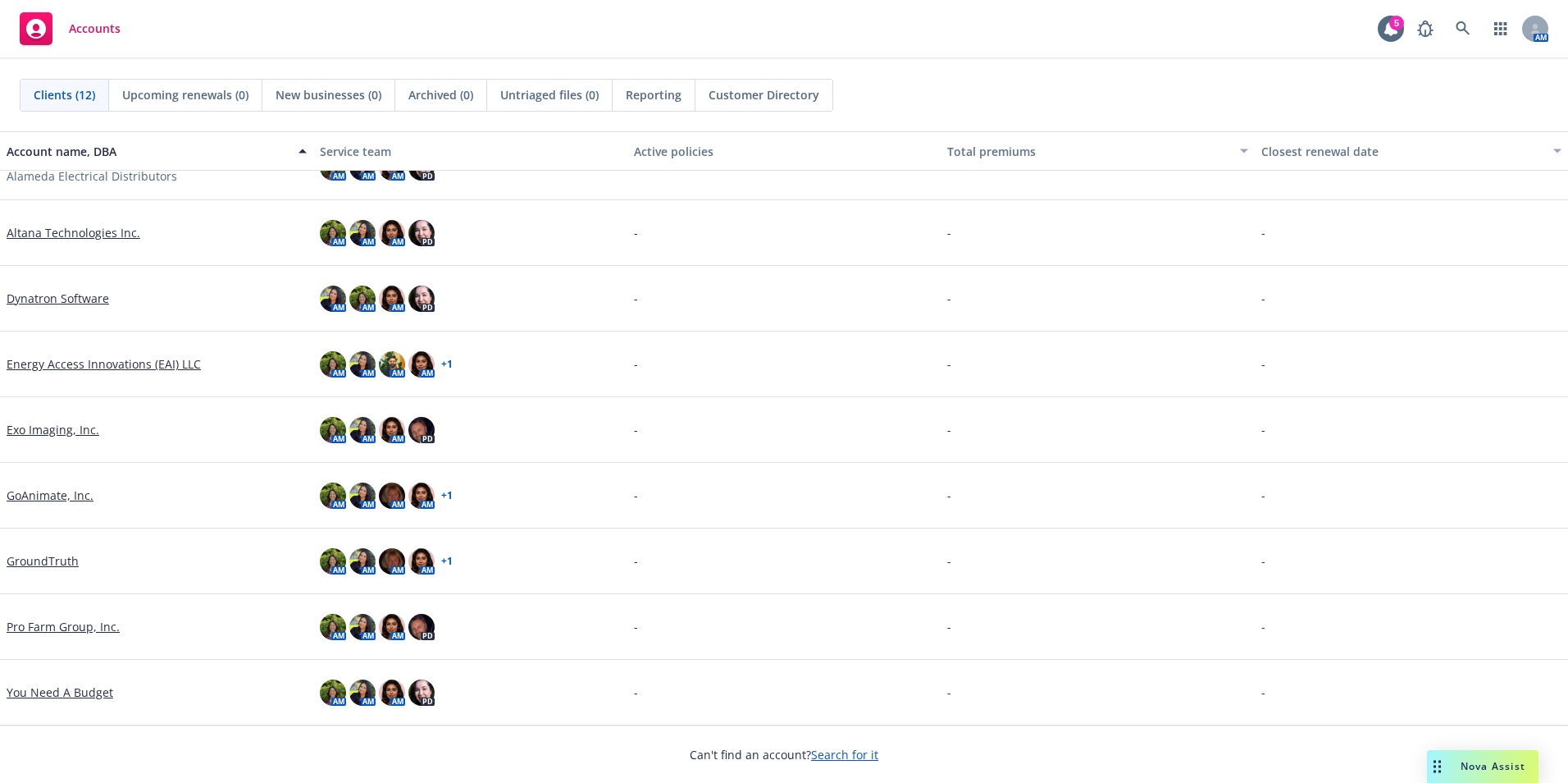
click at [75, 490] on link "GoAnimate, Inc." at bounding box center [50, 495] width 87 height 17
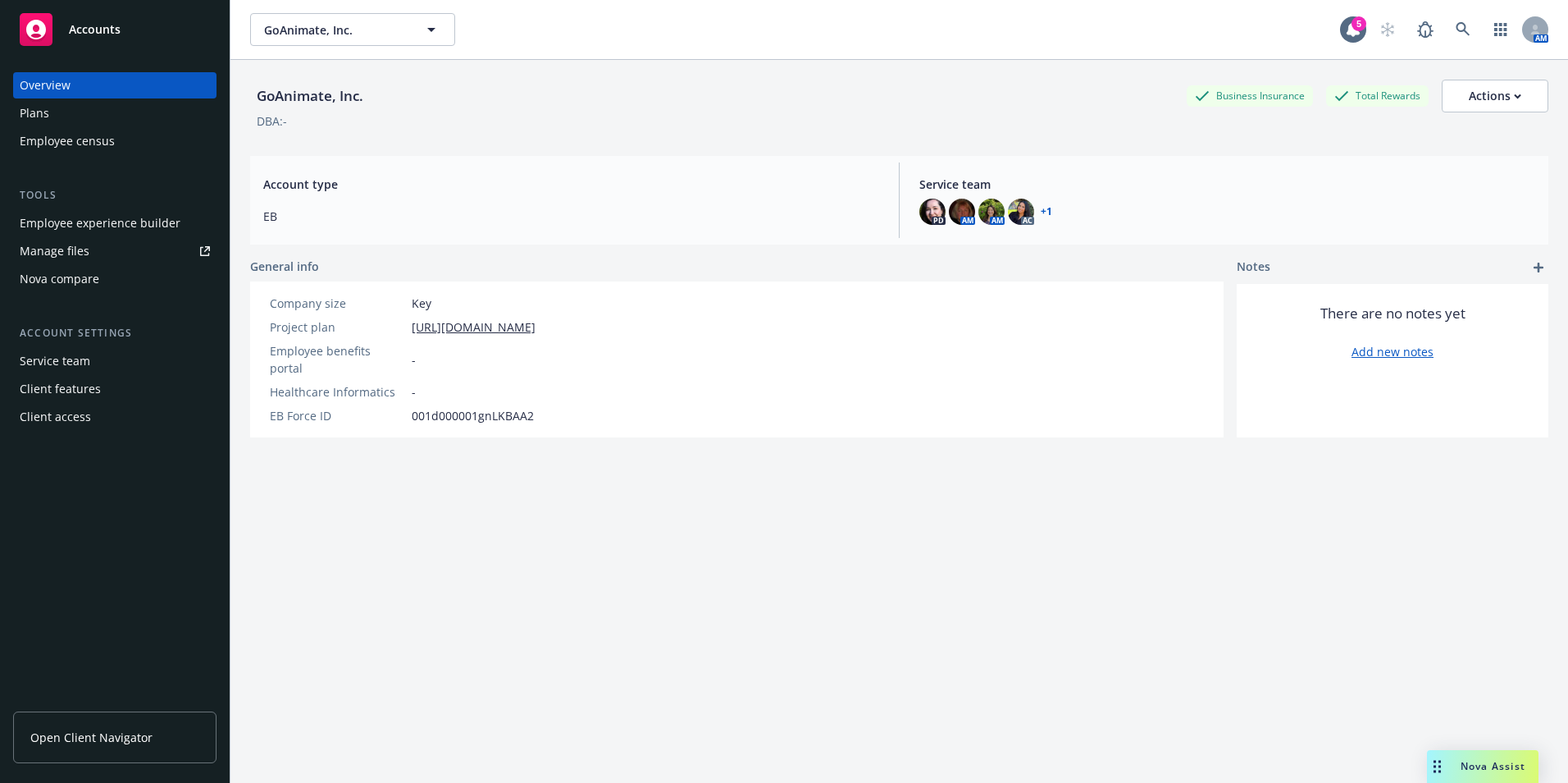
click at [90, 220] on div "Employee experience builder" at bounding box center [100, 223] width 161 height 26
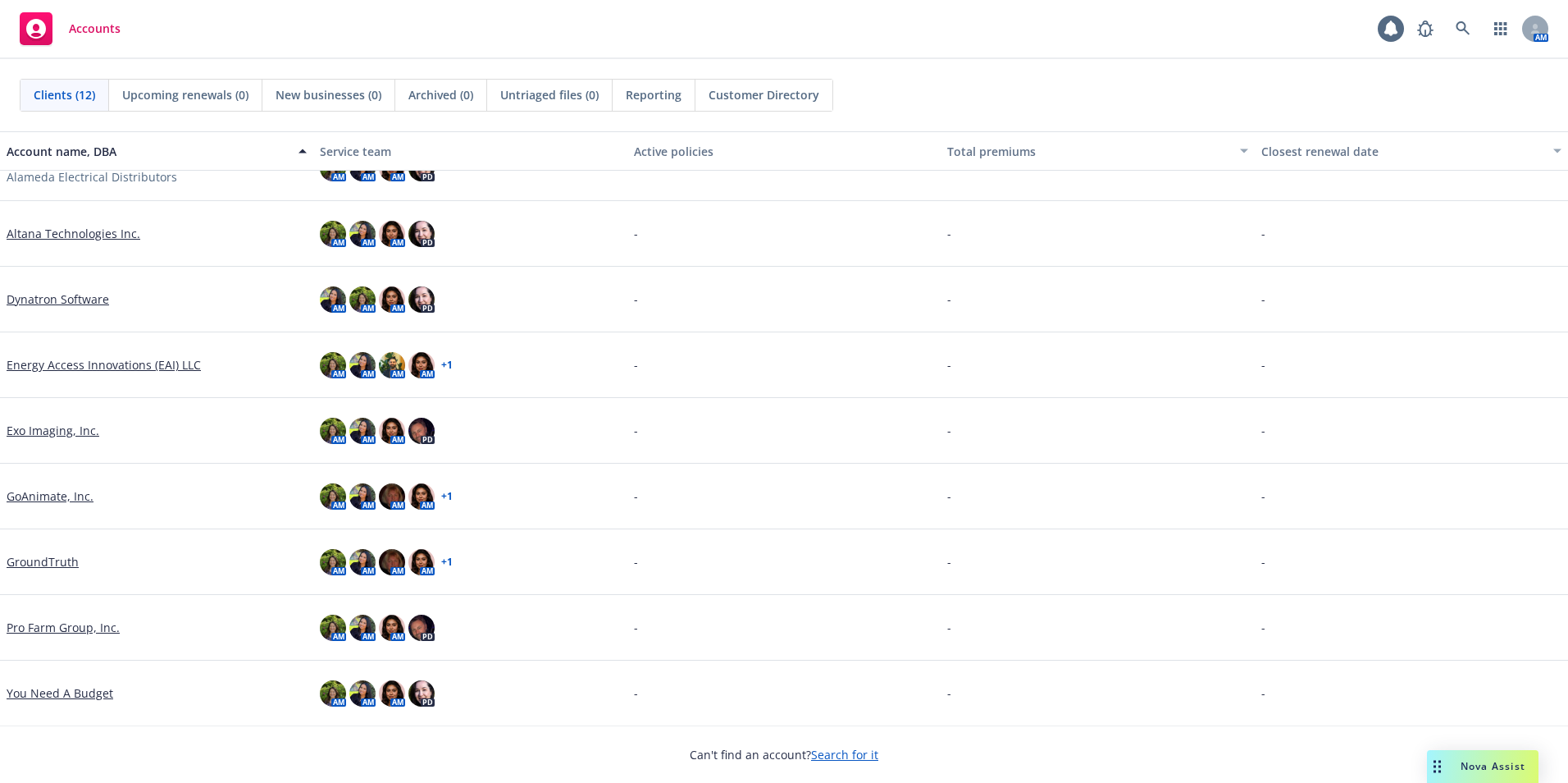
scroll to position [233, 0]
click at [58, 551] on div "GroundTruth" at bounding box center [157, 561] width 313 height 66
click at [44, 569] on link "GroundTruth" at bounding box center [42, 560] width 72 height 17
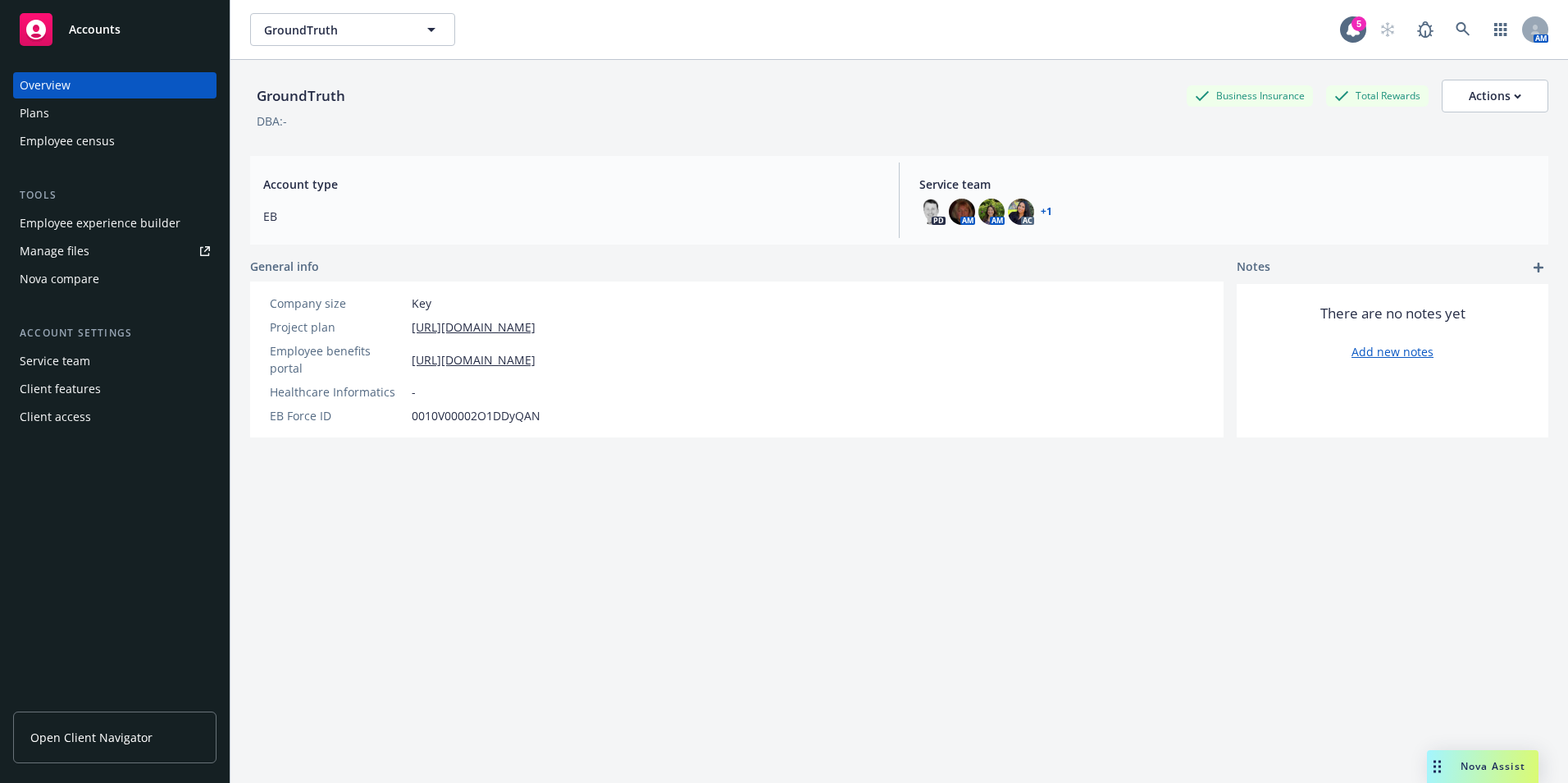
click at [96, 226] on div "Employee experience builder" at bounding box center [100, 223] width 161 height 26
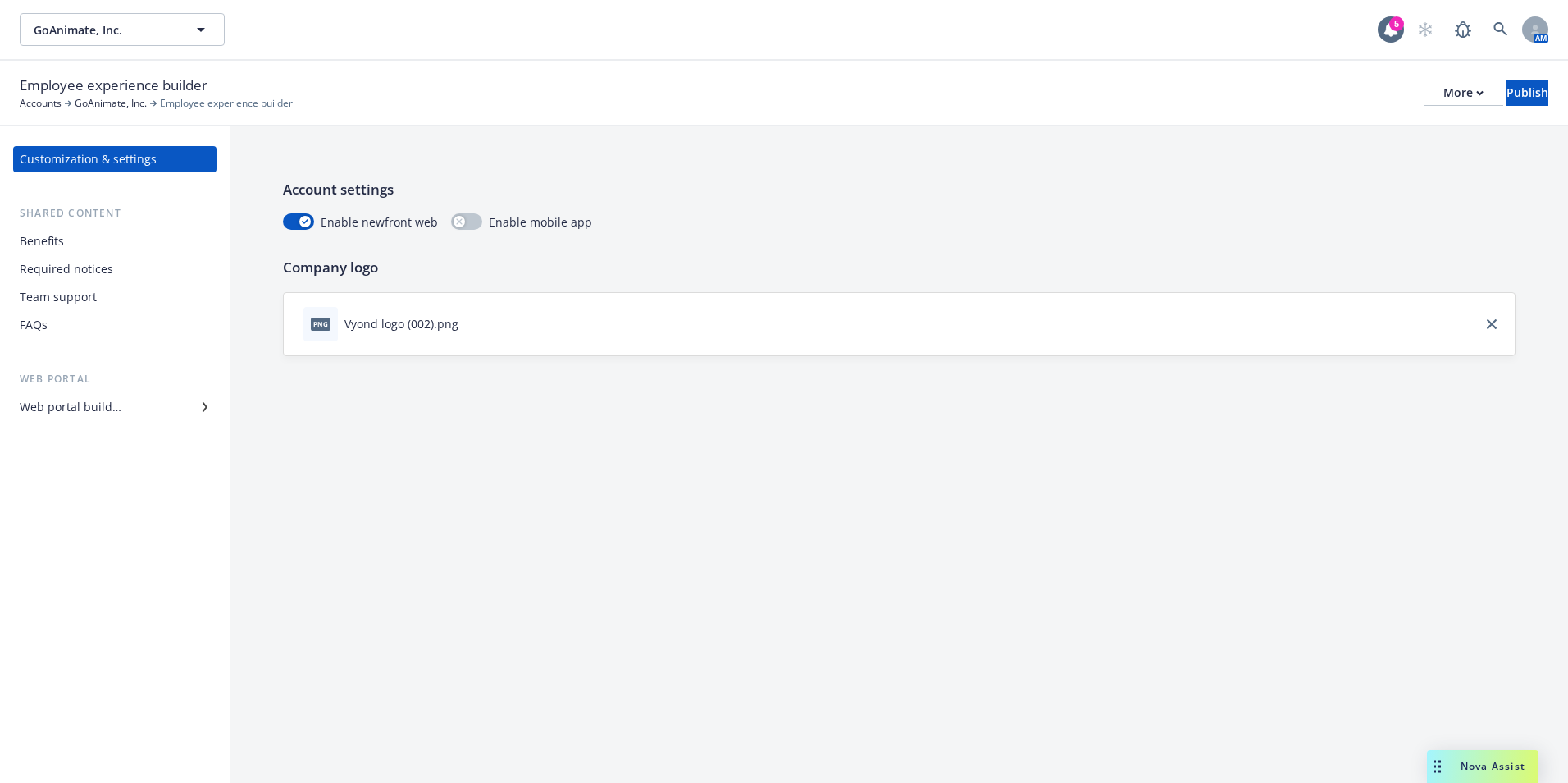
click at [47, 232] on div "Benefits" at bounding box center [41, 240] width 44 height 26
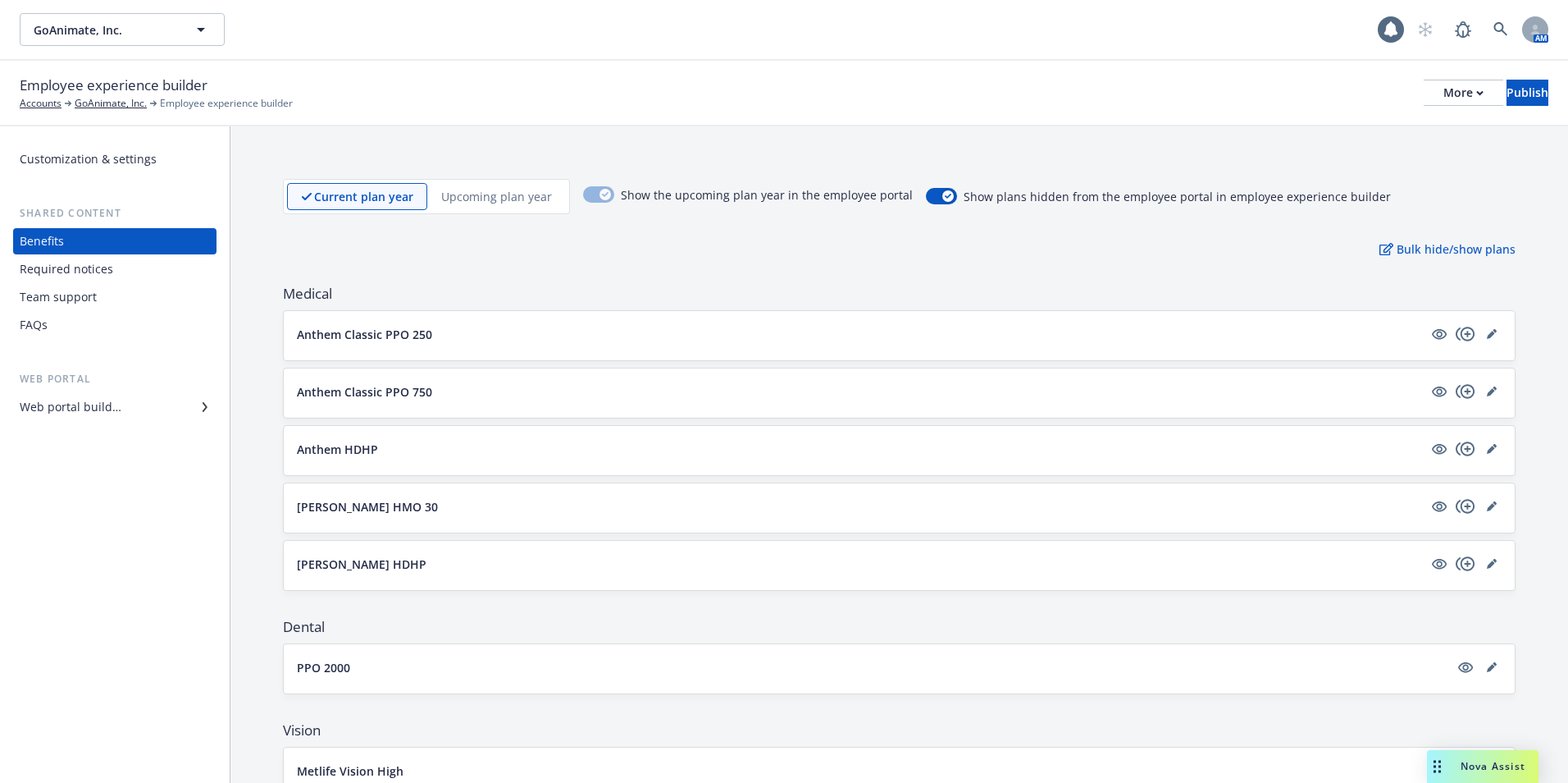
click at [78, 279] on div "Required notices" at bounding box center [66, 268] width 93 height 26
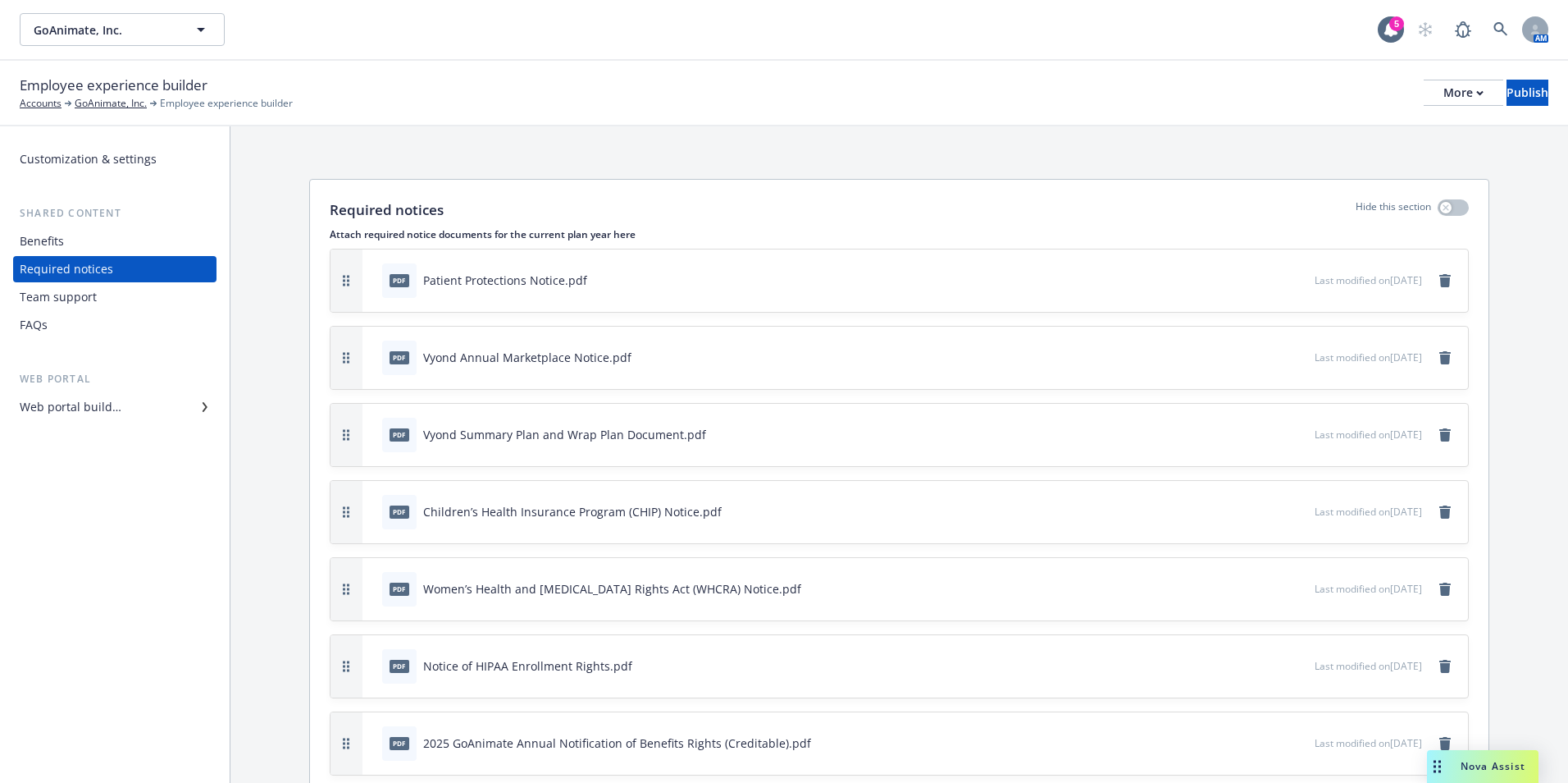
click at [83, 319] on div "FAQs" at bounding box center [114, 324] width 190 height 26
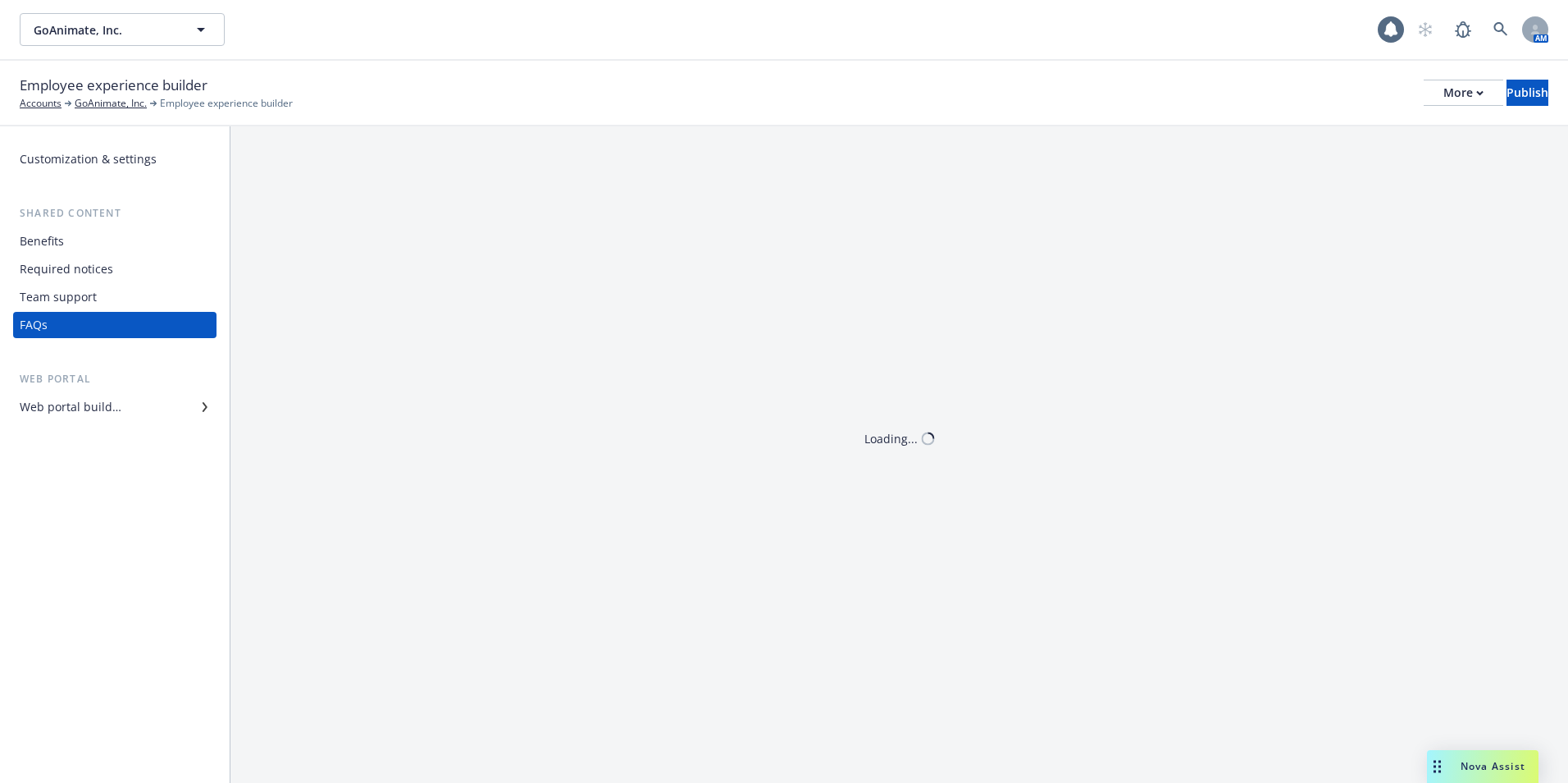
click at [81, 267] on div "Required notices" at bounding box center [66, 268] width 93 height 26
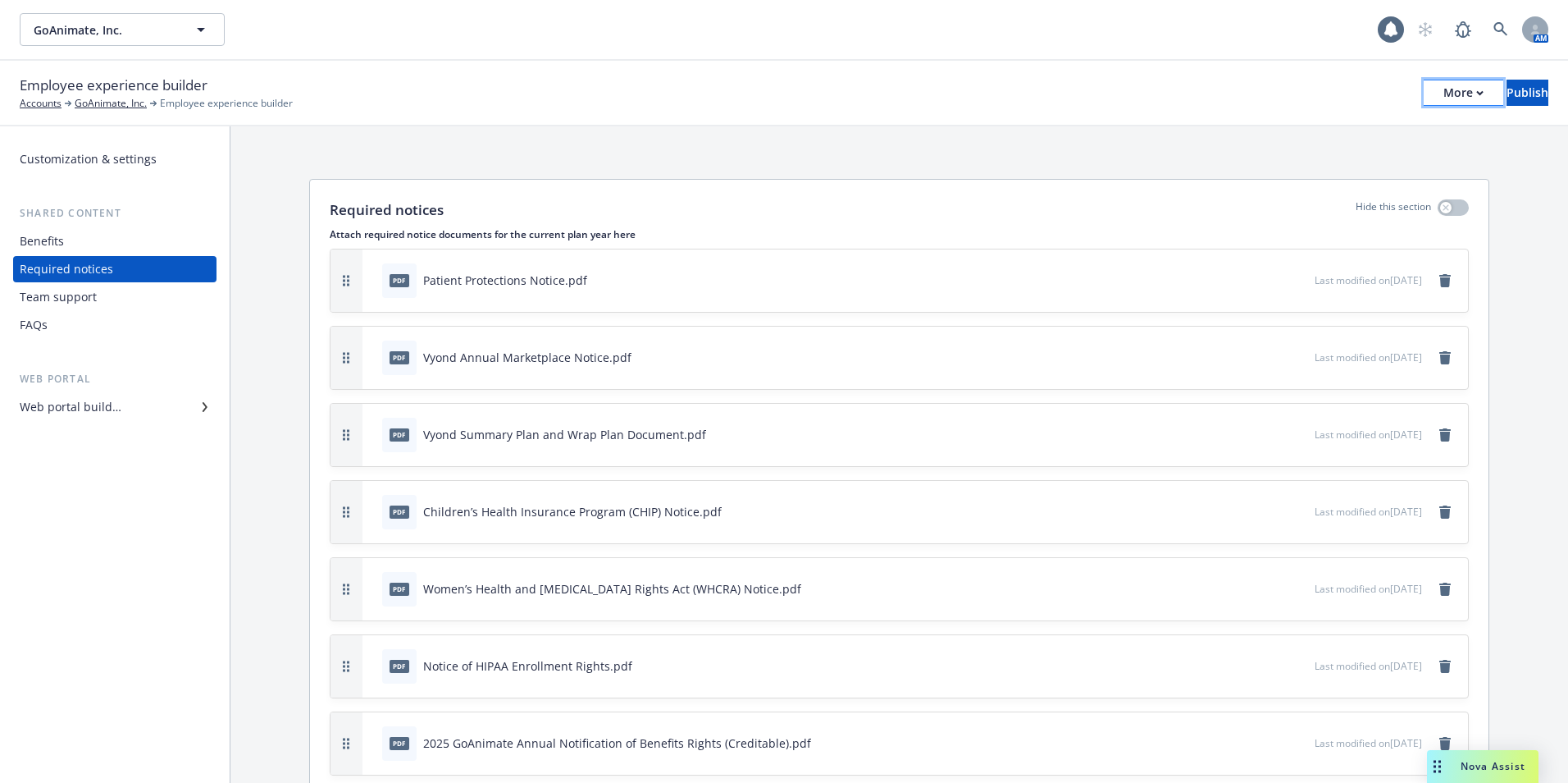
click at [1424, 98] on button "More" at bounding box center [1464, 92] width 80 height 26
click at [1373, 155] on link "Copy portal link" at bounding box center [1328, 163] width 243 height 33
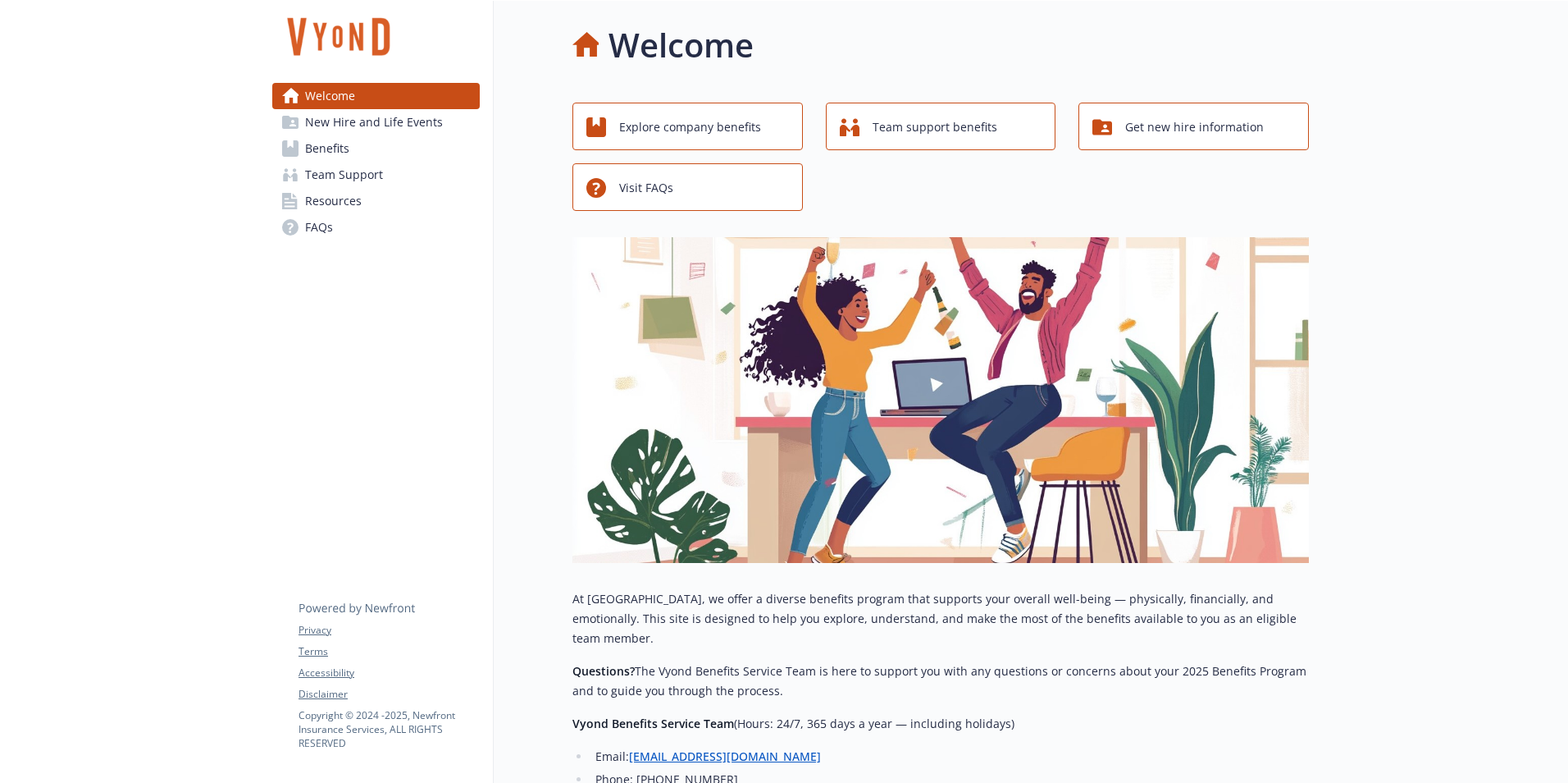
click at [377, 206] on link "Resources" at bounding box center [376, 201] width 207 height 26
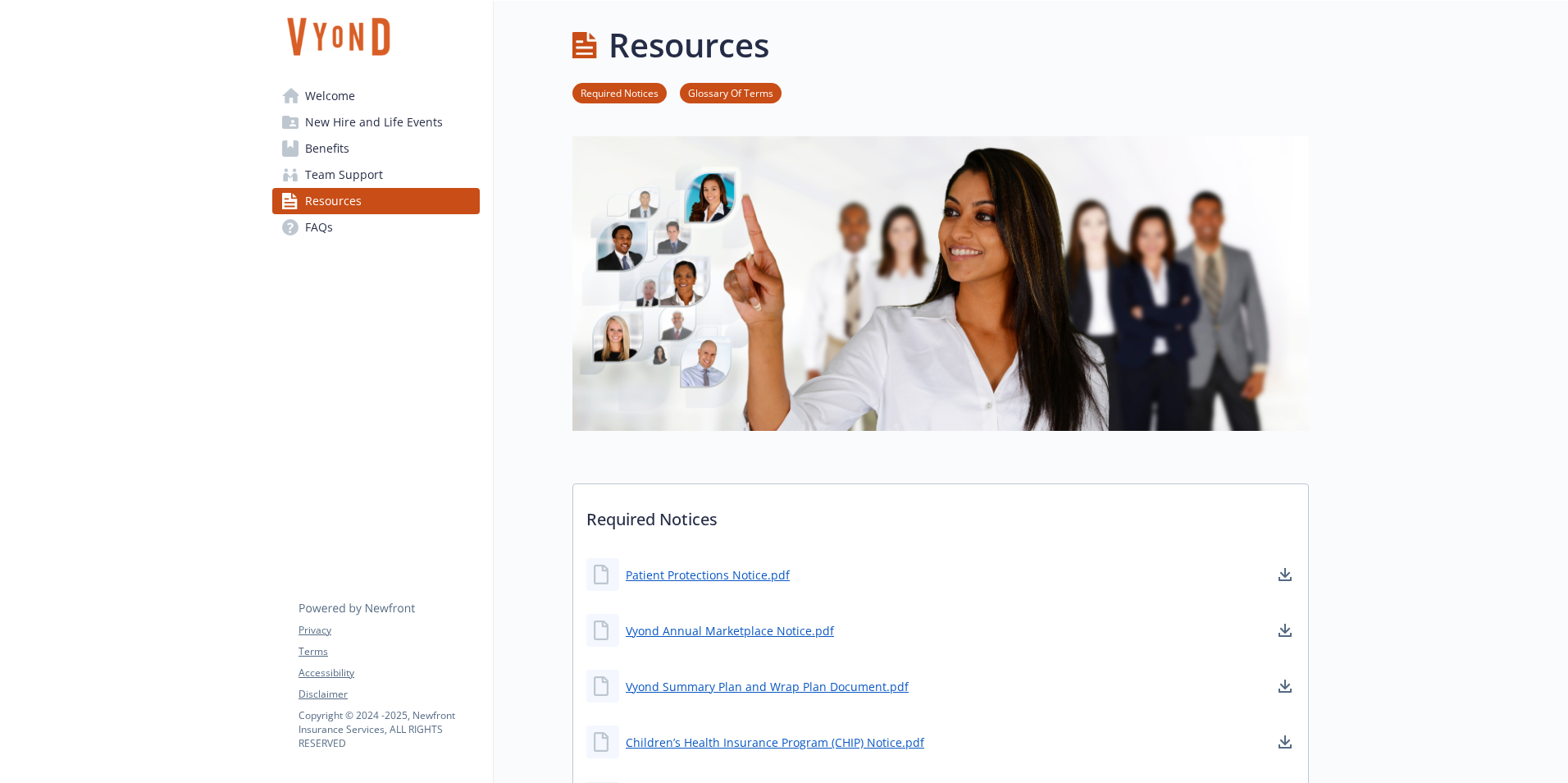
drag, startPoint x: 297, startPoint y: 1, endPoint x: 218, endPoint y: 352, distance: 359.8
drag, startPoint x: 504, startPoint y: 0, endPoint x: 160, endPoint y: 160, distance: 379.4
drag, startPoint x: 52, startPoint y: 195, endPoint x: 68, endPoint y: 193, distance: 16.1
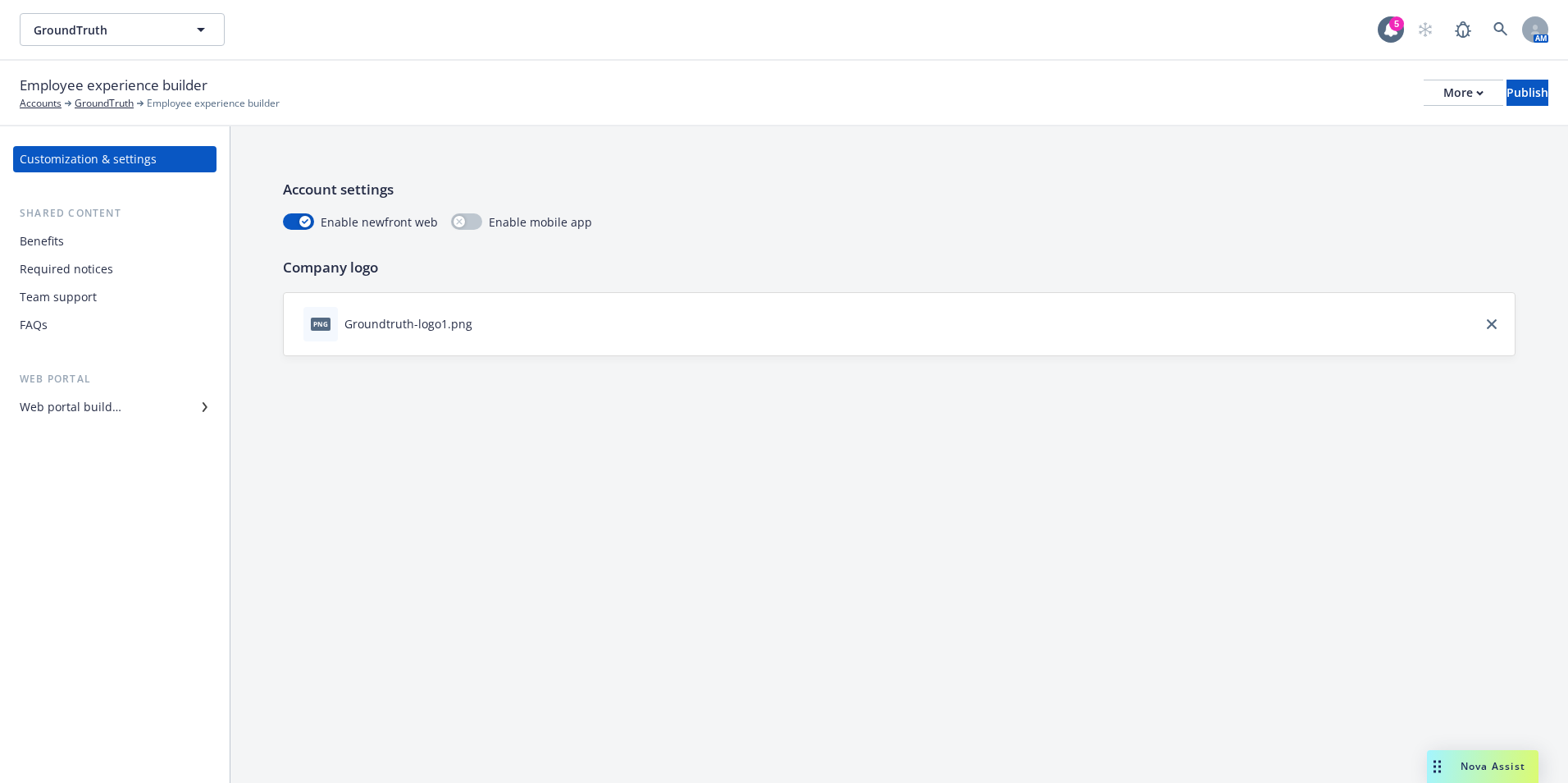
click at [96, 290] on div "Team support" at bounding box center [114, 296] width 190 height 26
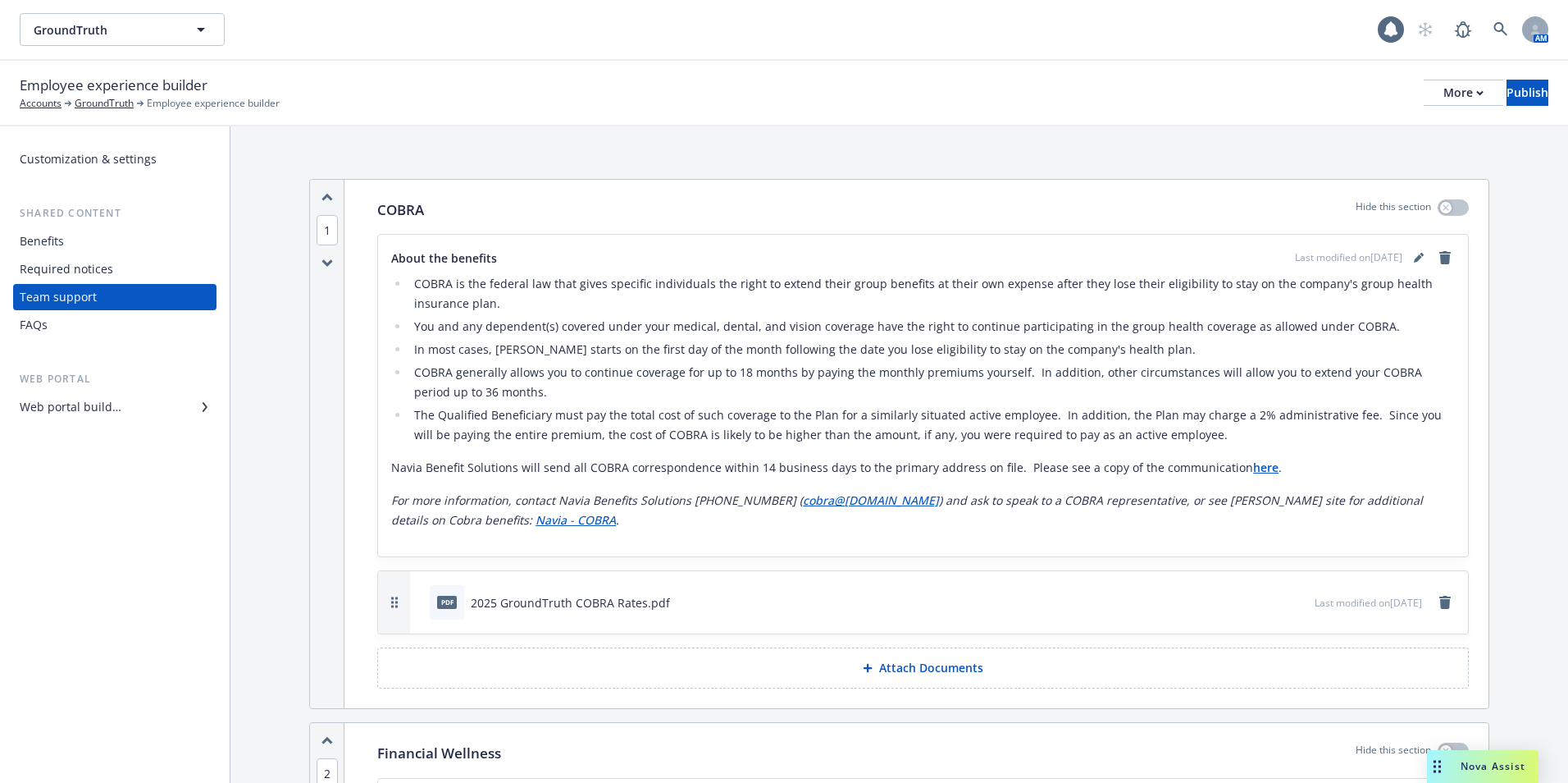
click at [113, 271] on div "Required notices" at bounding box center [114, 268] width 190 height 26
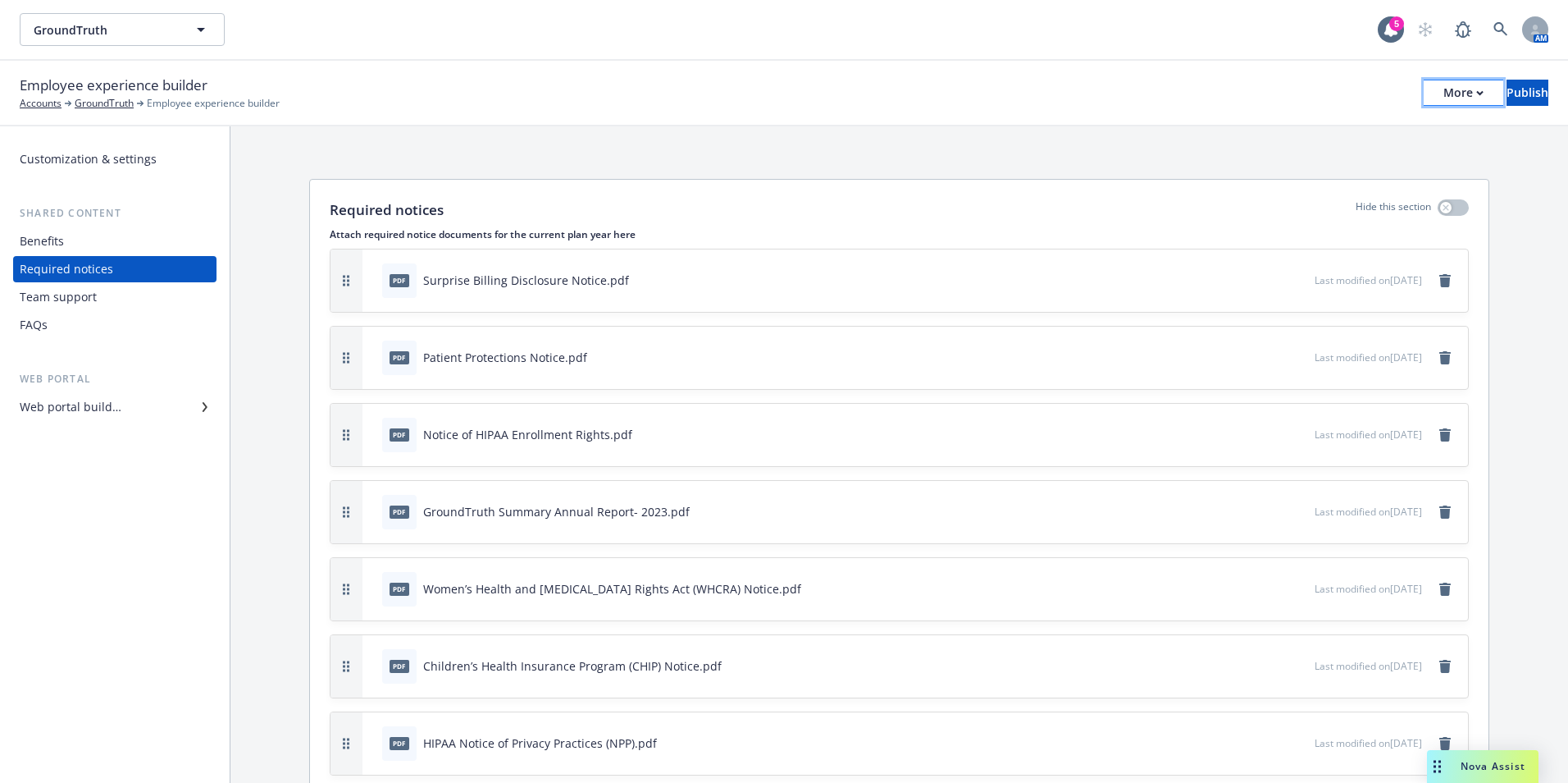
click at [1444, 102] on div "More" at bounding box center [1463, 92] width 40 height 25
click at [1378, 167] on link "Copy portal link" at bounding box center [1328, 163] width 243 height 33
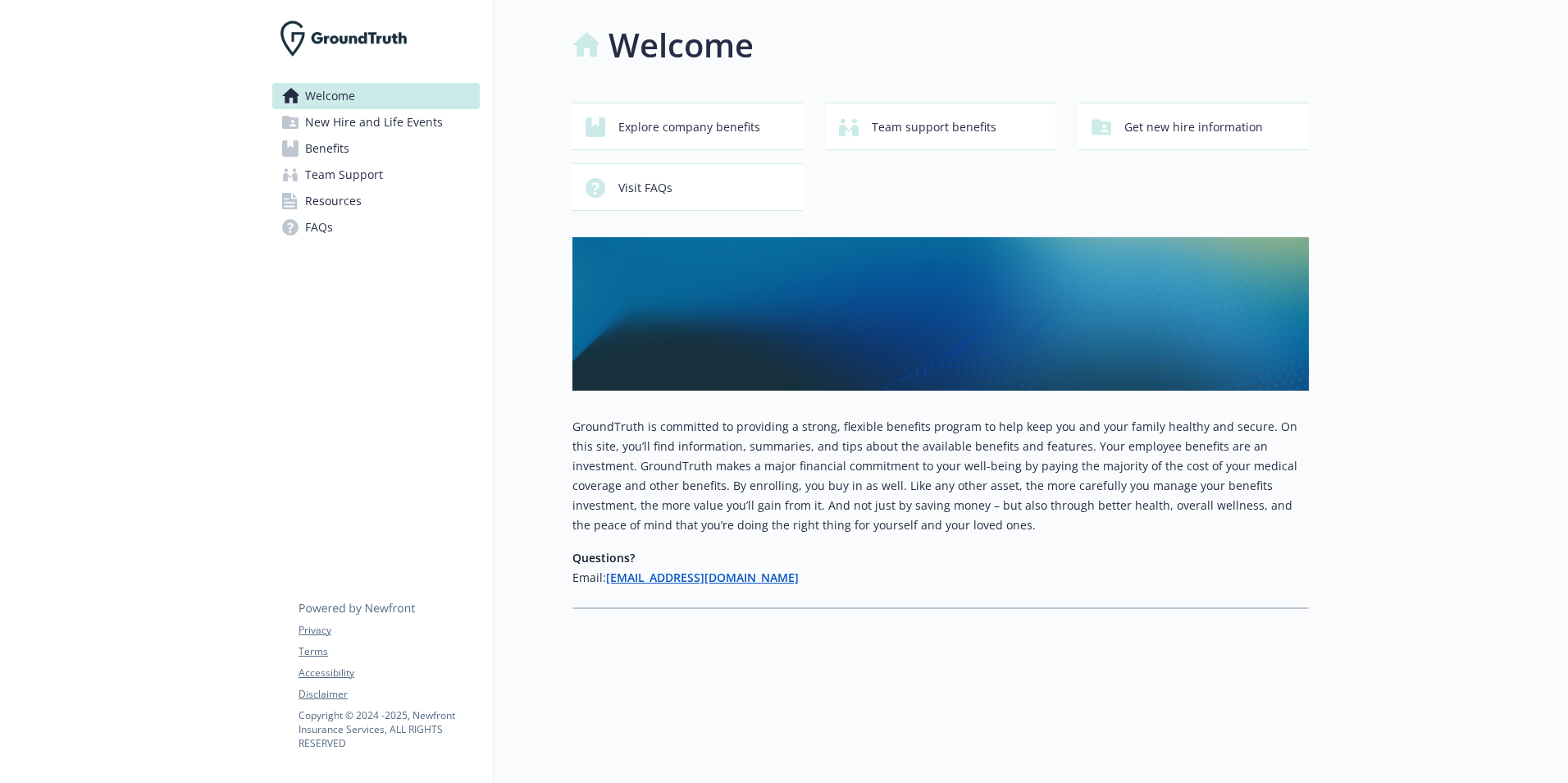
click at [384, 190] on link "Resources" at bounding box center [376, 201] width 207 height 26
